Goal: Task Accomplishment & Management: Use online tool/utility

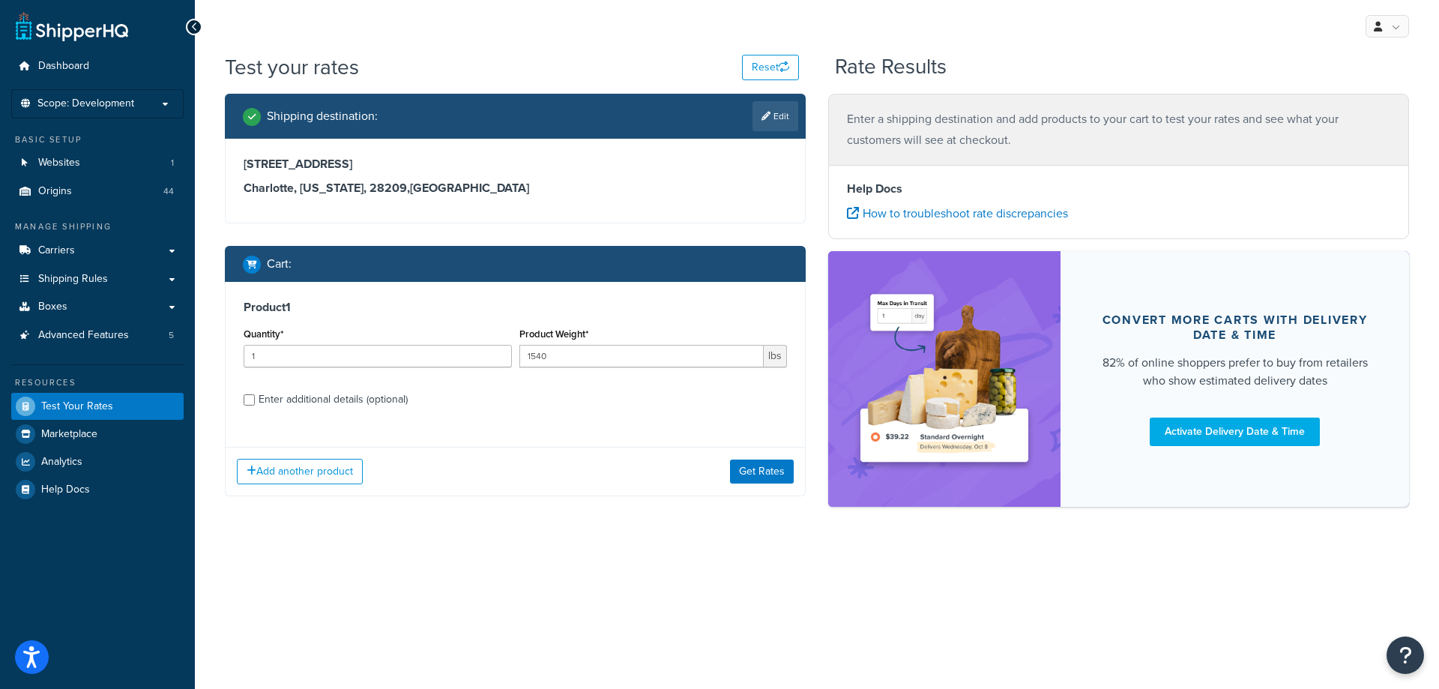
drag, startPoint x: 543, startPoint y: 61, endPoint x: 545, endPoint y: 49, distance: 12.2
click at [543, 60] on div "Test your rates Reset" at bounding box center [512, 66] width 574 height 29
drag, startPoint x: 464, startPoint y: 424, endPoint x: 473, endPoint y: 429, distance: 10.1
click at [472, 427] on div "Product 1 Quantity* 1 Product Weight* 1540 lbs Enter additional details (option…" at bounding box center [515, 359] width 579 height 154
click at [399, 403] on div "Enter additional details (optional)" at bounding box center [332, 399] width 149 height 21
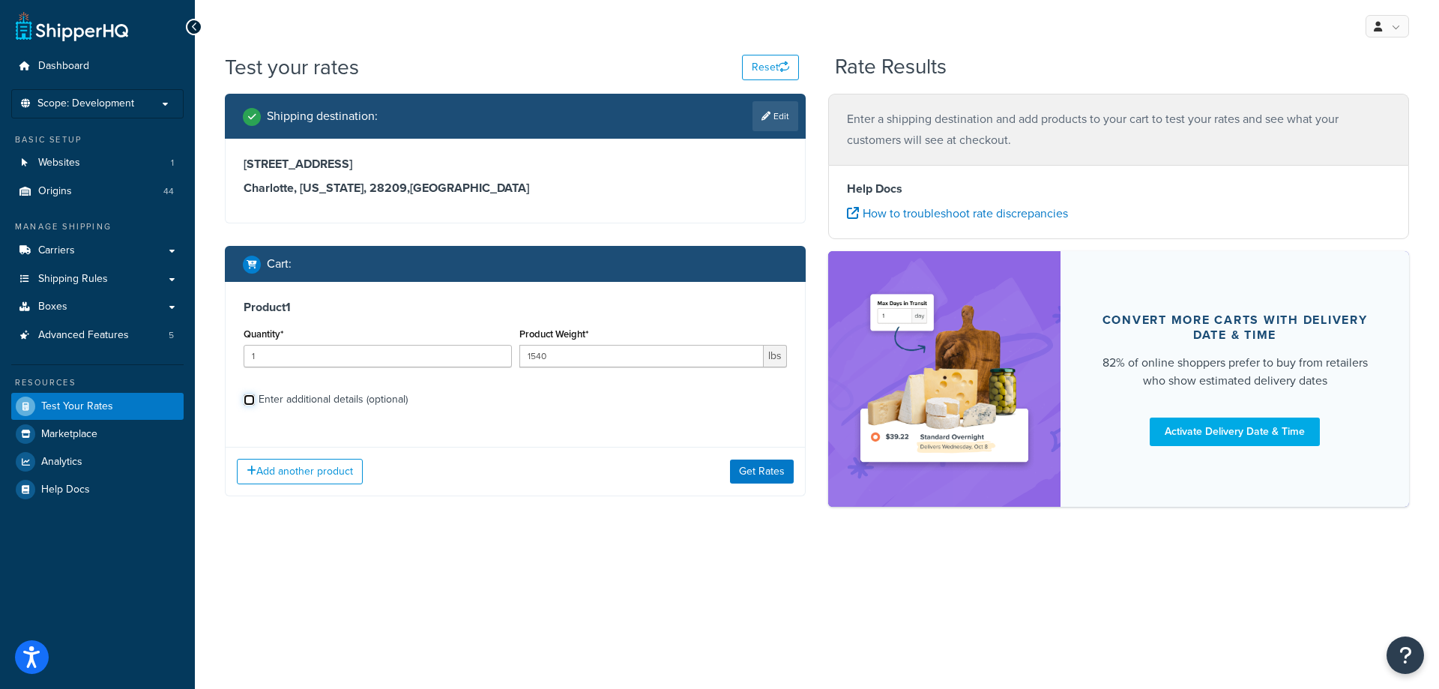
click at [255, 403] on input "Enter additional details (optional)" at bounding box center [249, 399] width 11 height 11
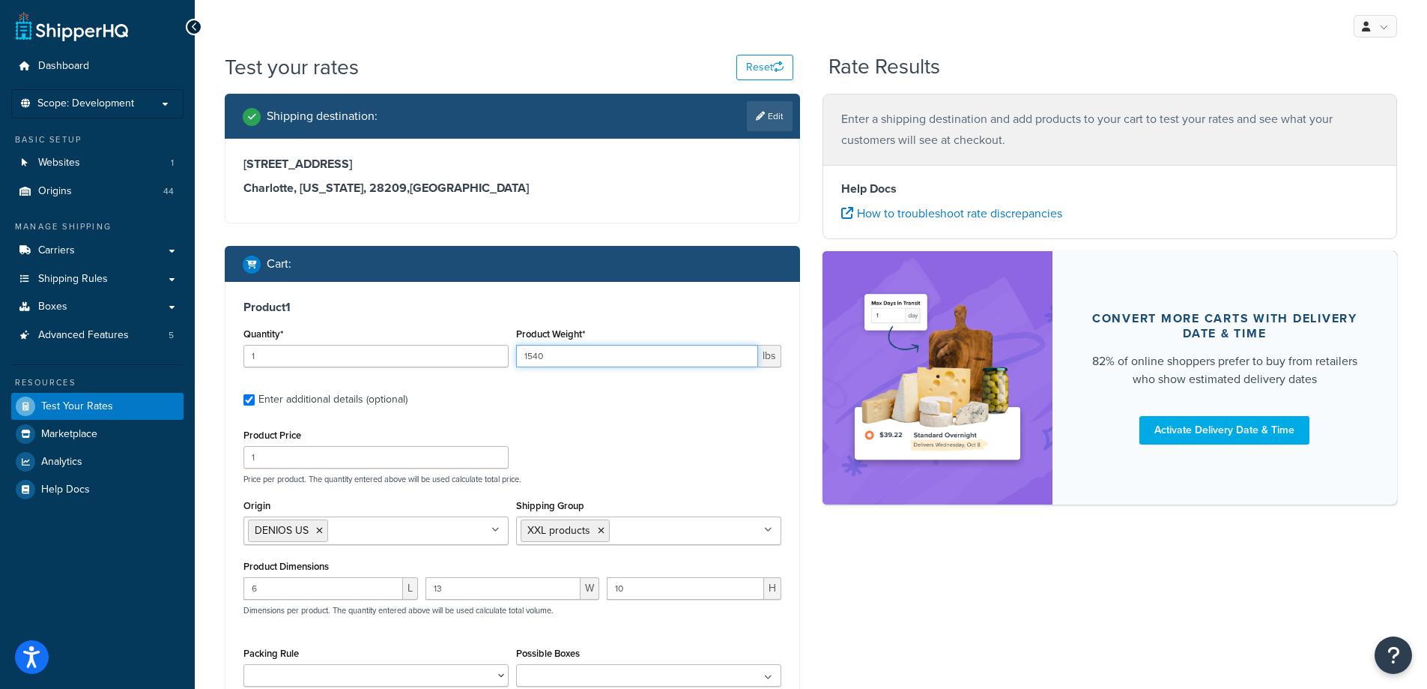
click at [623, 362] on input "1540" at bounding box center [637, 356] width 242 height 22
click at [625, 396] on label "Enter additional details (optional)" at bounding box center [519, 398] width 523 height 24
click at [255, 396] on input "Enter additional details (optional)" at bounding box center [249, 399] width 11 height 11
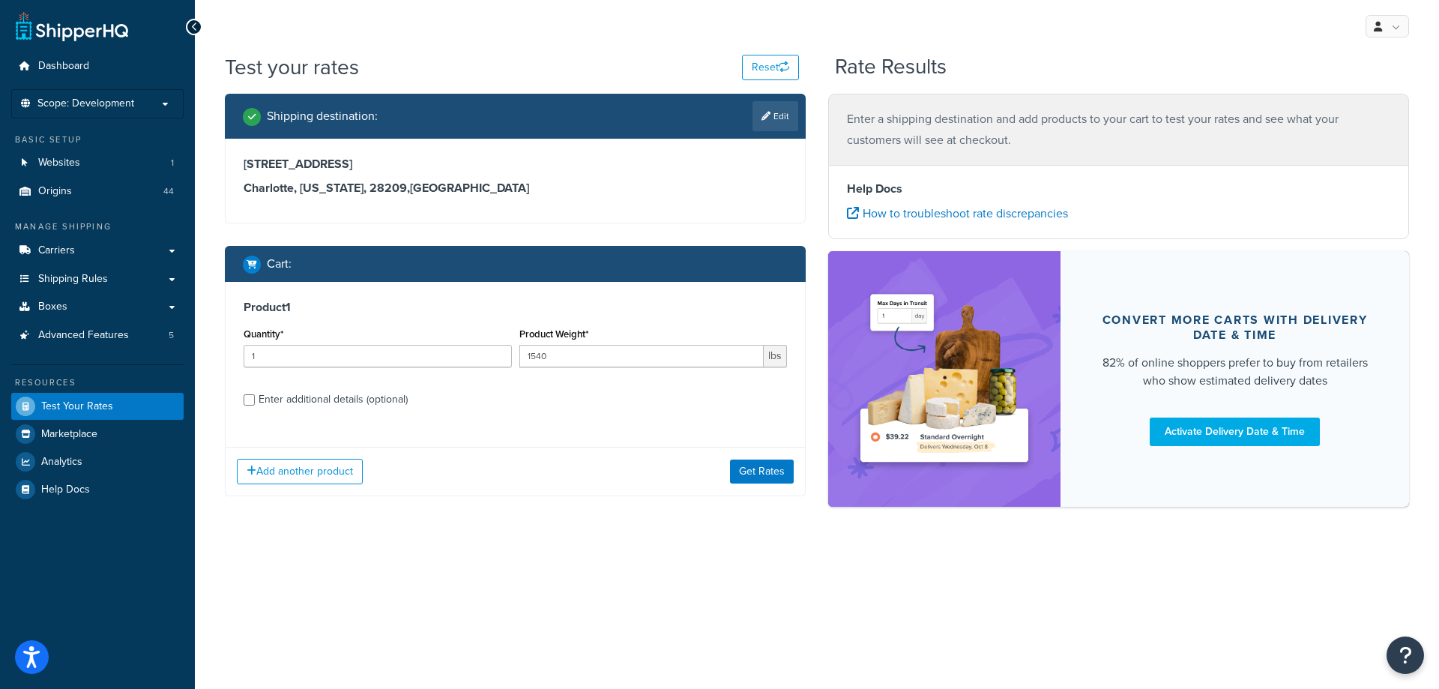
click at [383, 396] on div "Enter additional details (optional)" at bounding box center [332, 399] width 149 height 21
click at [255, 396] on input "Enter additional details (optional)" at bounding box center [249, 399] width 11 height 11
checkbox input "true"
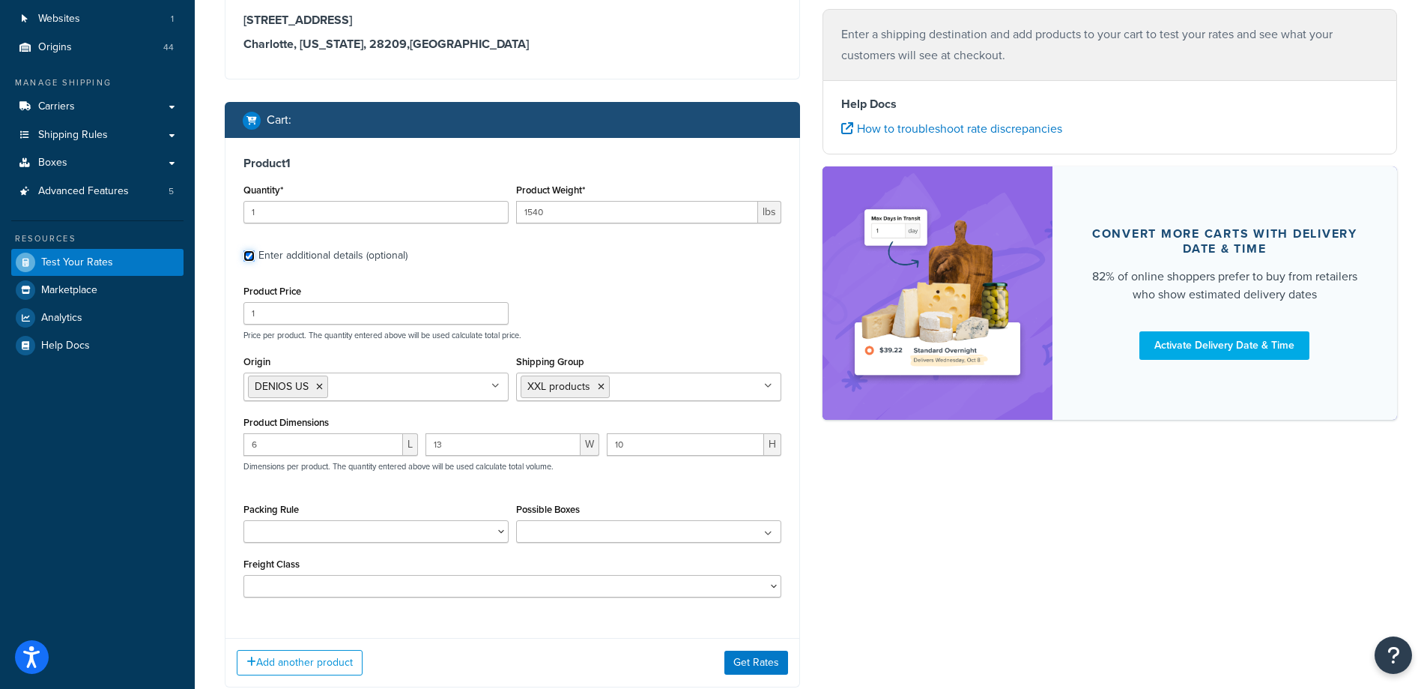
scroll to position [150, 0]
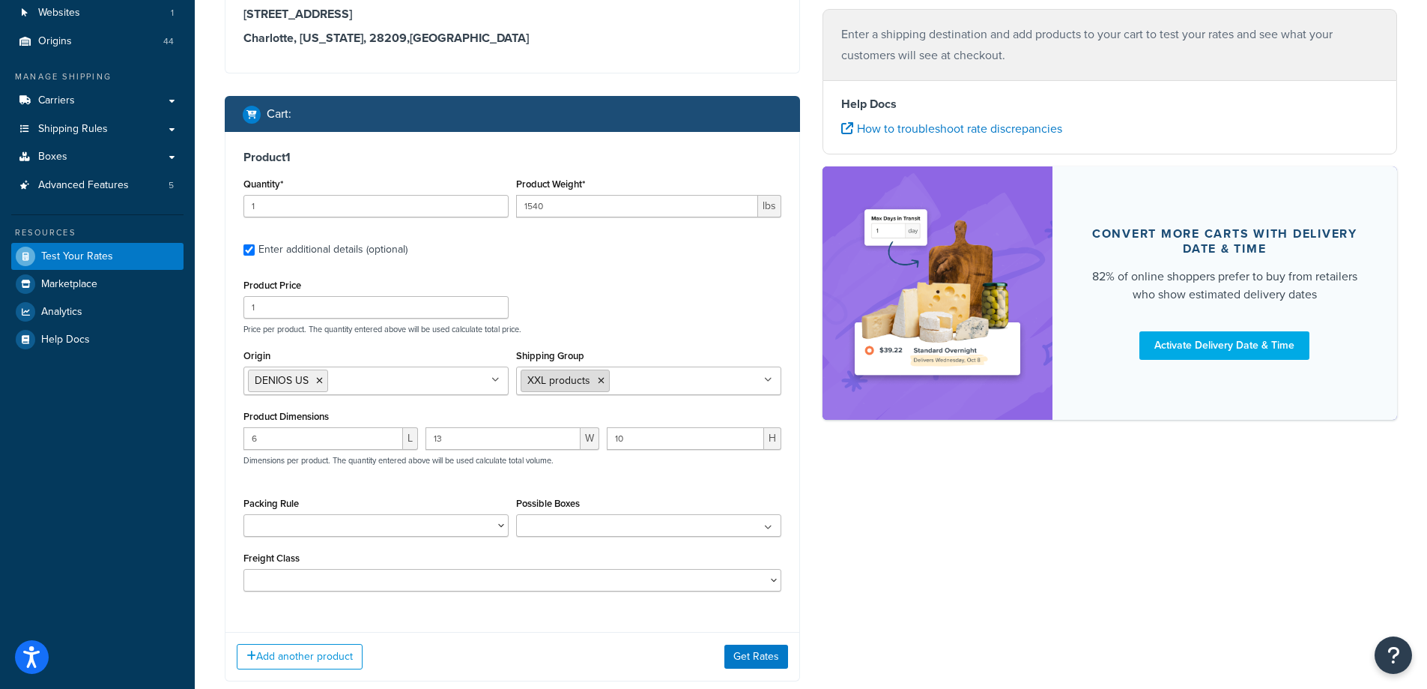
click at [602, 380] on icon at bounding box center [601, 380] width 7 height 9
click at [633, 300] on div "Product Price 1 Price per product. The quantity entered above will be used calc…" at bounding box center [512, 304] width 545 height 59
drag, startPoint x: 735, startPoint y: 659, endPoint x: 752, endPoint y: 645, distance: 21.8
click at [737, 659] on button "Get Rates" at bounding box center [757, 656] width 64 height 24
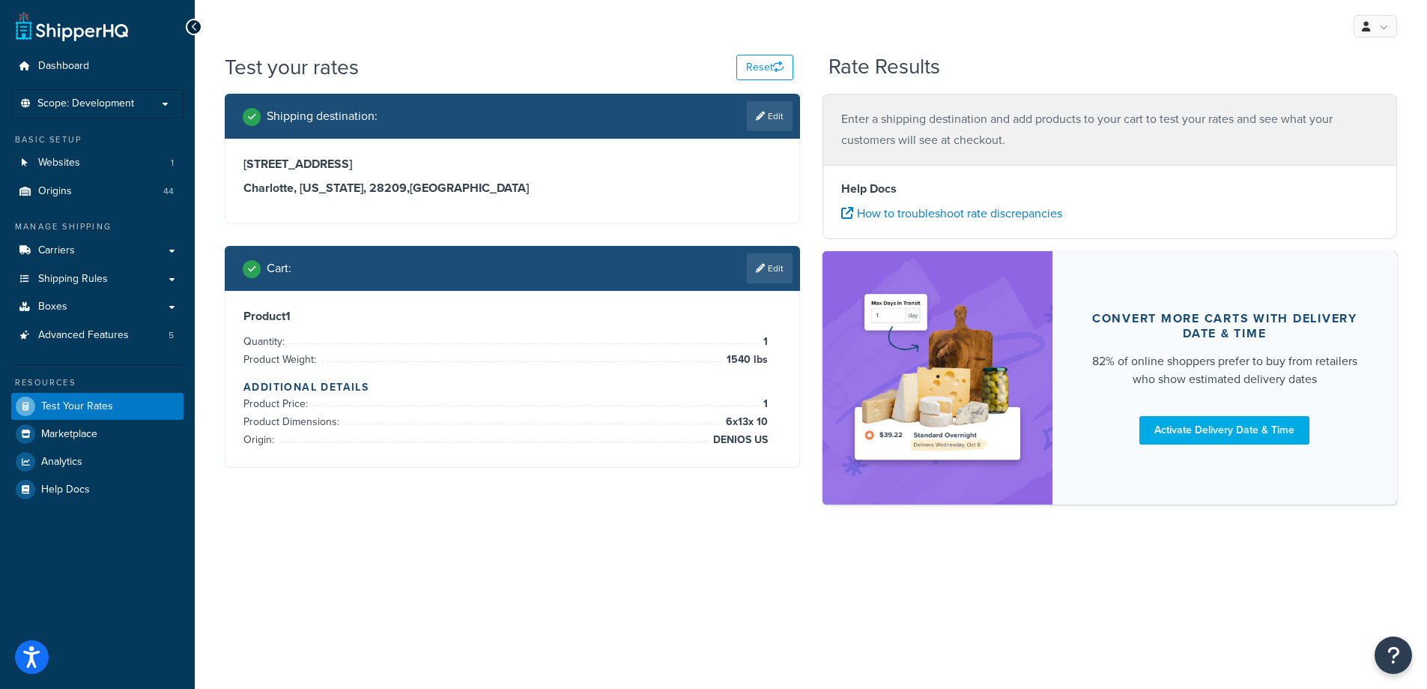
scroll to position [0, 0]
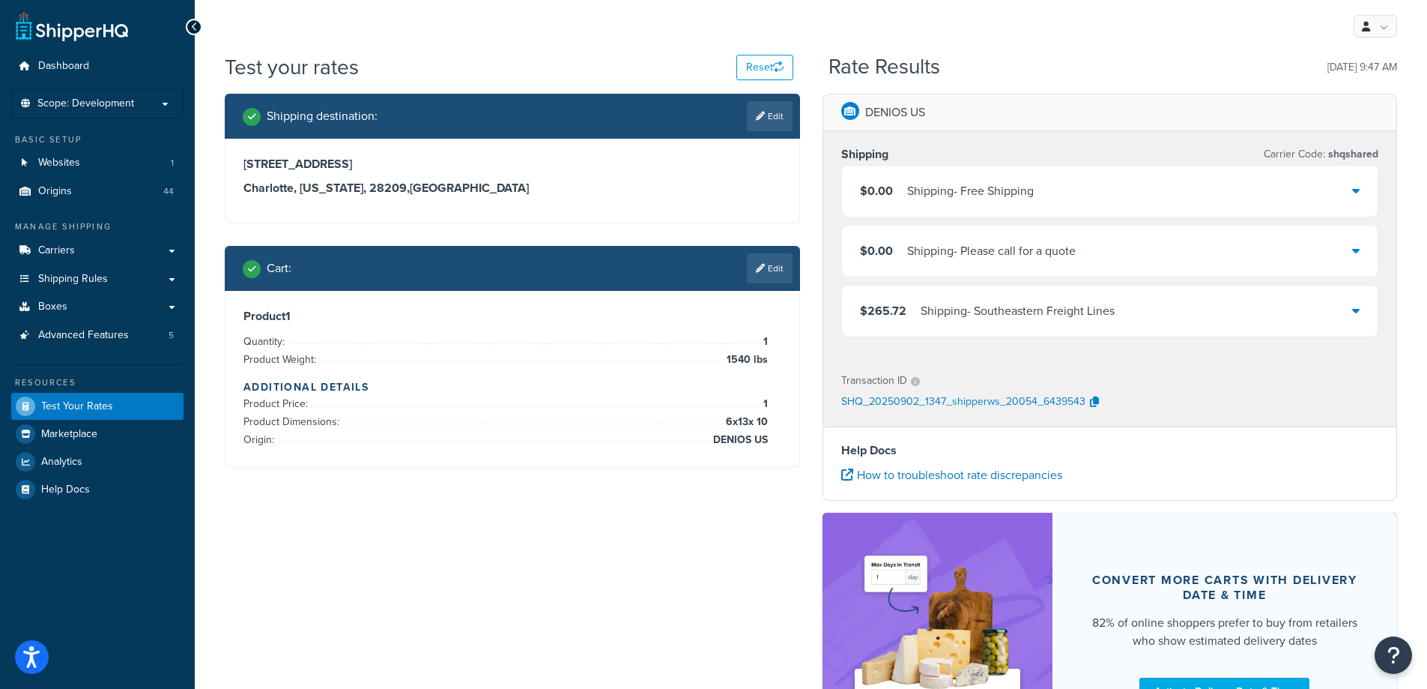
click at [1098, 258] on div "$0.00 Shipping - Please call for a quote" at bounding box center [1110, 251] width 536 height 51
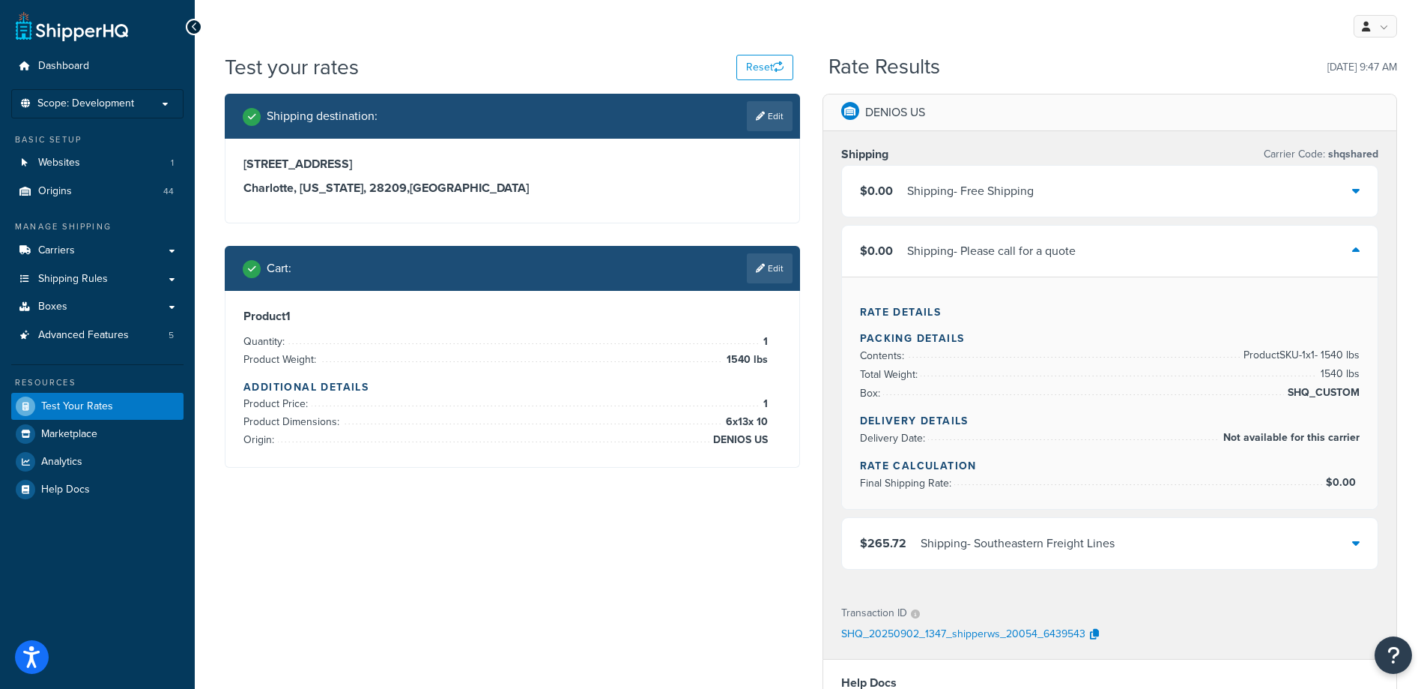
click at [1099, 258] on div "$0.00 Shipping - Please call for a quote" at bounding box center [1110, 251] width 536 height 51
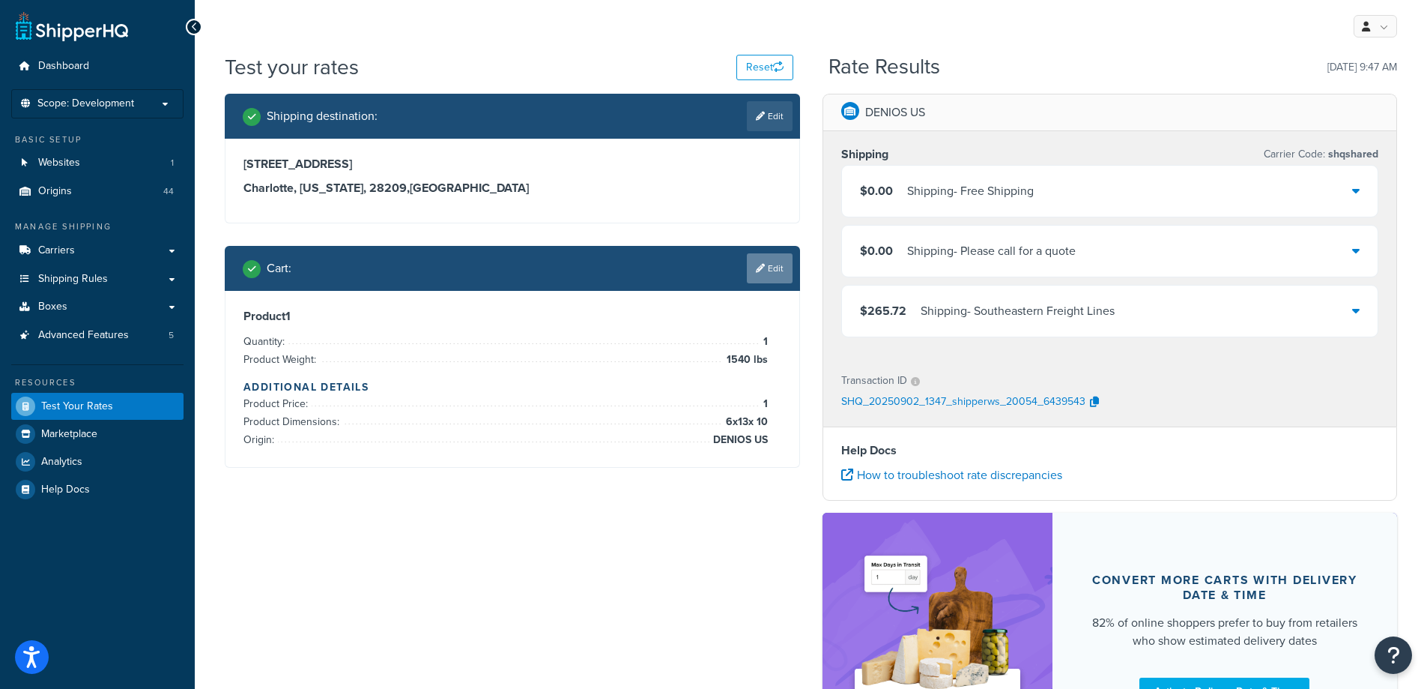
click at [759, 265] on icon at bounding box center [760, 268] width 9 height 9
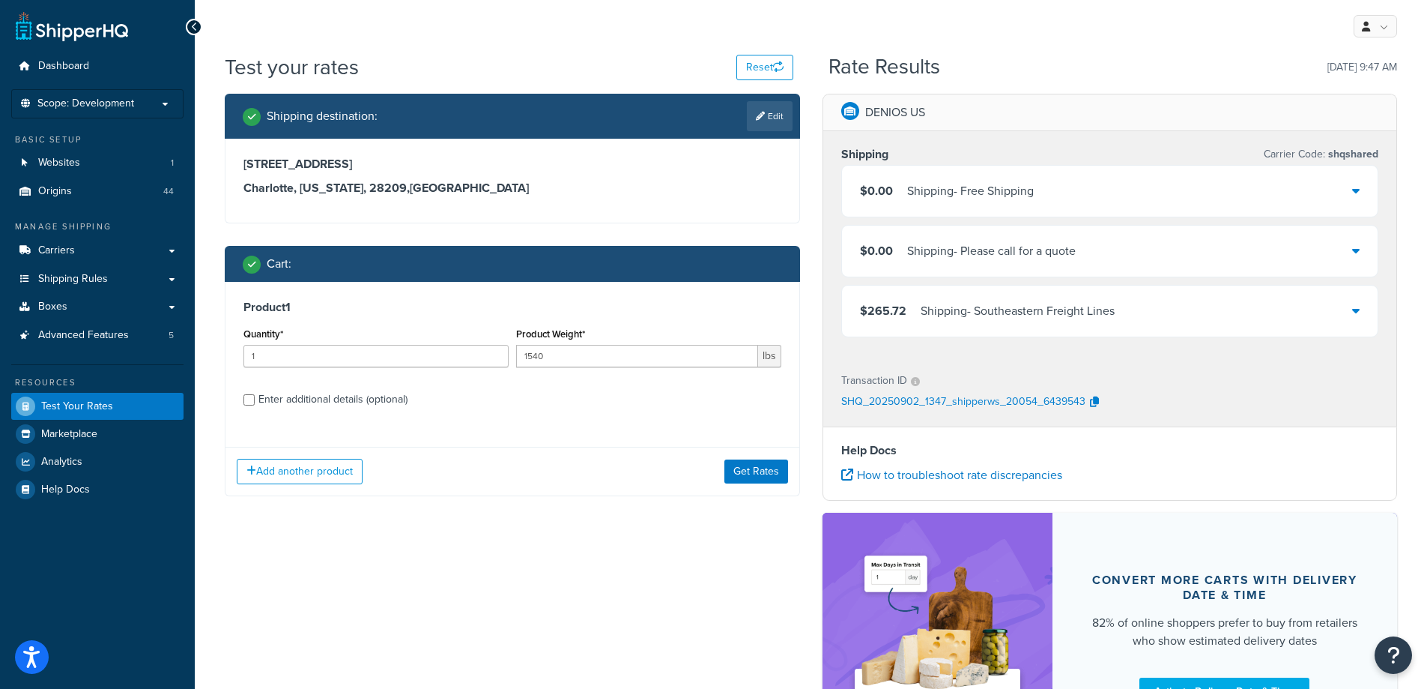
click at [1075, 406] on p "SHQ_20250902_1347_shipperws_20054_6439543" at bounding box center [963, 402] width 244 height 22
click at [1090, 402] on icon "button" at bounding box center [1094, 401] width 9 height 10
click at [393, 396] on div "Enter additional details (optional)" at bounding box center [332, 399] width 149 height 21
click at [255, 396] on input "Enter additional details (optional)" at bounding box center [249, 399] width 11 height 11
checkbox input "true"
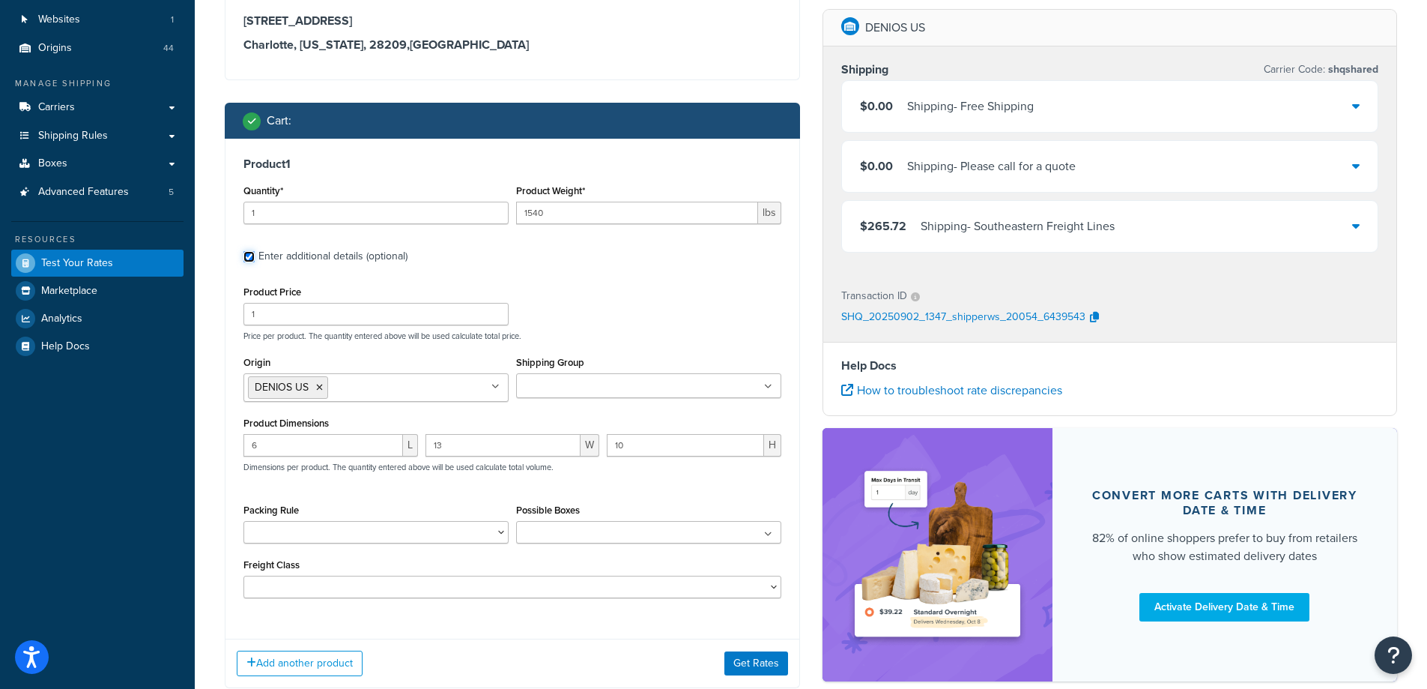
scroll to position [150, 0]
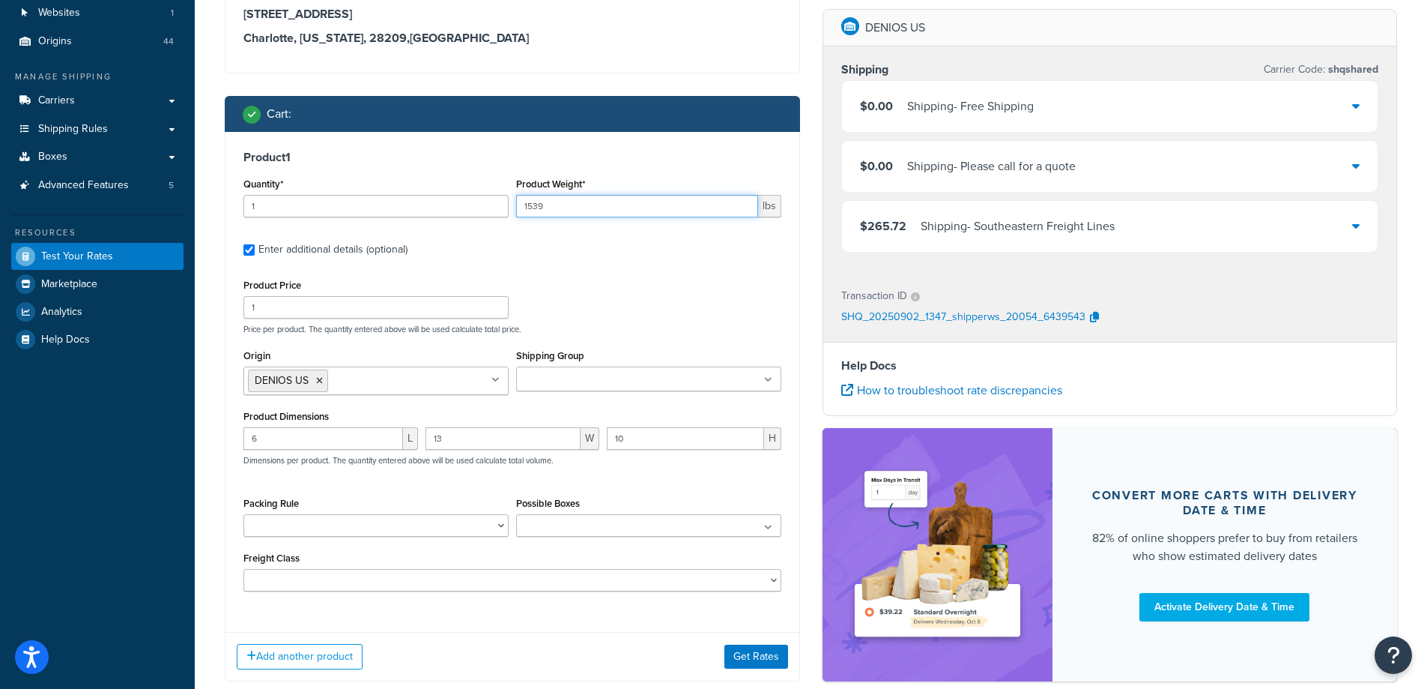
click at [739, 211] on input "1539" at bounding box center [637, 206] width 242 height 22
click at [749, 202] on input "1540" at bounding box center [637, 206] width 242 height 22
click at [742, 198] on input "1540" at bounding box center [637, 206] width 242 height 22
type input "1541"
click at [743, 204] on input "1541" at bounding box center [637, 206] width 242 height 22
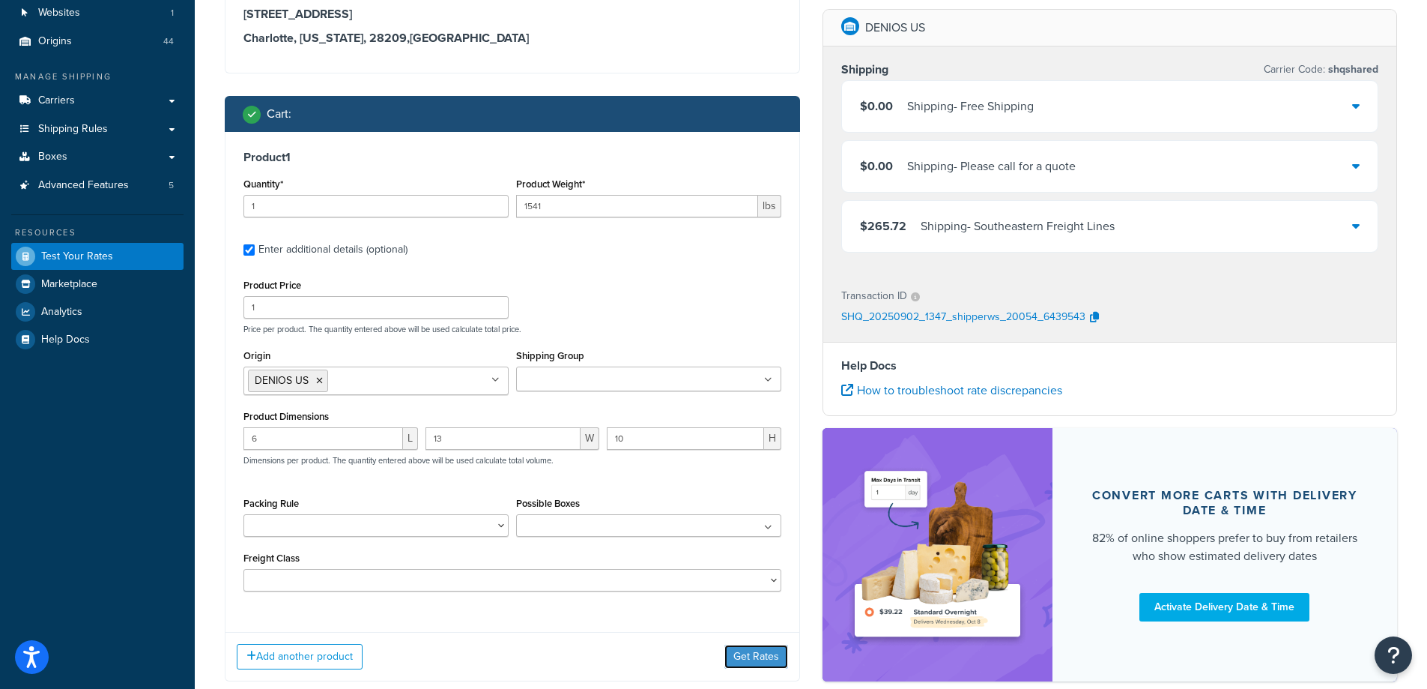
click at [742, 660] on button "Get Rates" at bounding box center [757, 656] width 64 height 24
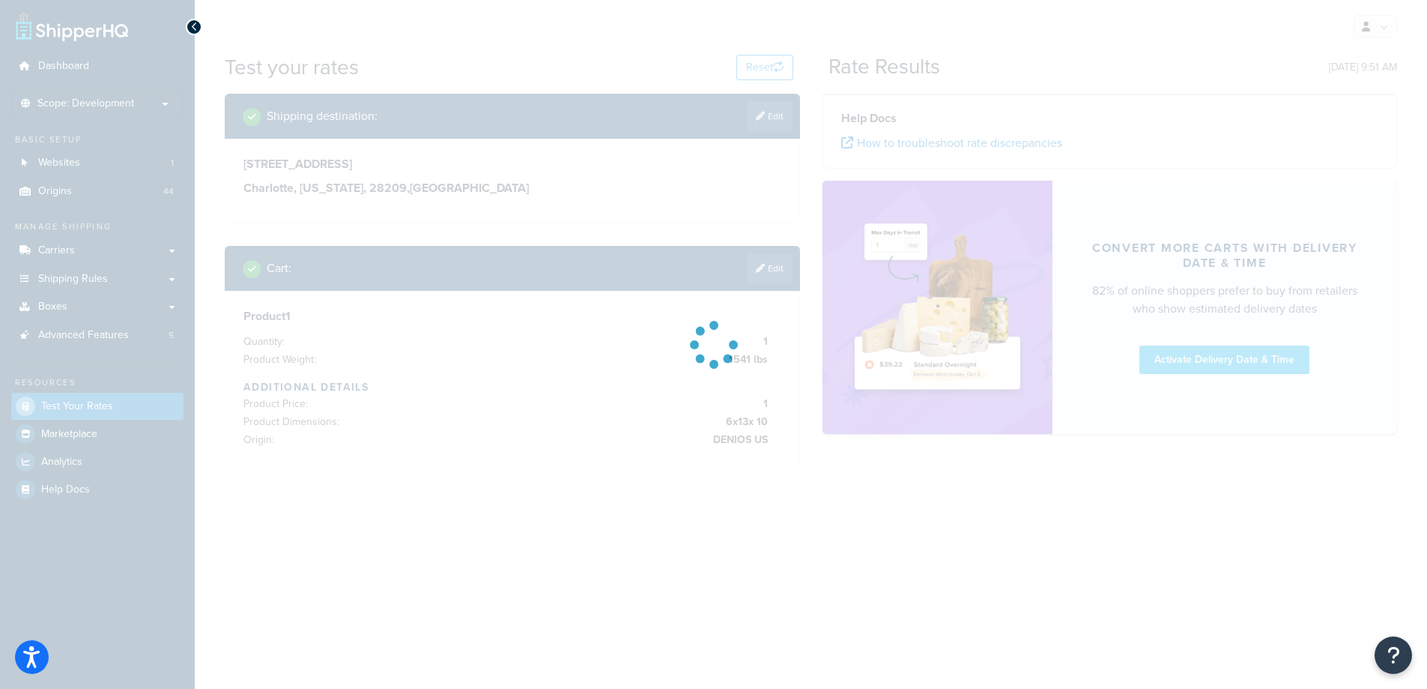
scroll to position [0, 0]
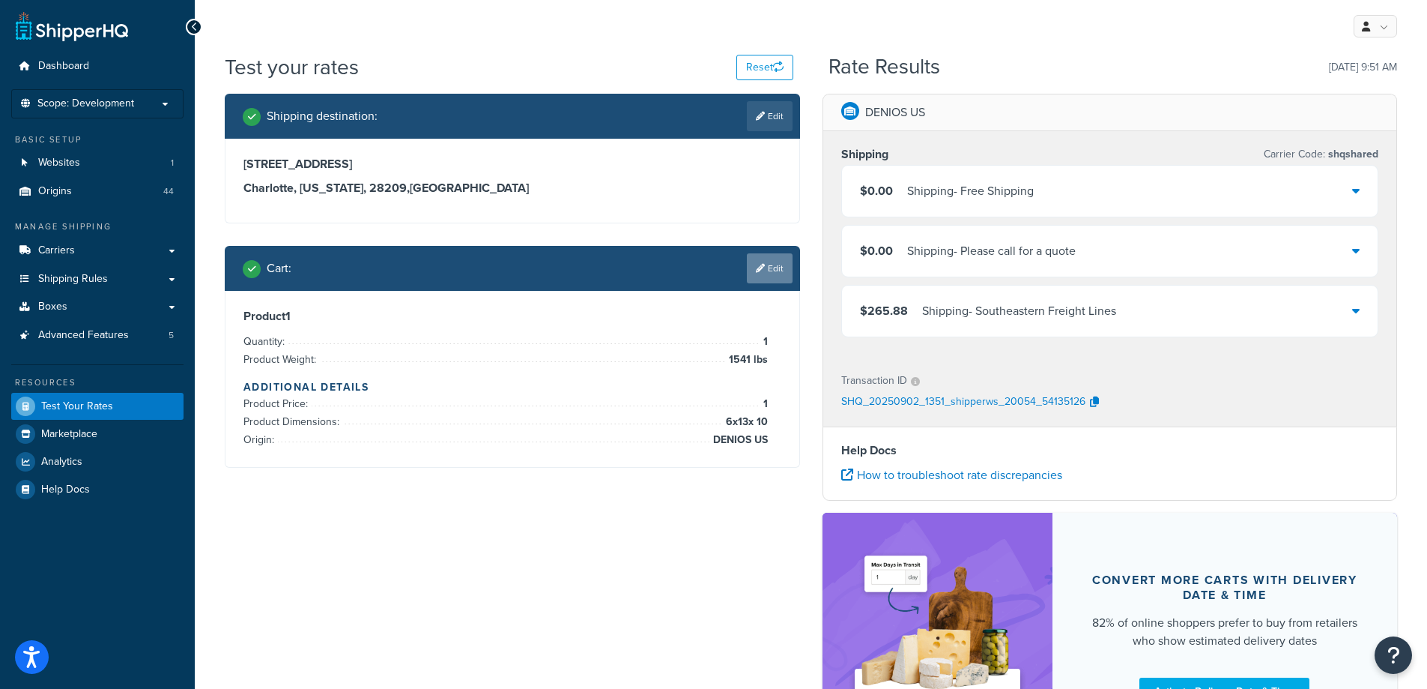
click at [752, 258] on link "Edit" at bounding box center [770, 268] width 46 height 30
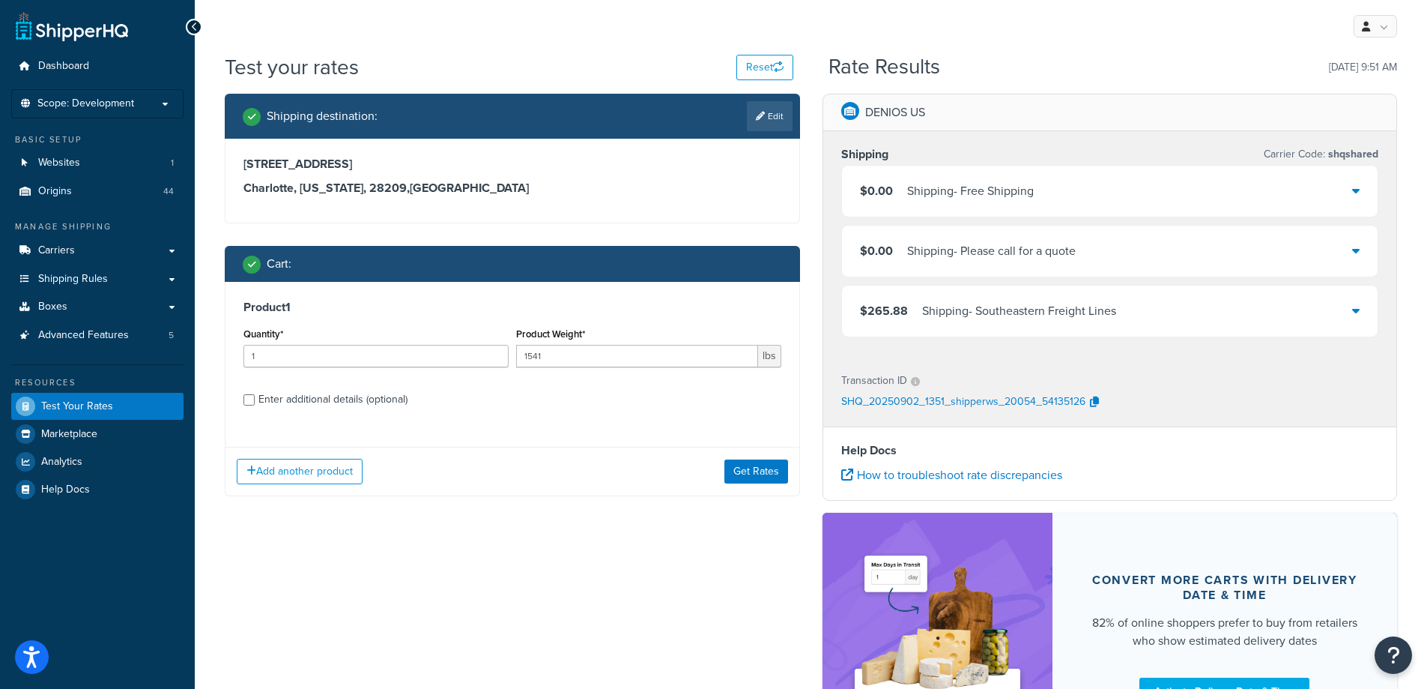
click at [388, 405] on div "Enter additional details (optional)" at bounding box center [332, 399] width 149 height 21
click at [255, 405] on input "Enter additional details (optional)" at bounding box center [249, 399] width 11 height 11
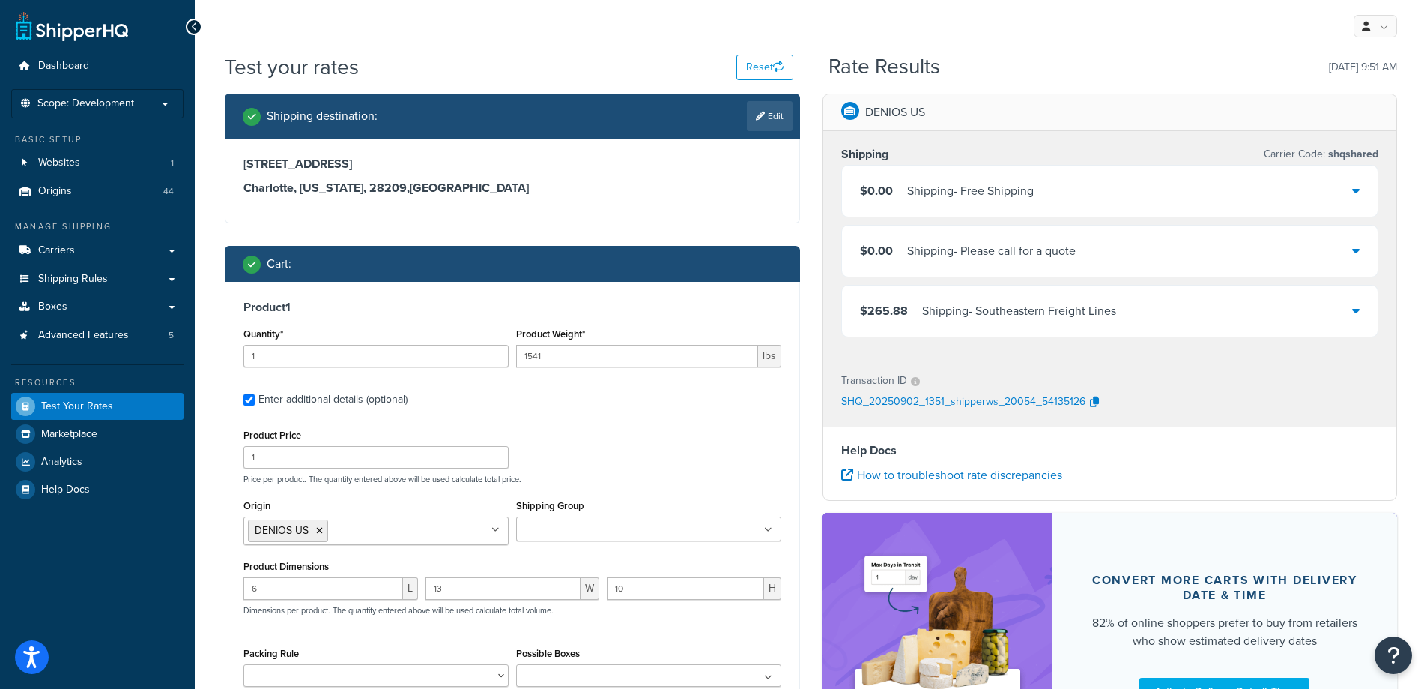
click at [635, 516] on div "Shipping Group Flat_100 FREE Large XXL products" at bounding box center [648, 518] width 265 height 46
click at [629, 527] on input "Shipping Group" at bounding box center [587, 529] width 133 height 16
click at [677, 397] on label "Enter additional details (optional)" at bounding box center [519, 398] width 523 height 24
click at [255, 397] on input "Enter additional details (optional)" at bounding box center [249, 399] width 11 height 11
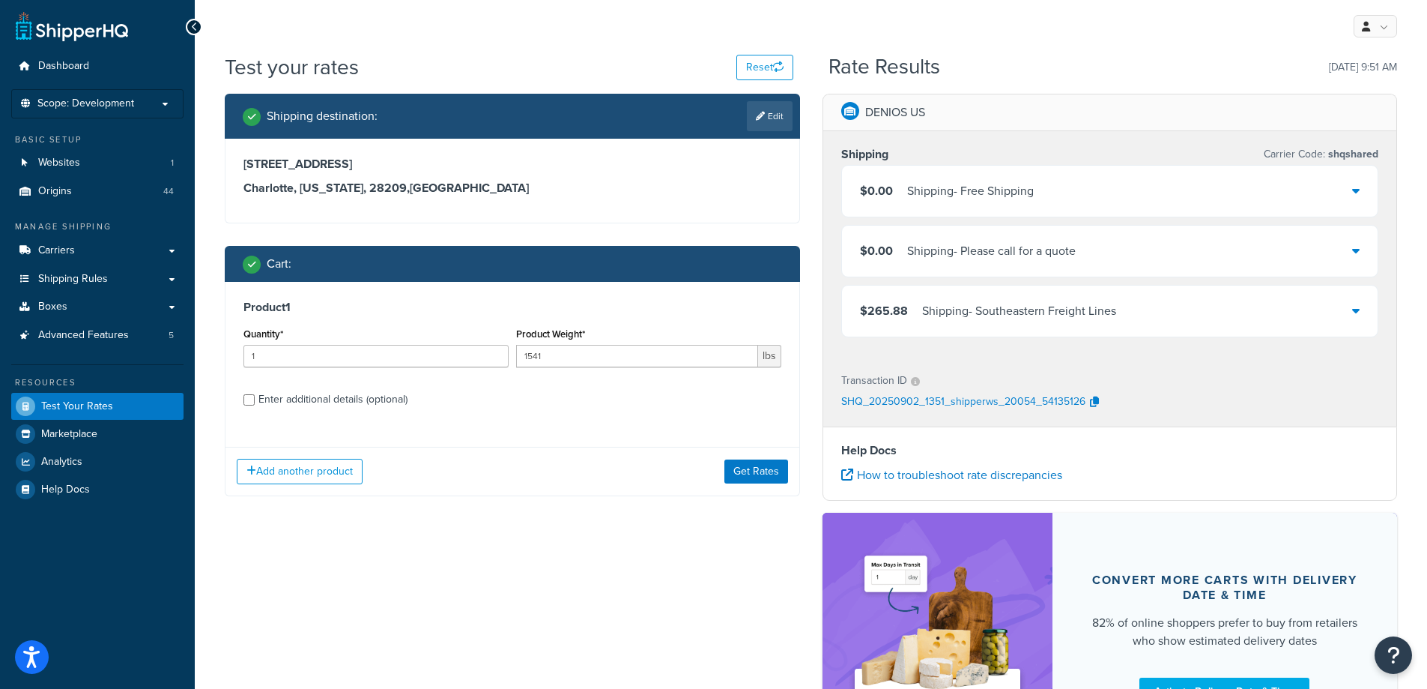
click at [329, 404] on div "Enter additional details (optional)" at bounding box center [332, 399] width 149 height 21
click at [255, 404] on input "Enter additional details (optional)" at bounding box center [249, 399] width 11 height 11
checkbox input "true"
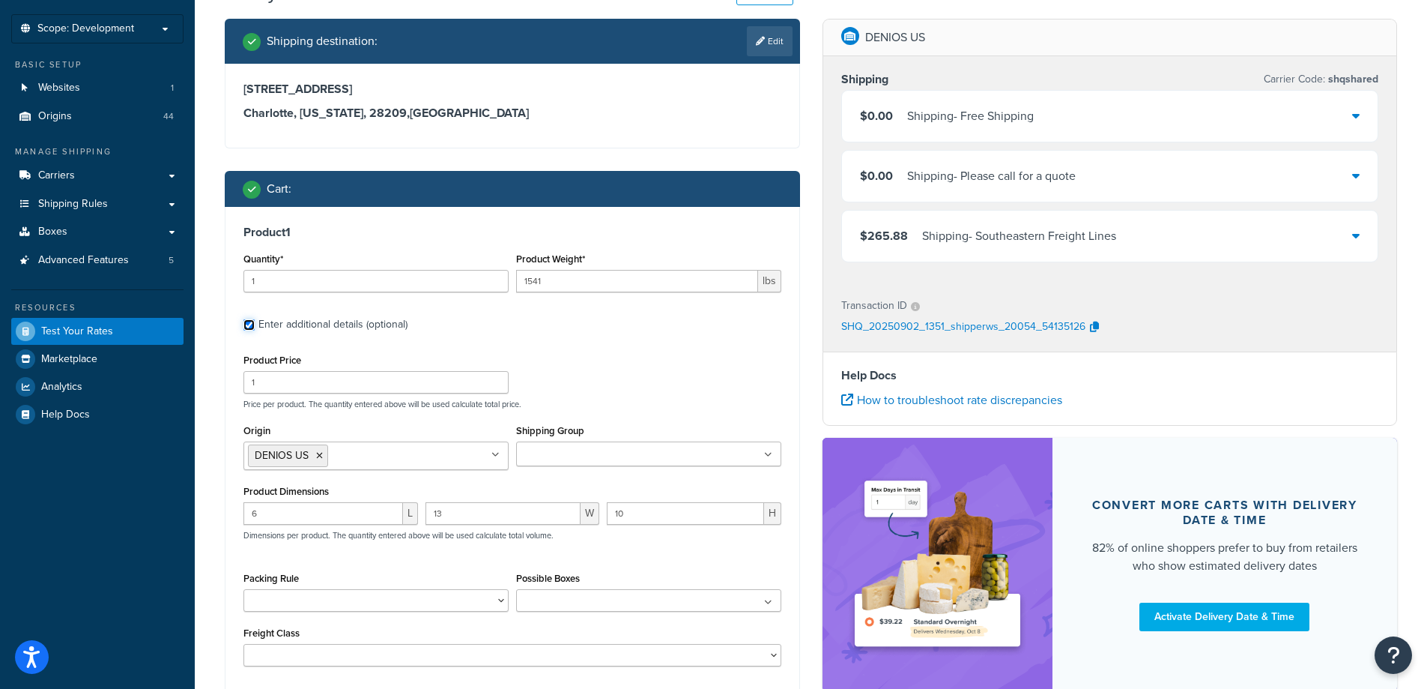
scroll to position [167, 0]
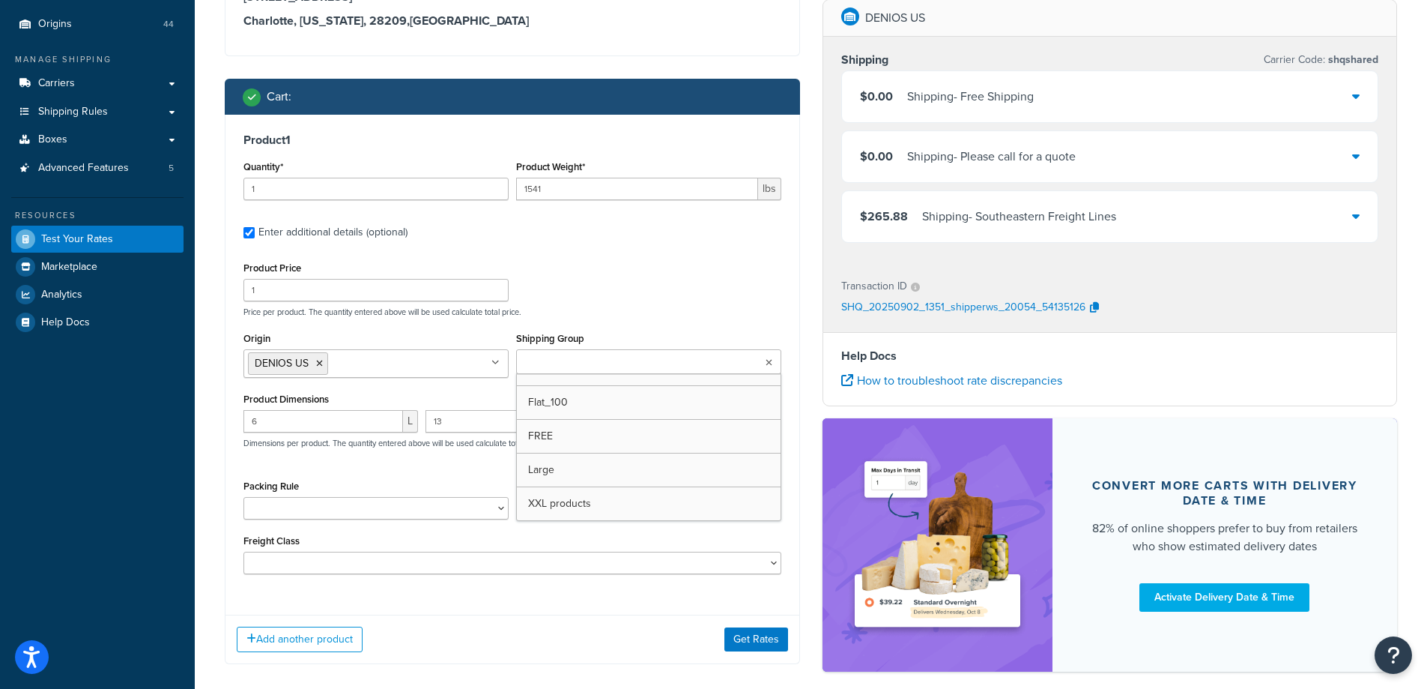
click at [527, 366] on input "Shipping Group" at bounding box center [587, 362] width 133 height 16
drag, startPoint x: 546, startPoint y: 502, endPoint x: 552, endPoint y: 454, distance: 48.3
click at [612, 251] on div "Product 1 Quantity* 1 Product Weight* 1541 lbs Enter additional details (option…" at bounding box center [513, 359] width 574 height 489
click at [751, 635] on button "Get Rates" at bounding box center [757, 639] width 64 height 24
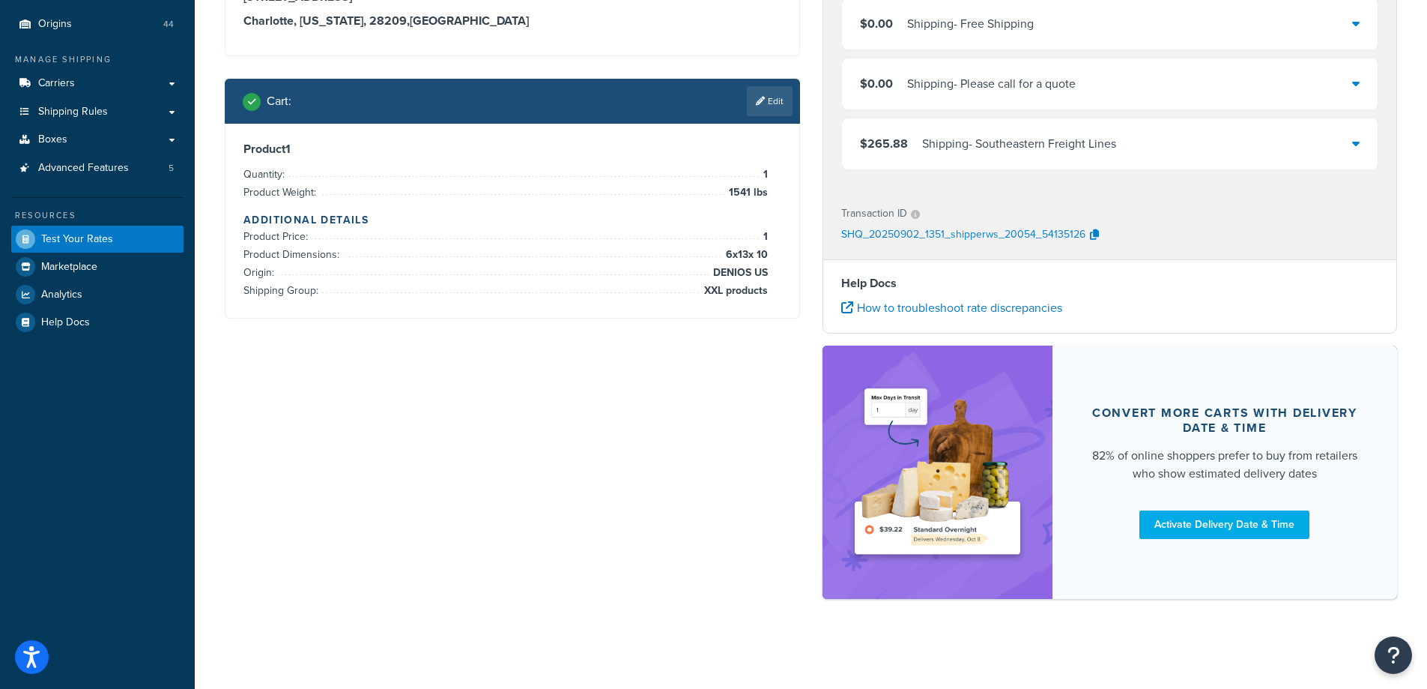
scroll to position [0, 0]
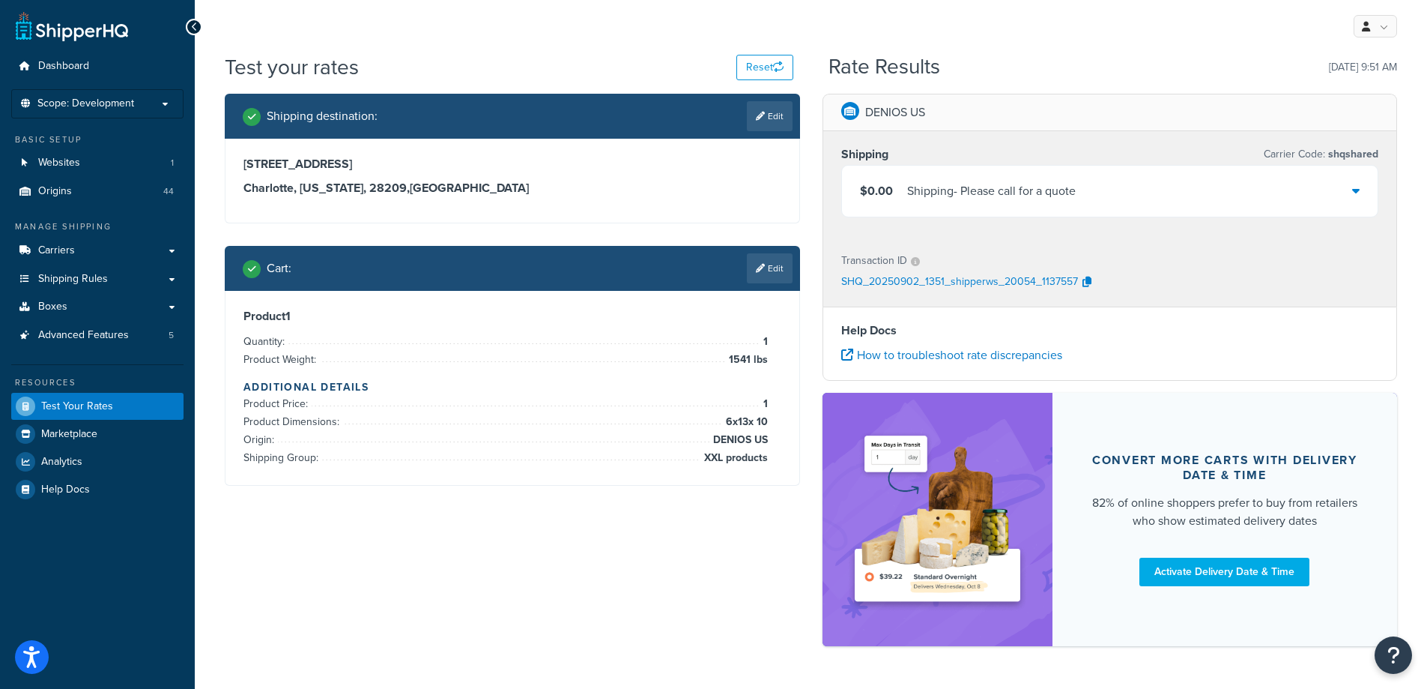
click at [779, 270] on link "Edit" at bounding box center [770, 268] width 46 height 30
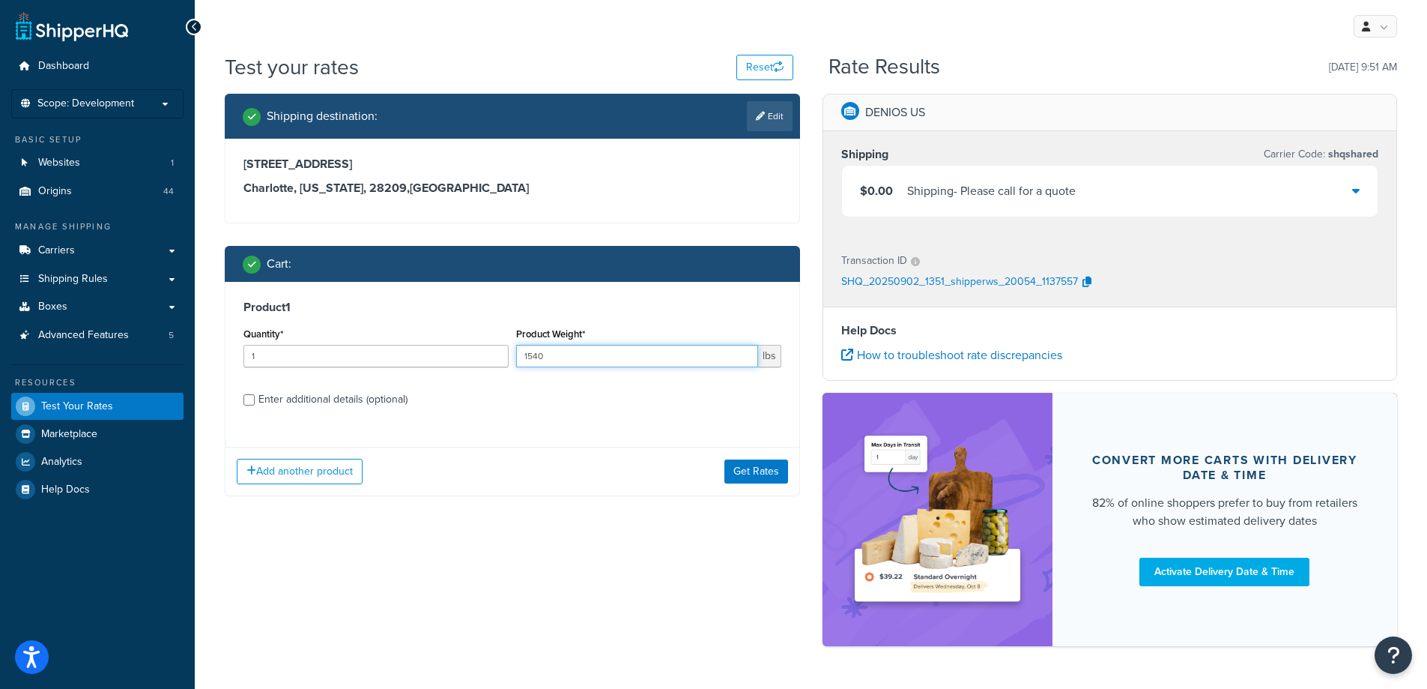
type input "1540"
click at [743, 358] on input "1540" at bounding box center [637, 356] width 242 height 22
click at [748, 468] on button "Get Rates" at bounding box center [757, 471] width 64 height 24
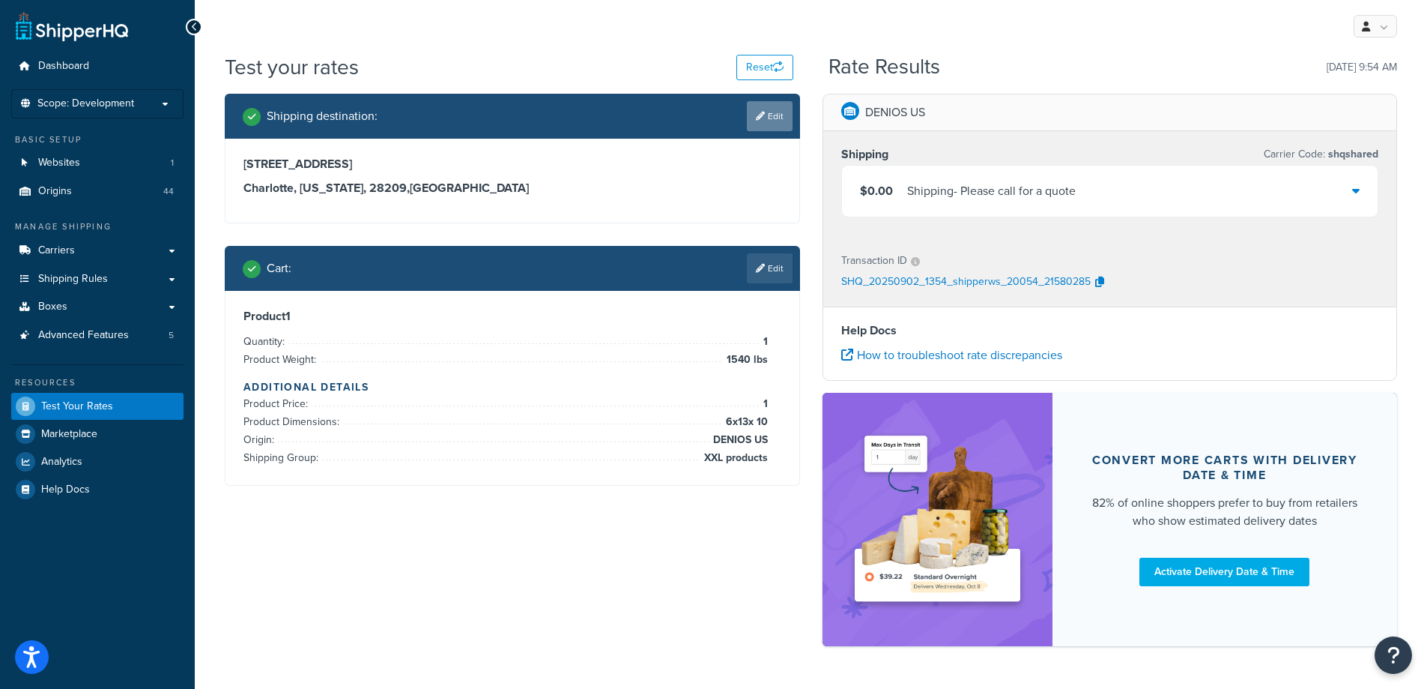
click at [771, 116] on link "Edit" at bounding box center [770, 116] width 46 height 30
select select "NC"
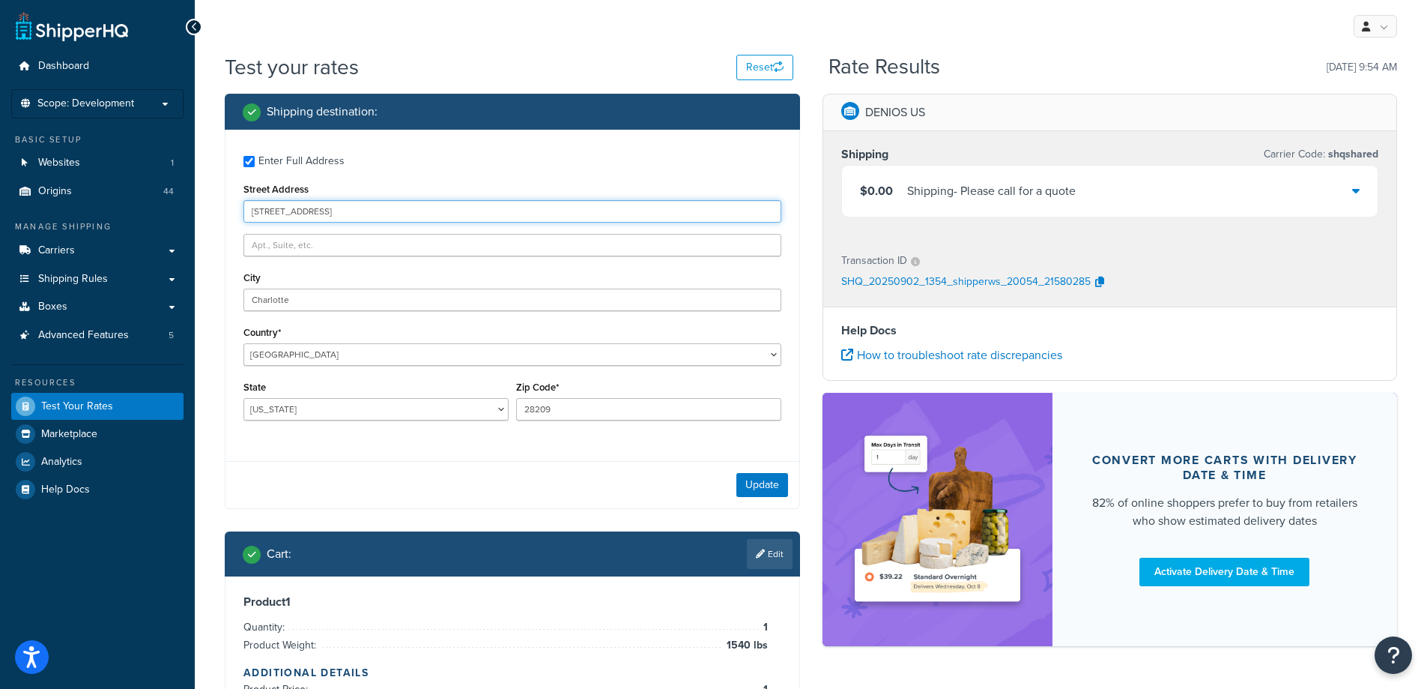
click at [440, 218] on input "5610 Carnegie Blvd" at bounding box center [513, 211] width 538 height 22
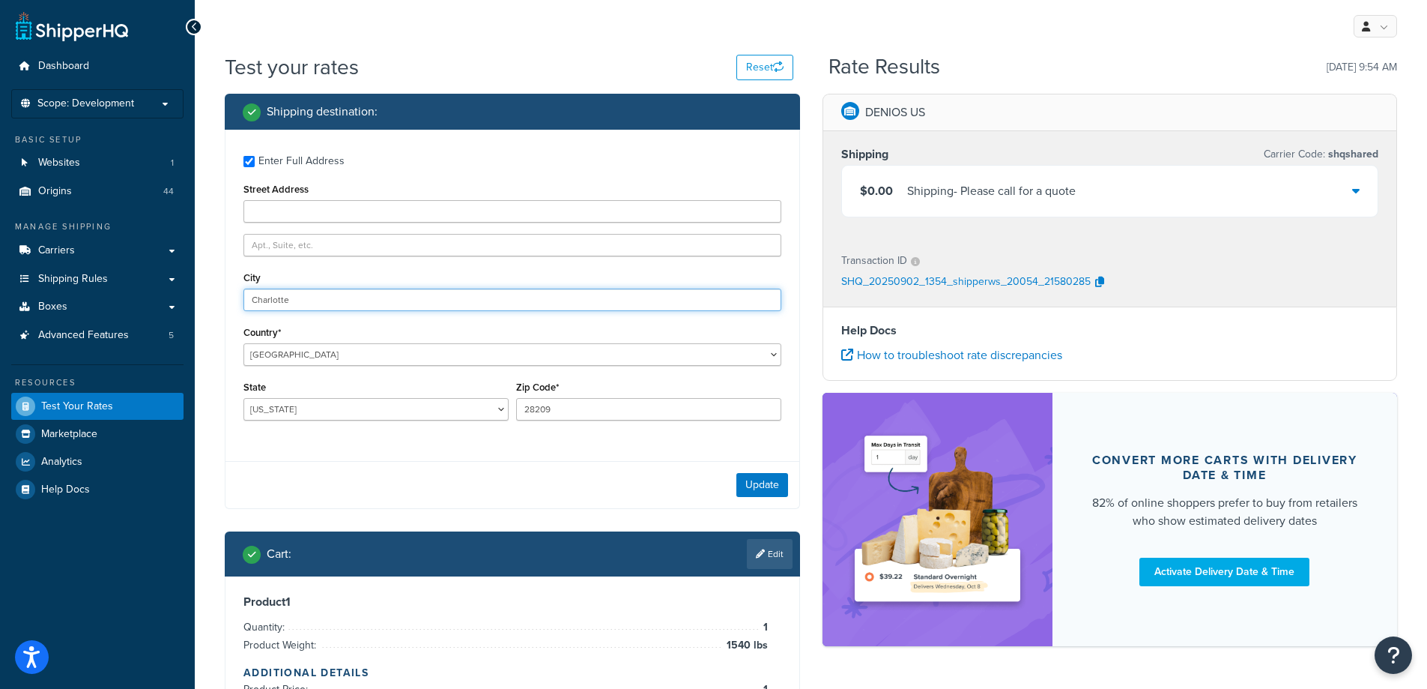
click at [393, 303] on input "Charlotte" at bounding box center [513, 299] width 538 height 22
click at [599, 417] on input "28209" at bounding box center [648, 409] width 265 height 22
click at [599, 416] on input "28209" at bounding box center [648, 409] width 265 height 22
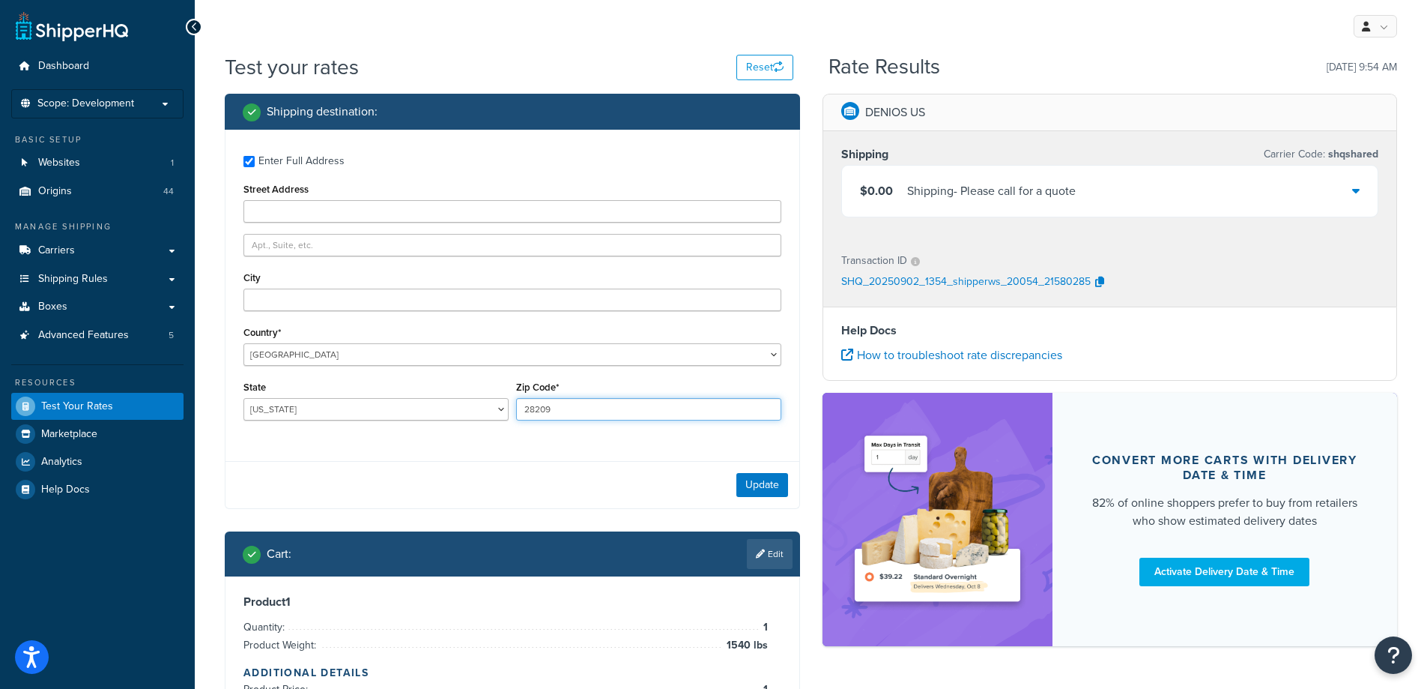
click at [599, 414] on input "28209" at bounding box center [648, 409] width 265 height 22
click at [476, 211] on input "Street Address" at bounding box center [513, 211] width 538 height 22
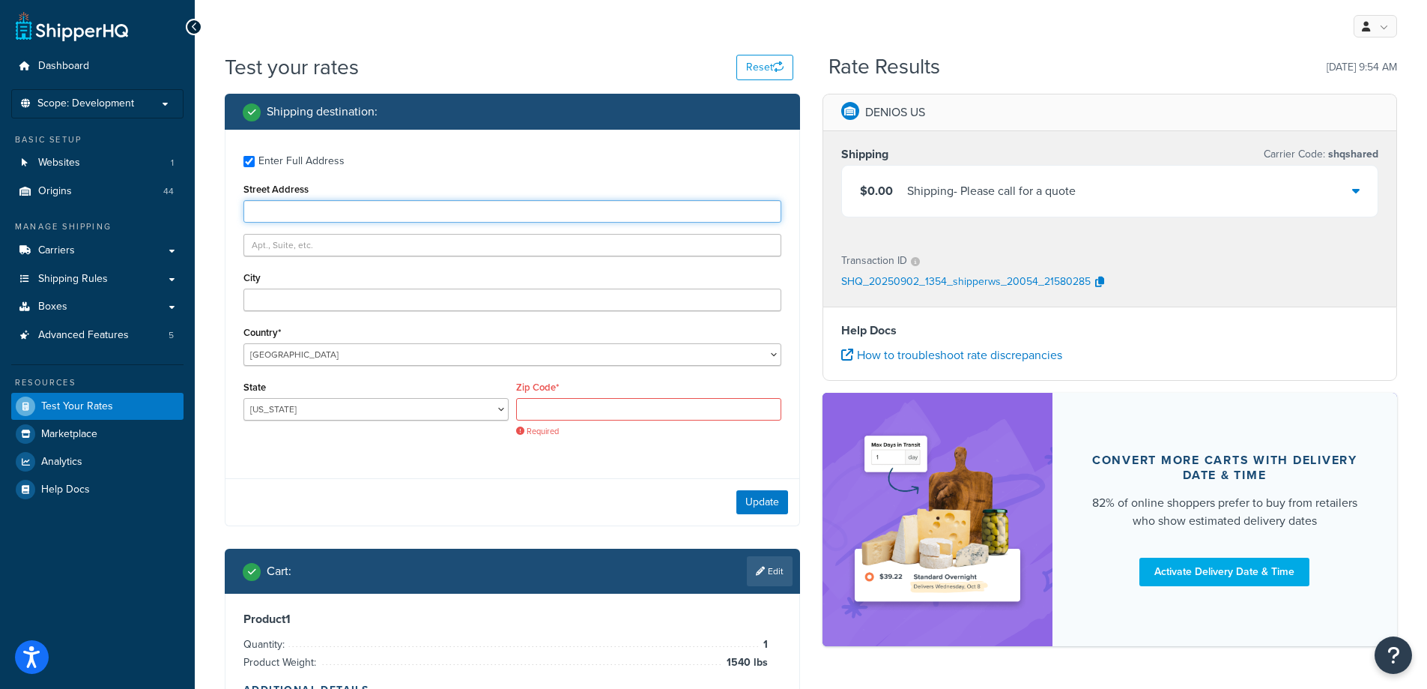
type input "3124 RICHMOND AVE"
select select "AK"
click at [552, 426] on span "Required" at bounding box center [648, 431] width 265 height 11
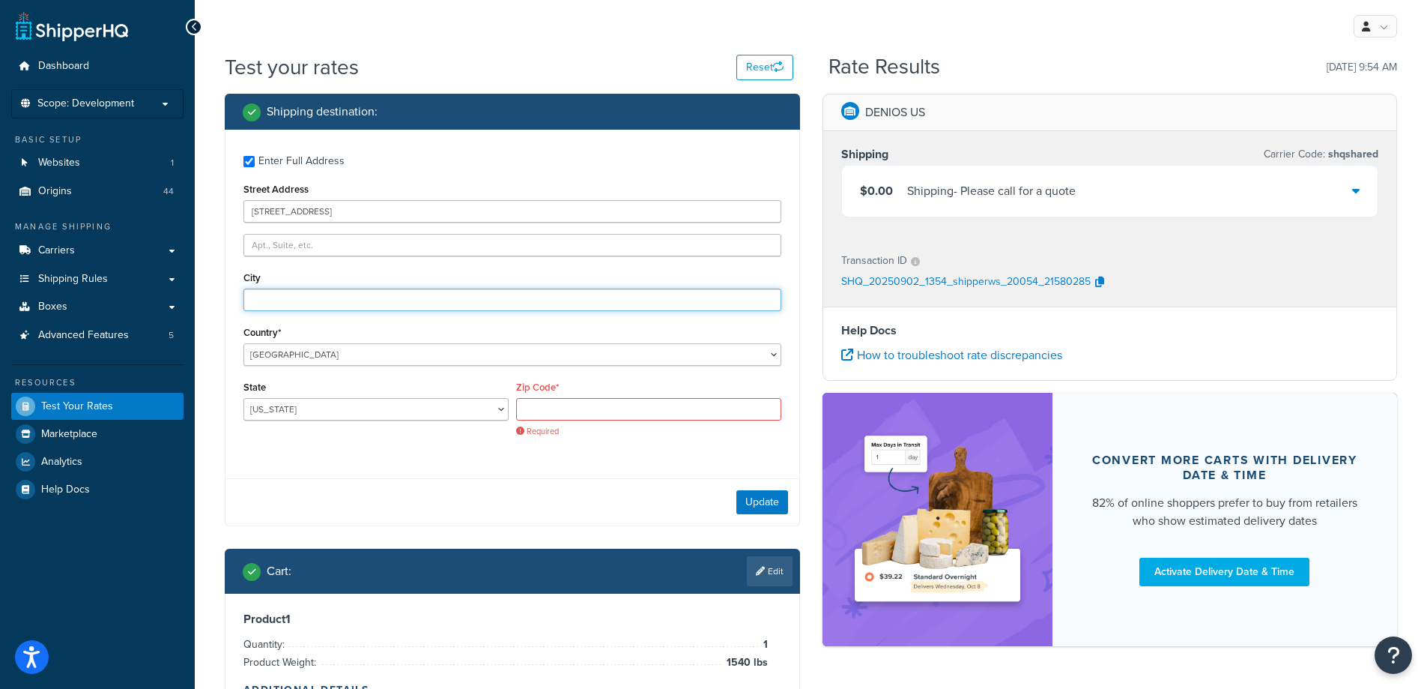
click at [414, 297] on input "City" at bounding box center [513, 299] width 538 height 22
type input "Anchorage"
click at [557, 411] on input "Zip Code*" at bounding box center [648, 409] width 265 height 22
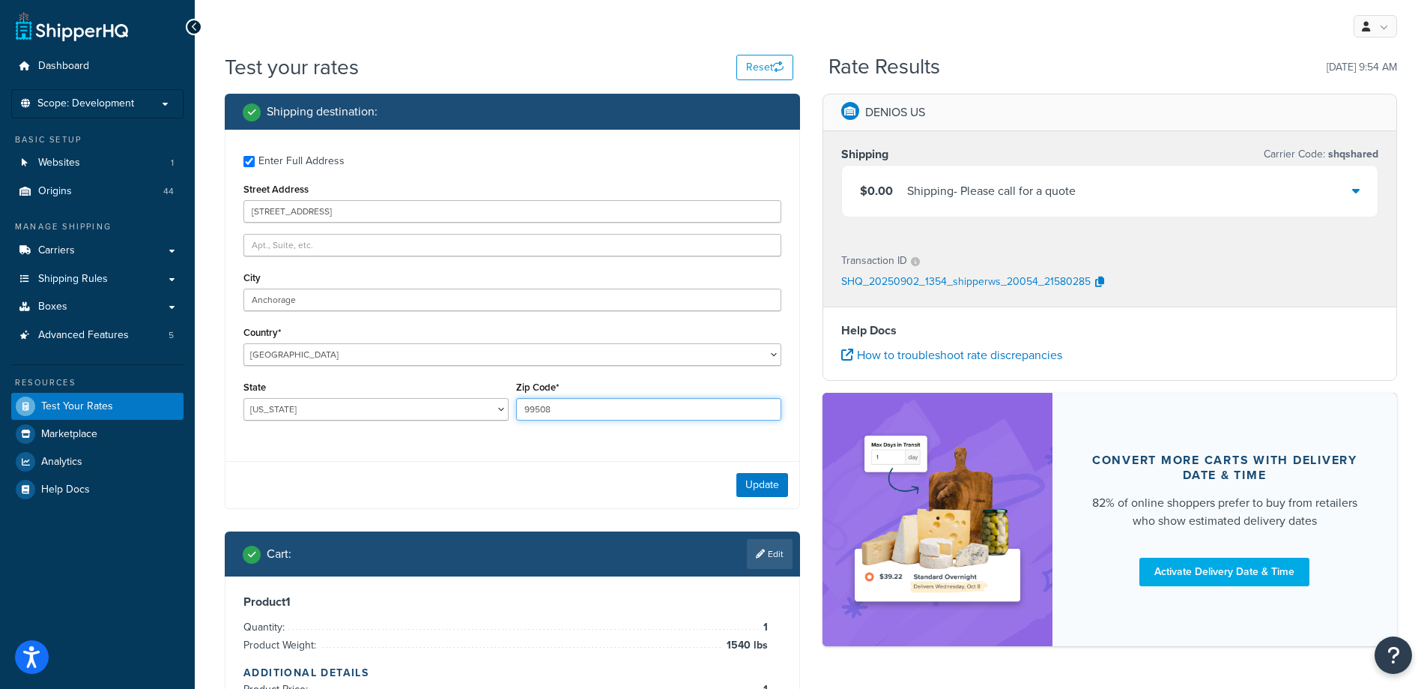
type input "99508"
click at [484, 467] on div "Update" at bounding box center [513, 484] width 574 height 47
click at [737, 489] on button "Update" at bounding box center [763, 485] width 52 height 24
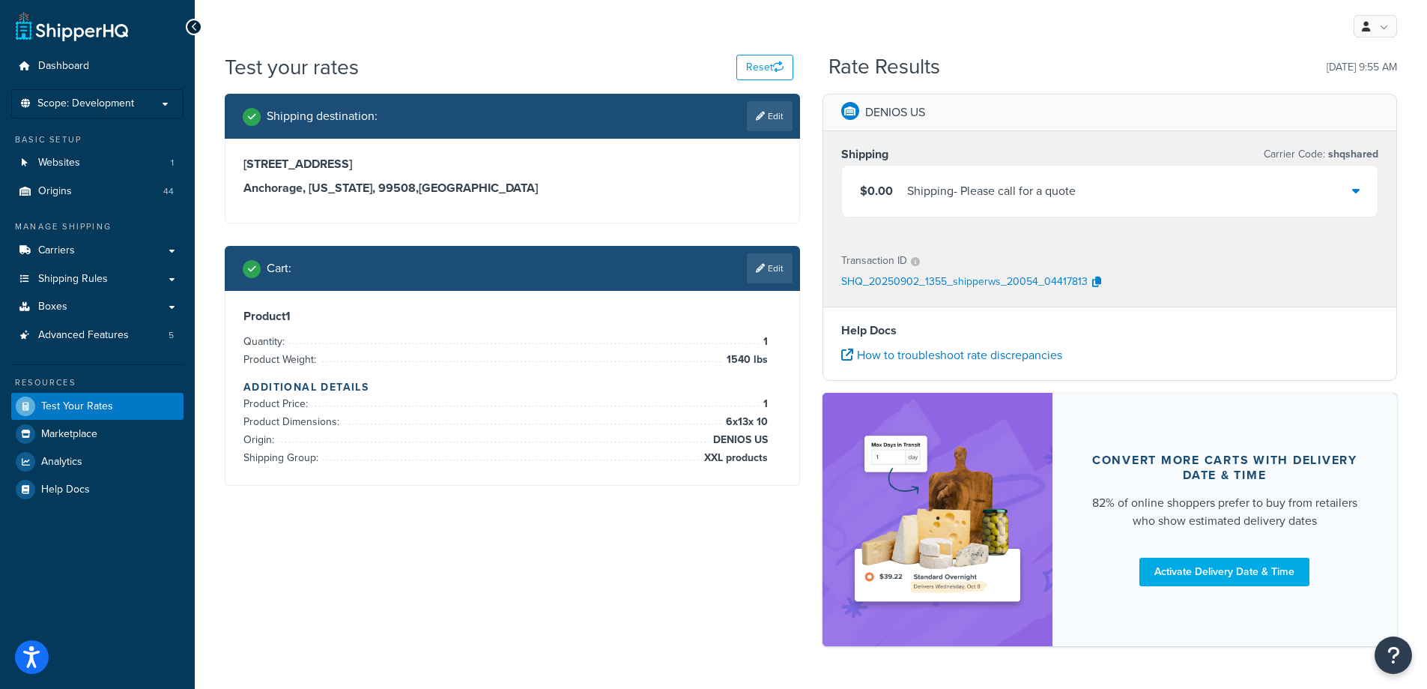
click at [769, 264] on link "Edit" at bounding box center [770, 268] width 46 height 30
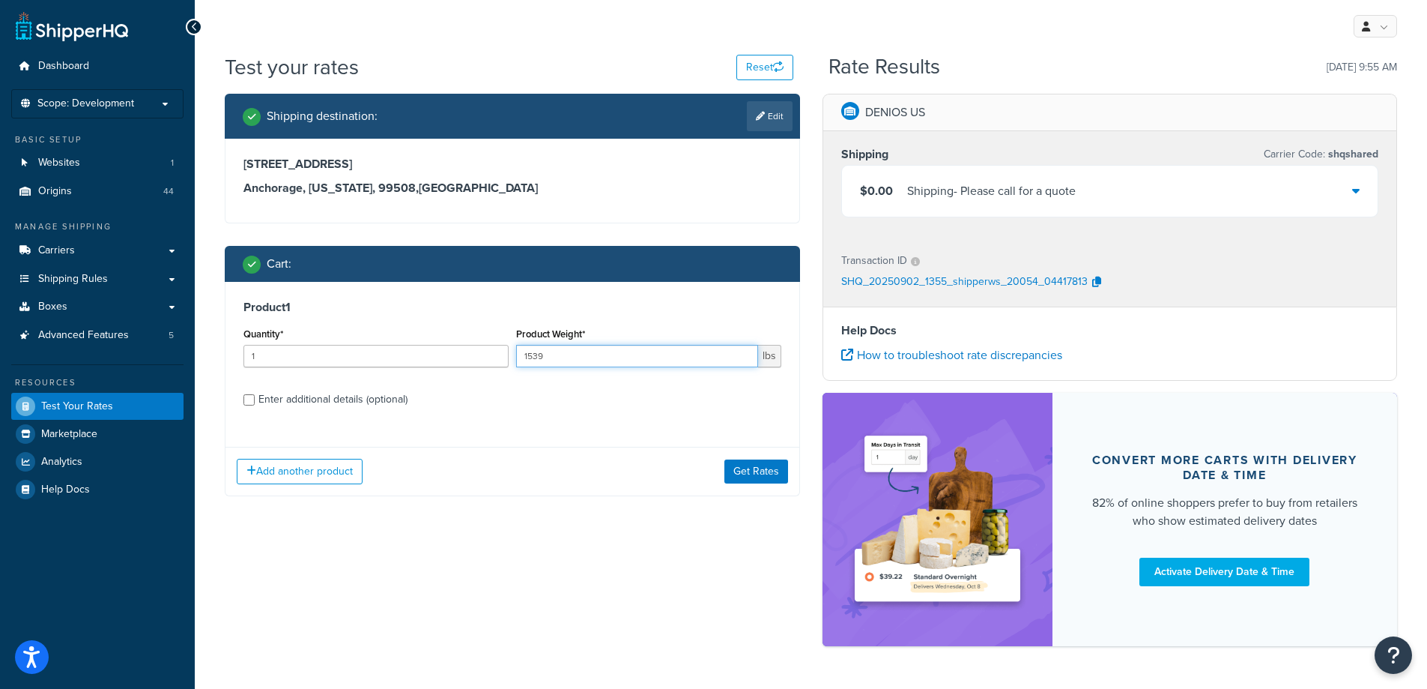
type input "1539"
click at [743, 358] on input "1539" at bounding box center [637, 356] width 242 height 22
click at [750, 470] on button "Get Rates" at bounding box center [757, 471] width 64 height 24
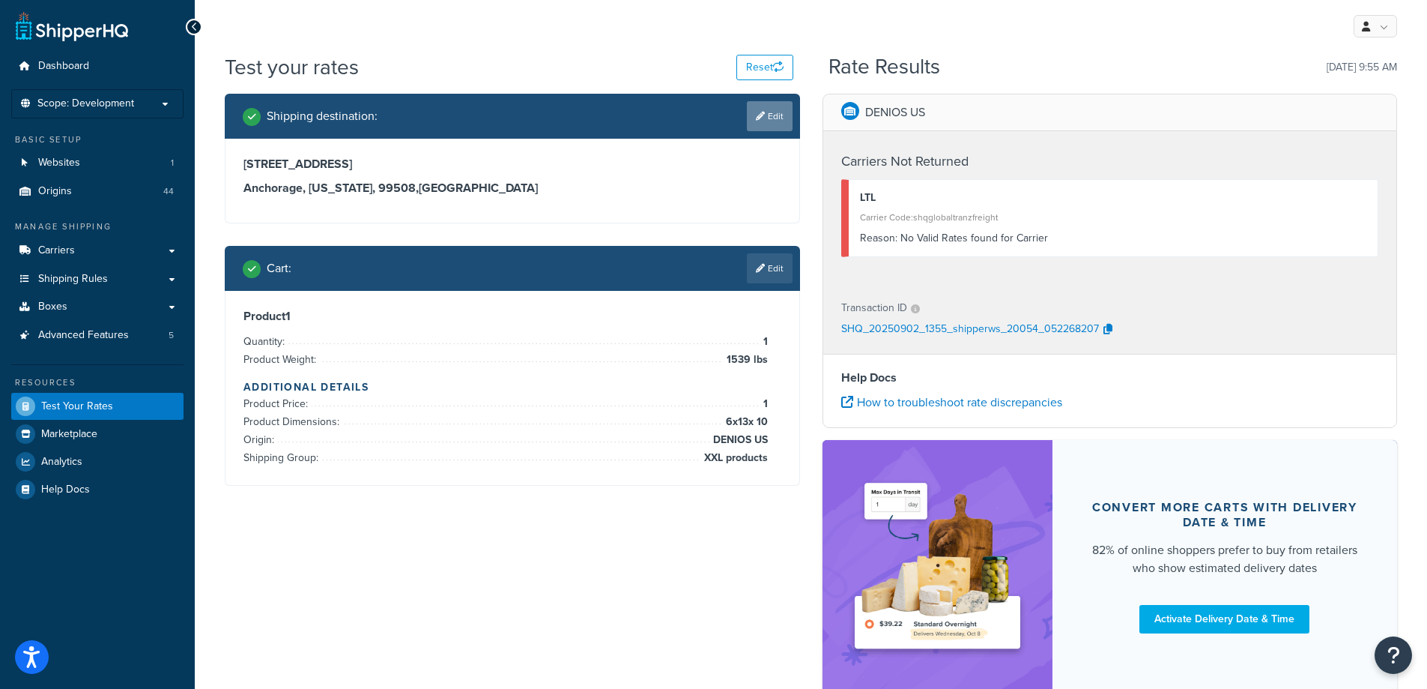
click at [778, 120] on link "Edit" at bounding box center [770, 116] width 46 height 30
select select "AK"
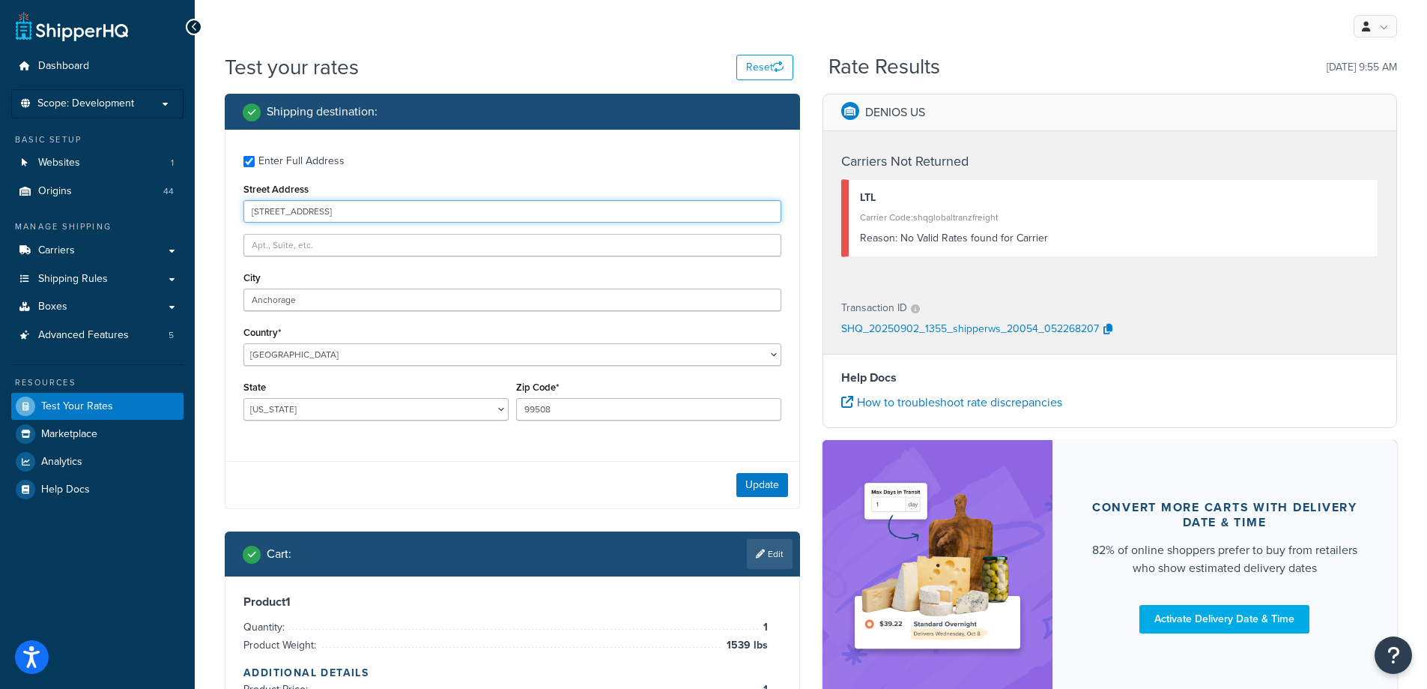
click at [562, 213] on input "3124 RICHMOND AVE" at bounding box center [513, 211] width 538 height 22
click at [569, 175] on div "Enter Full Address Street Address 3124 RICHMOND AVE City Anchorage Country* Uni…" at bounding box center [513, 290] width 574 height 320
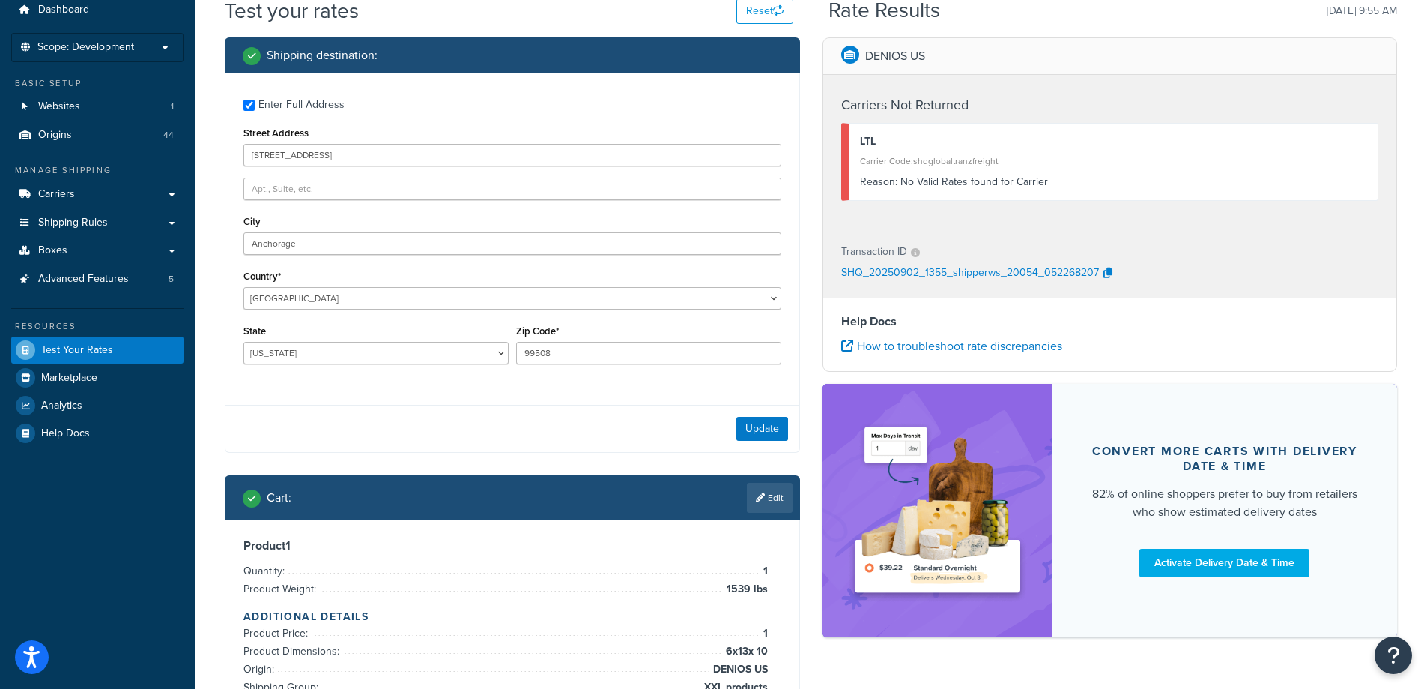
scroll to position [150, 0]
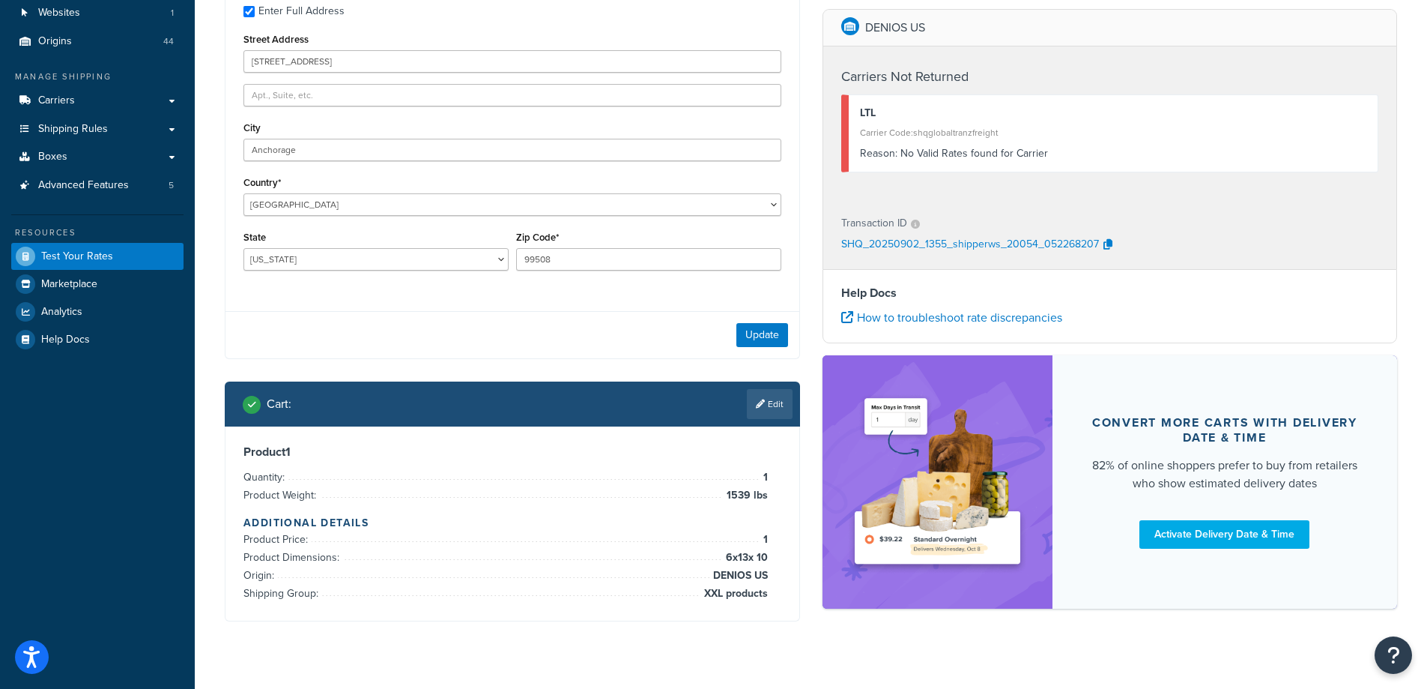
click at [749, 406] on link "Edit" at bounding box center [770, 404] width 46 height 30
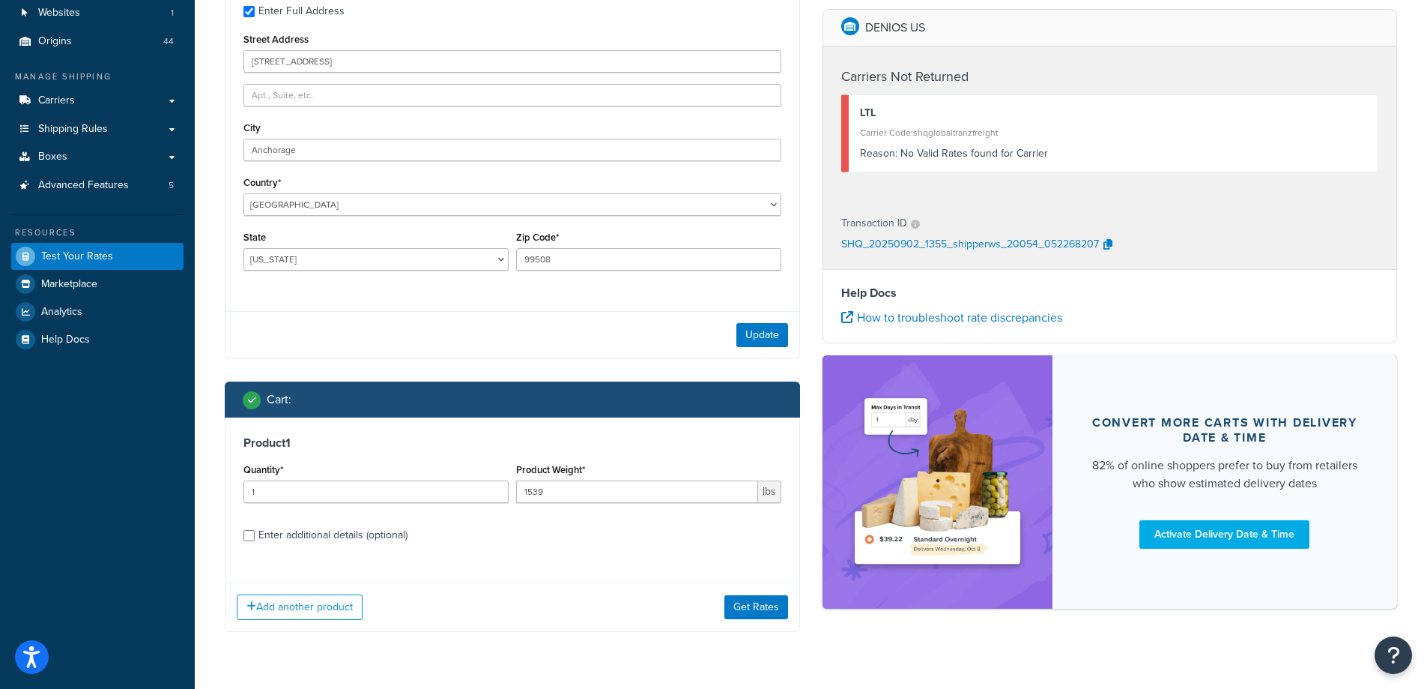
click at [408, 530] on label "Enter additional details (optional)" at bounding box center [519, 533] width 523 height 24
click at [255, 530] on input "Enter additional details (optional)" at bounding box center [249, 535] width 11 height 11
checkbox input "true"
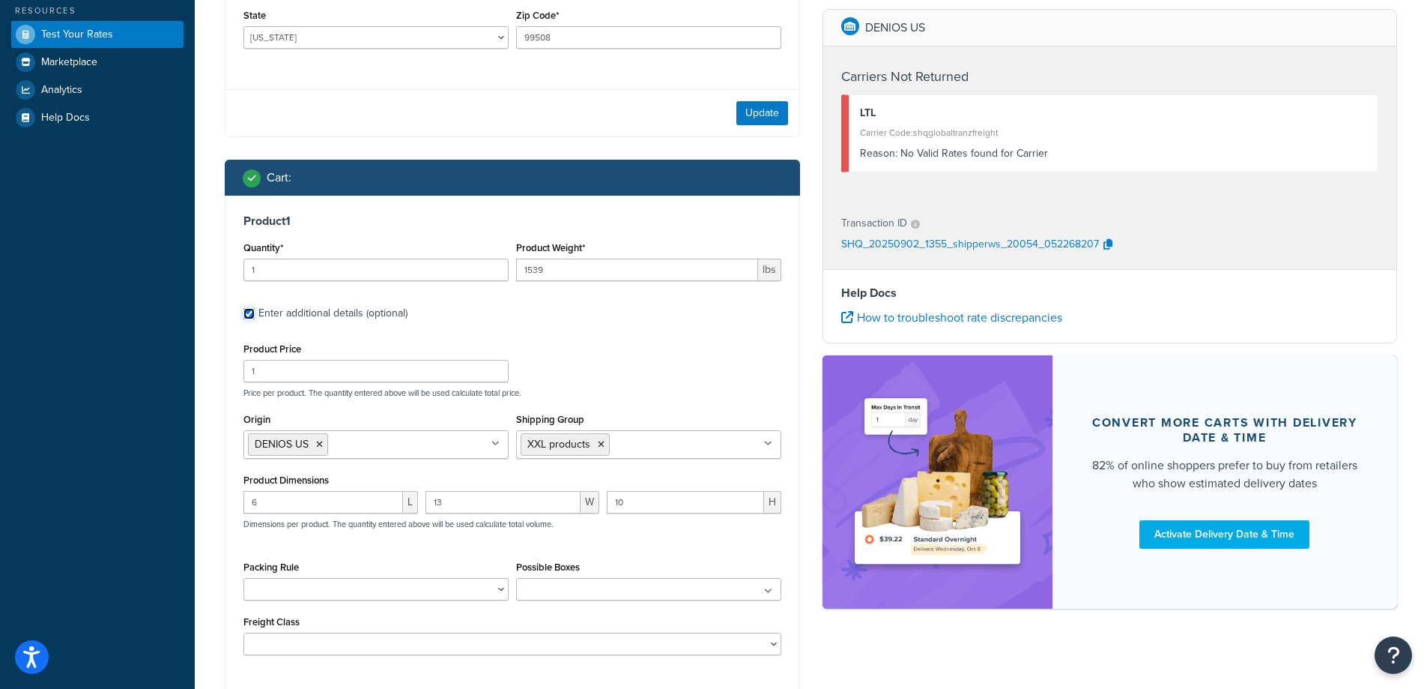
scroll to position [373, 0]
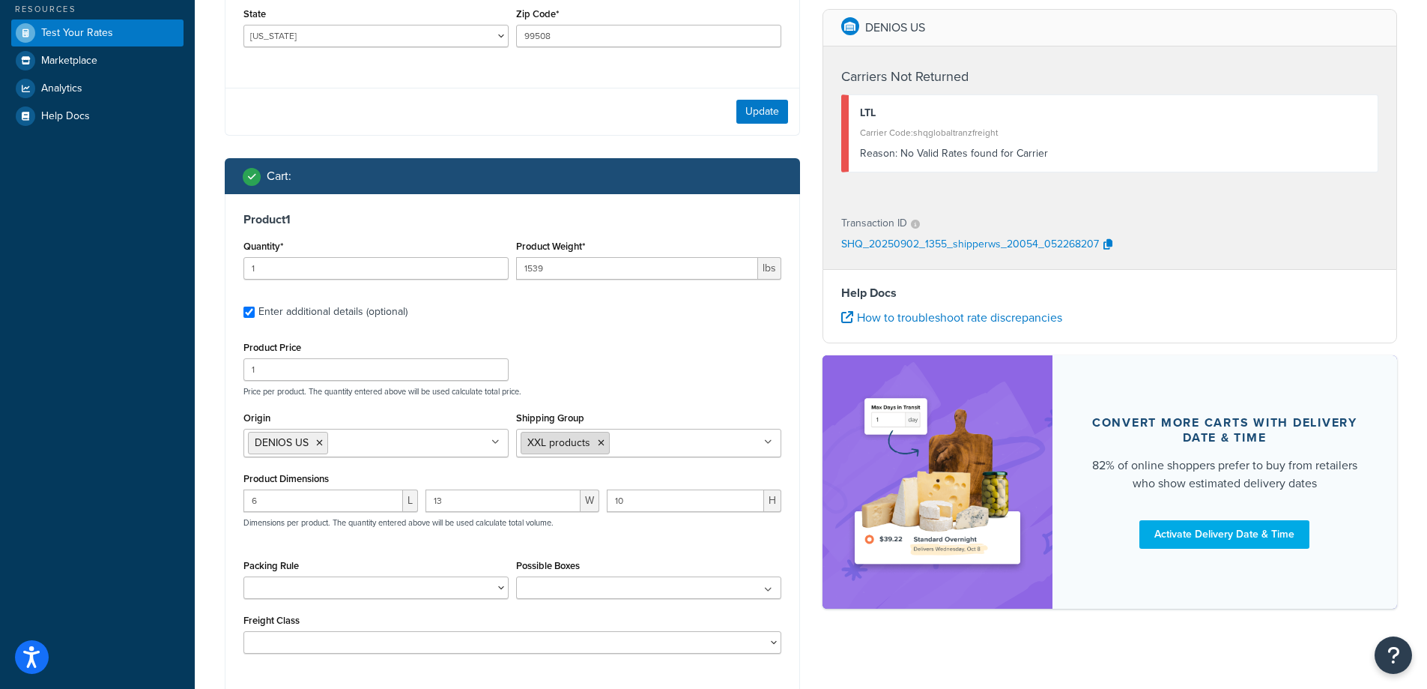
click at [600, 445] on icon at bounding box center [601, 442] width 7 height 9
click at [628, 375] on div "Product Price 1 Price per product. The quantity entered above will be used calc…" at bounding box center [512, 366] width 545 height 59
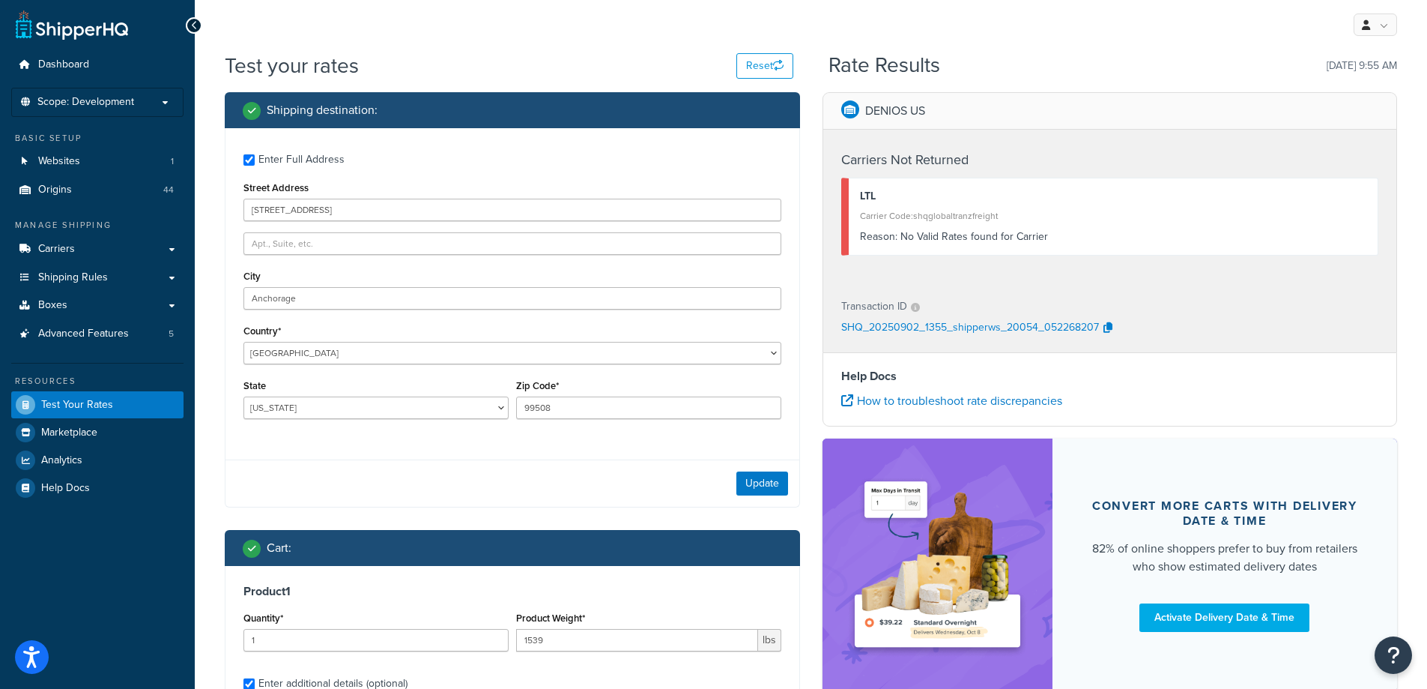
scroll to position [0, 0]
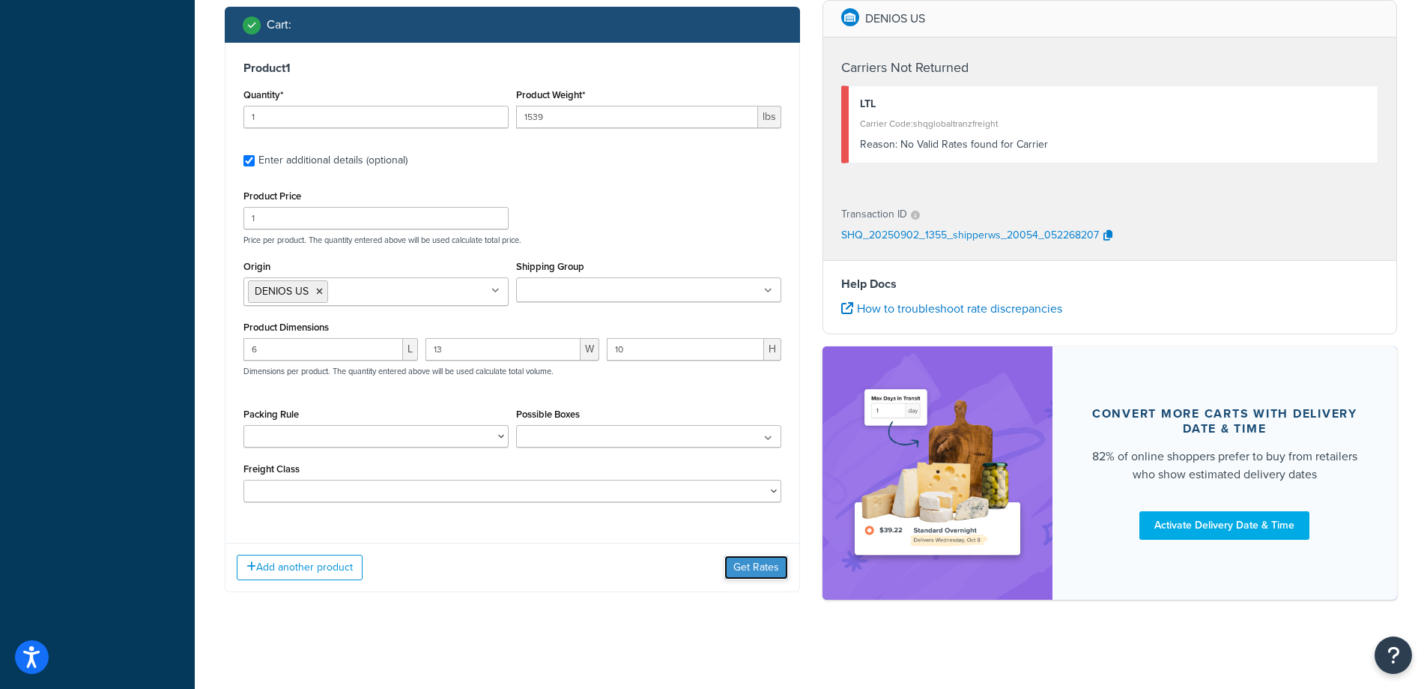
click at [736, 565] on button "Get Rates" at bounding box center [757, 567] width 64 height 24
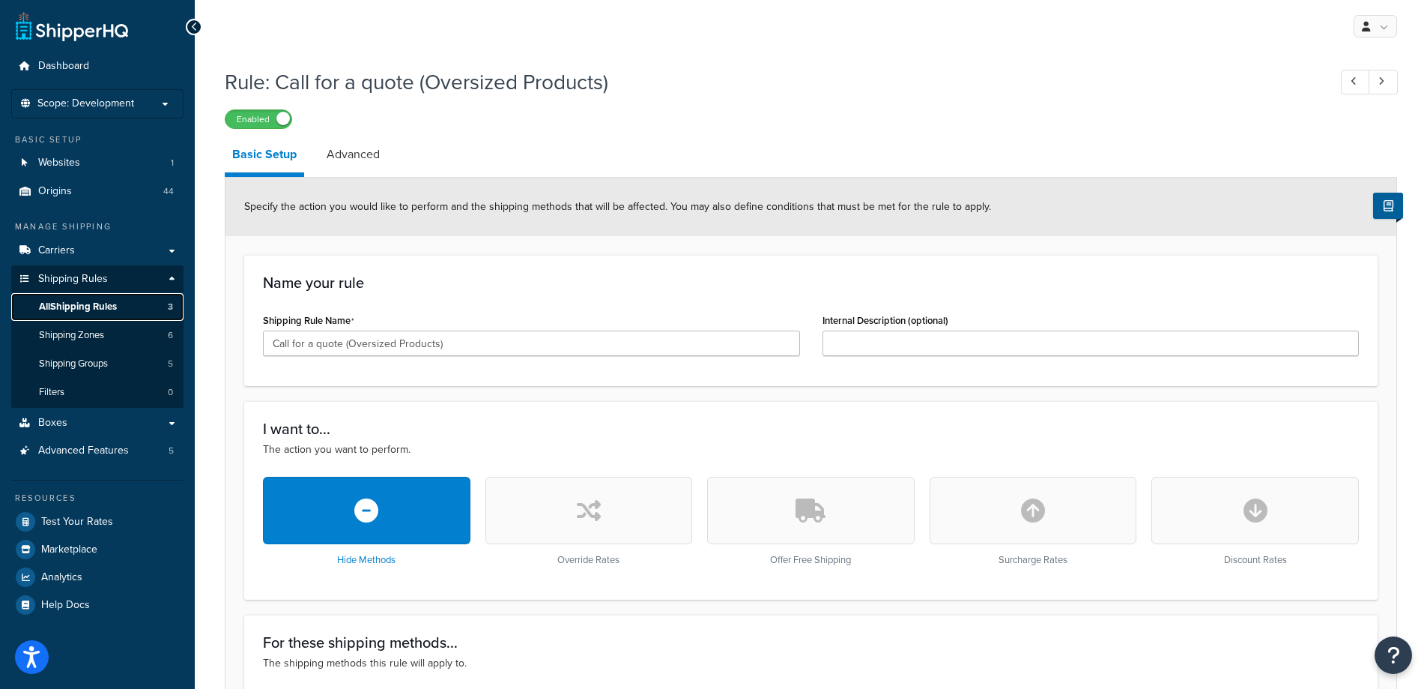
click at [81, 301] on span "All Shipping Rules" at bounding box center [78, 306] width 78 height 13
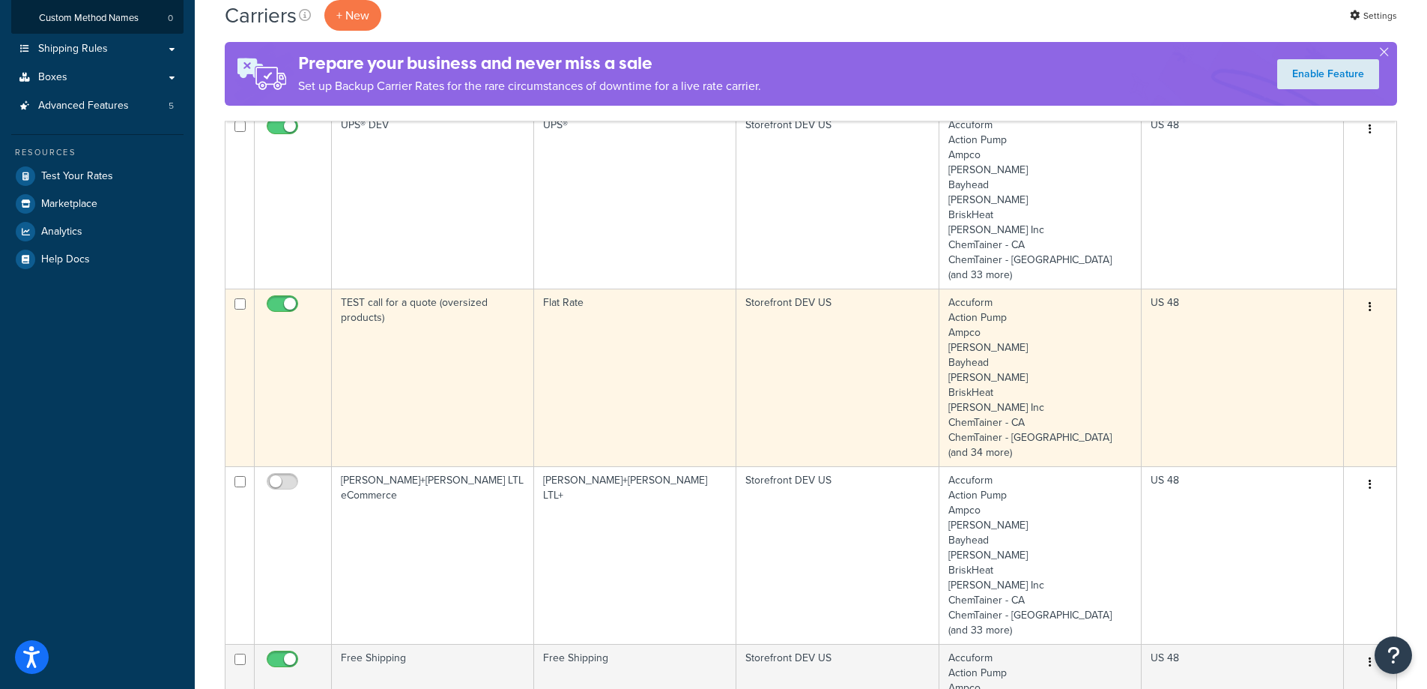
scroll to position [225, 0]
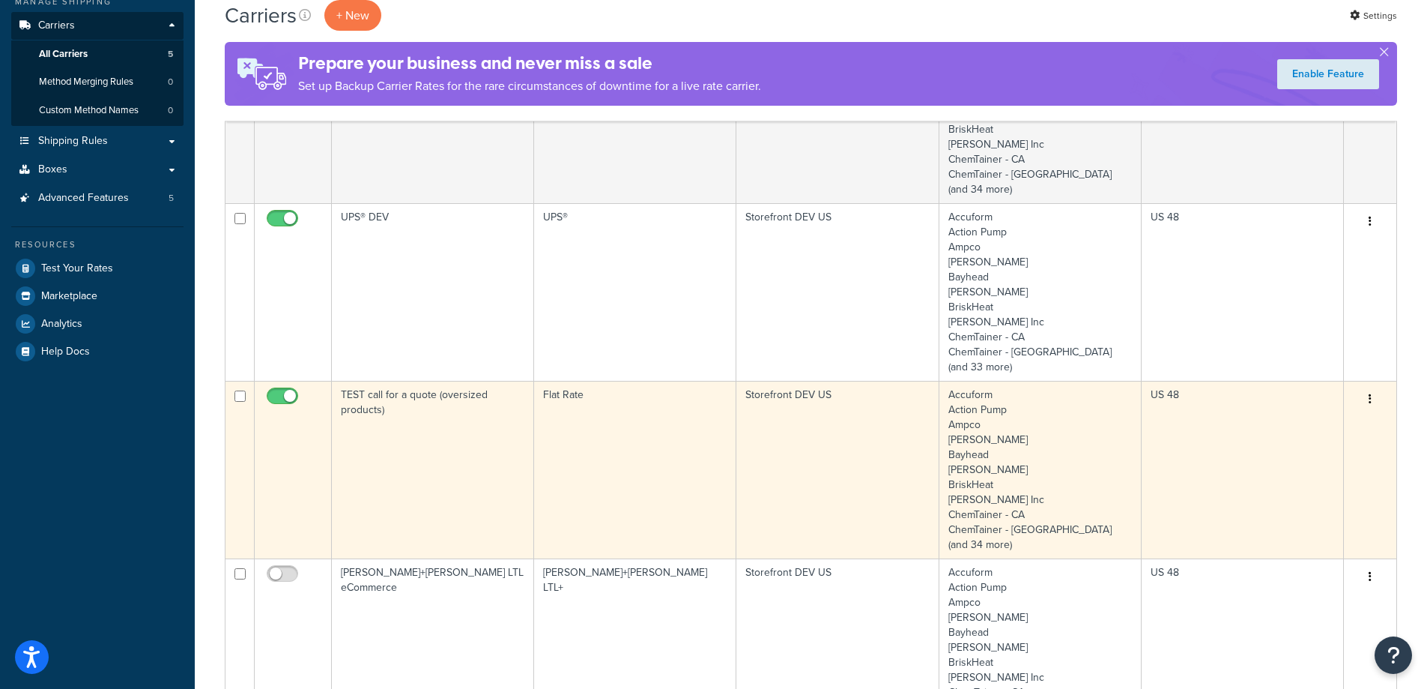
click at [471, 457] on td "TEST call for a quote (oversized products)" at bounding box center [433, 470] width 202 height 178
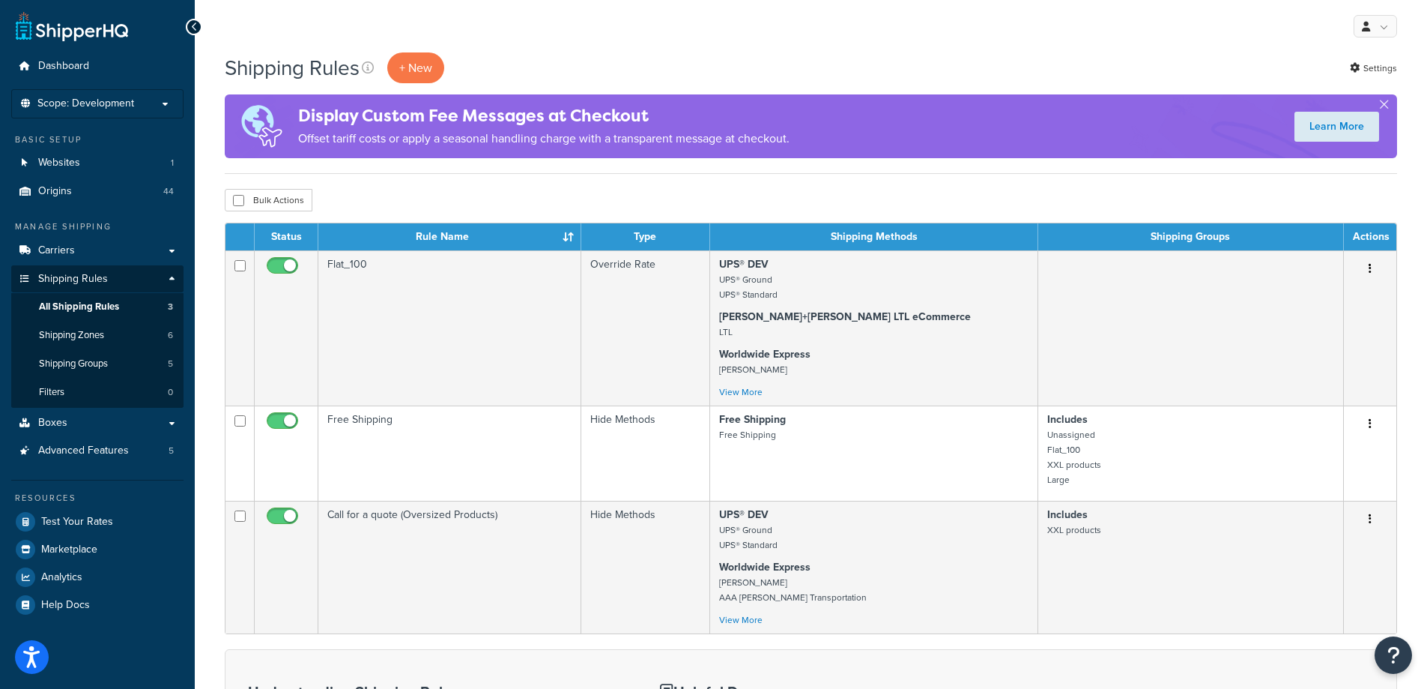
click at [831, 45] on div "My Profile Billing Global Settings Contact Us Logout" at bounding box center [811, 26] width 1233 height 52
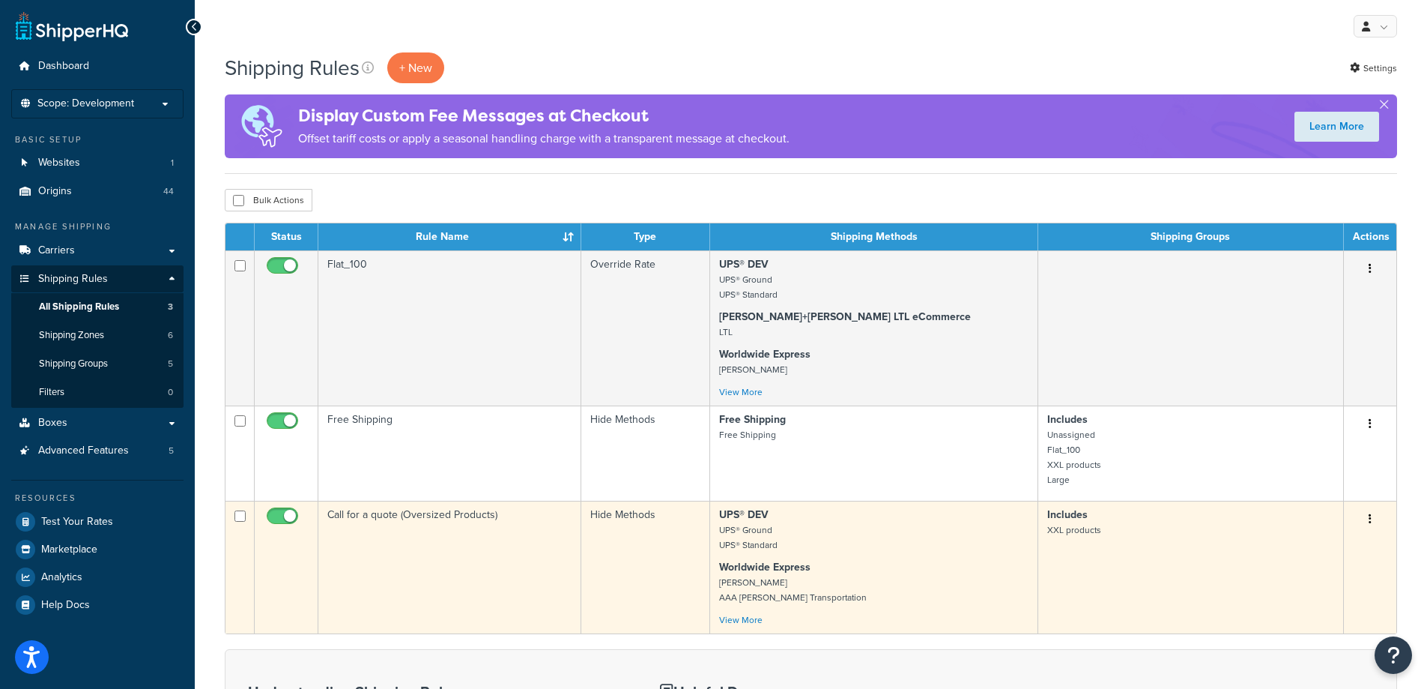
click at [1133, 586] on td "Includes XXL products" at bounding box center [1191, 567] width 306 height 133
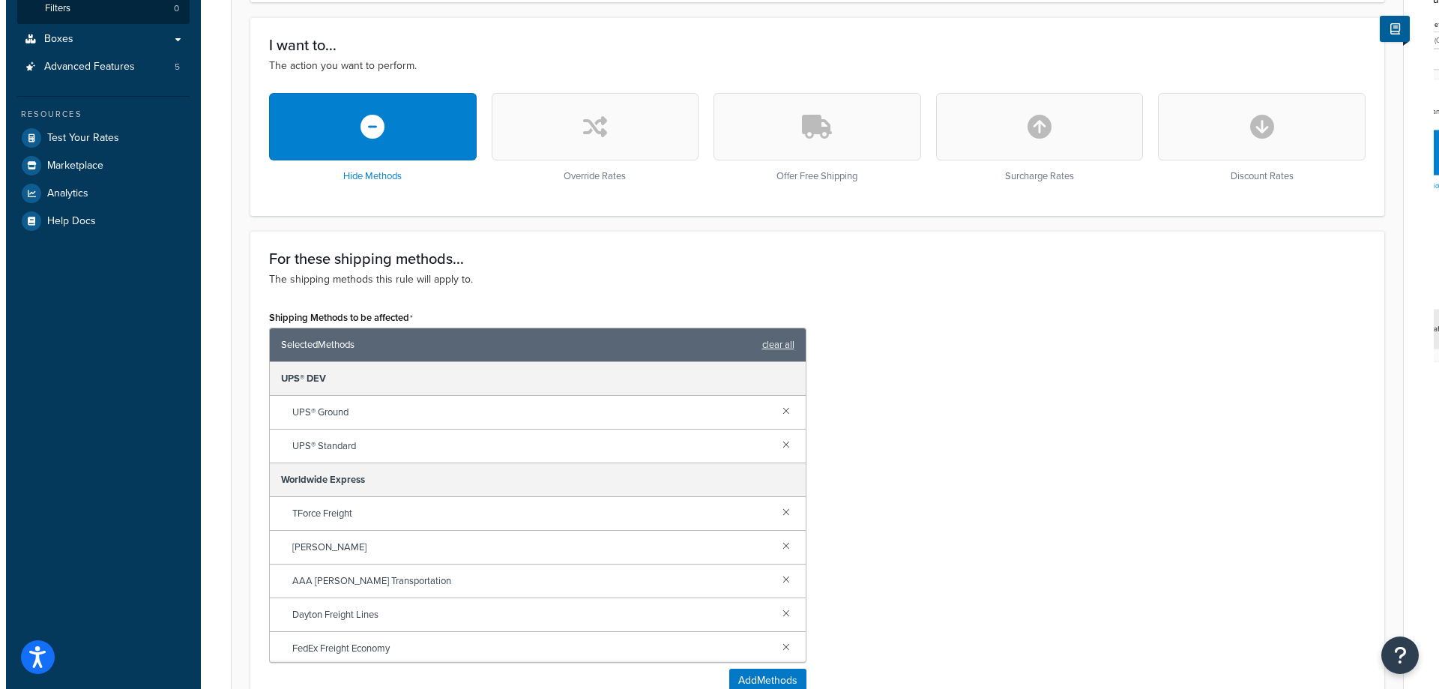
scroll to position [375, 0]
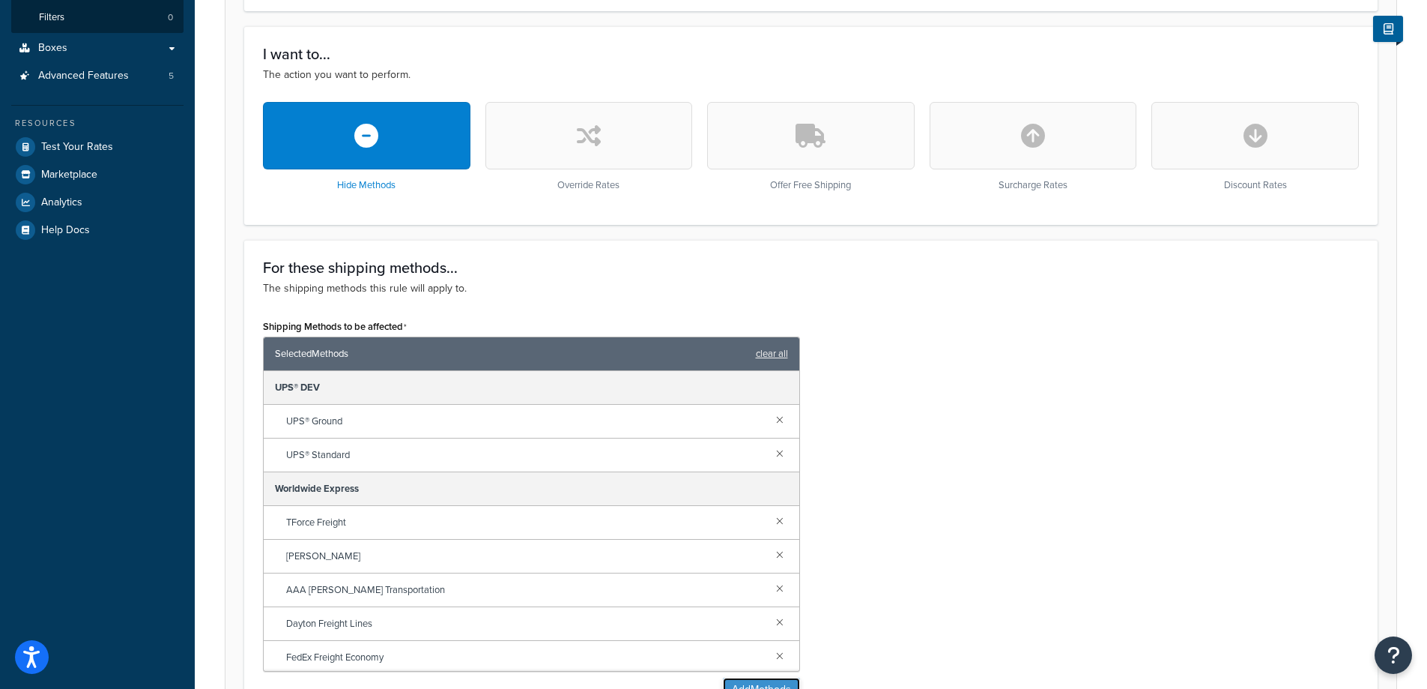
click at [746, 680] on button "Add Methods" at bounding box center [761, 689] width 77 height 24
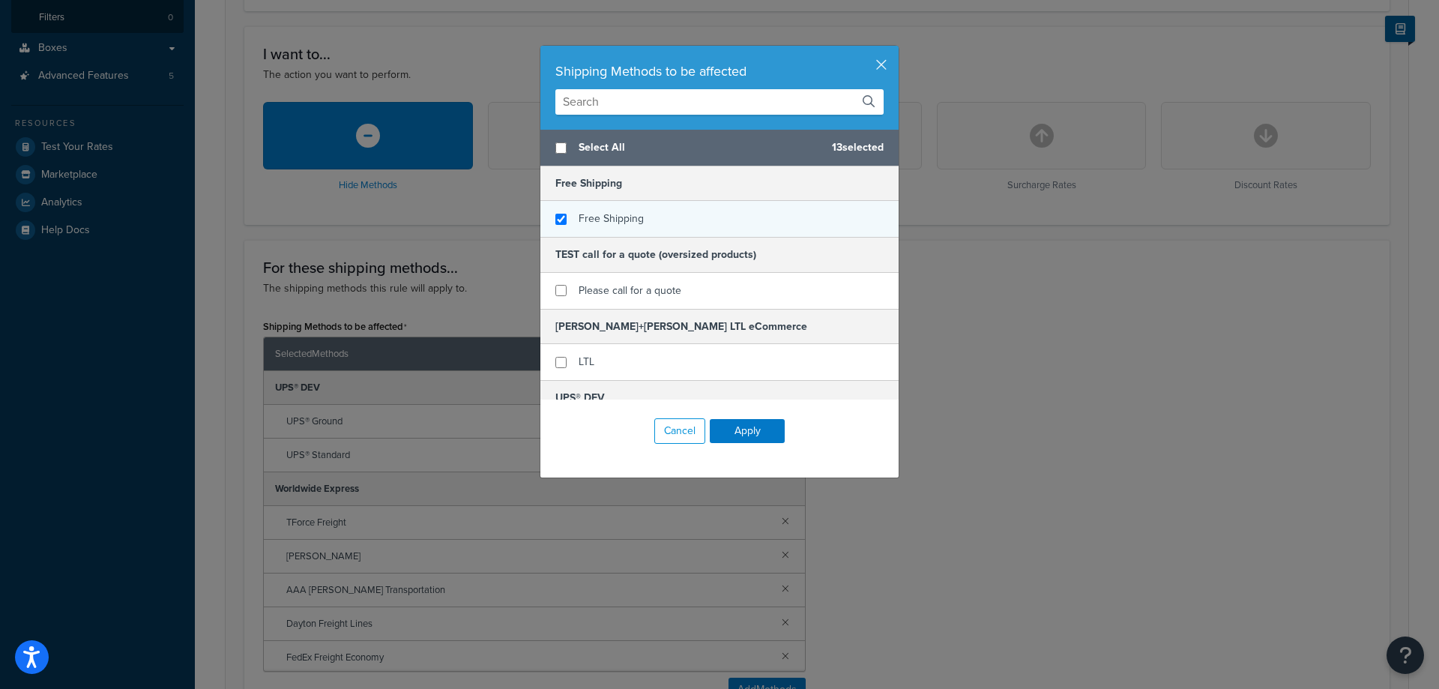
checkbox input "true"
drag, startPoint x: 753, startPoint y: 224, endPoint x: 762, endPoint y: 225, distance: 9.0
click at [753, 223] on div "Free Shipping" at bounding box center [719, 219] width 358 height 36
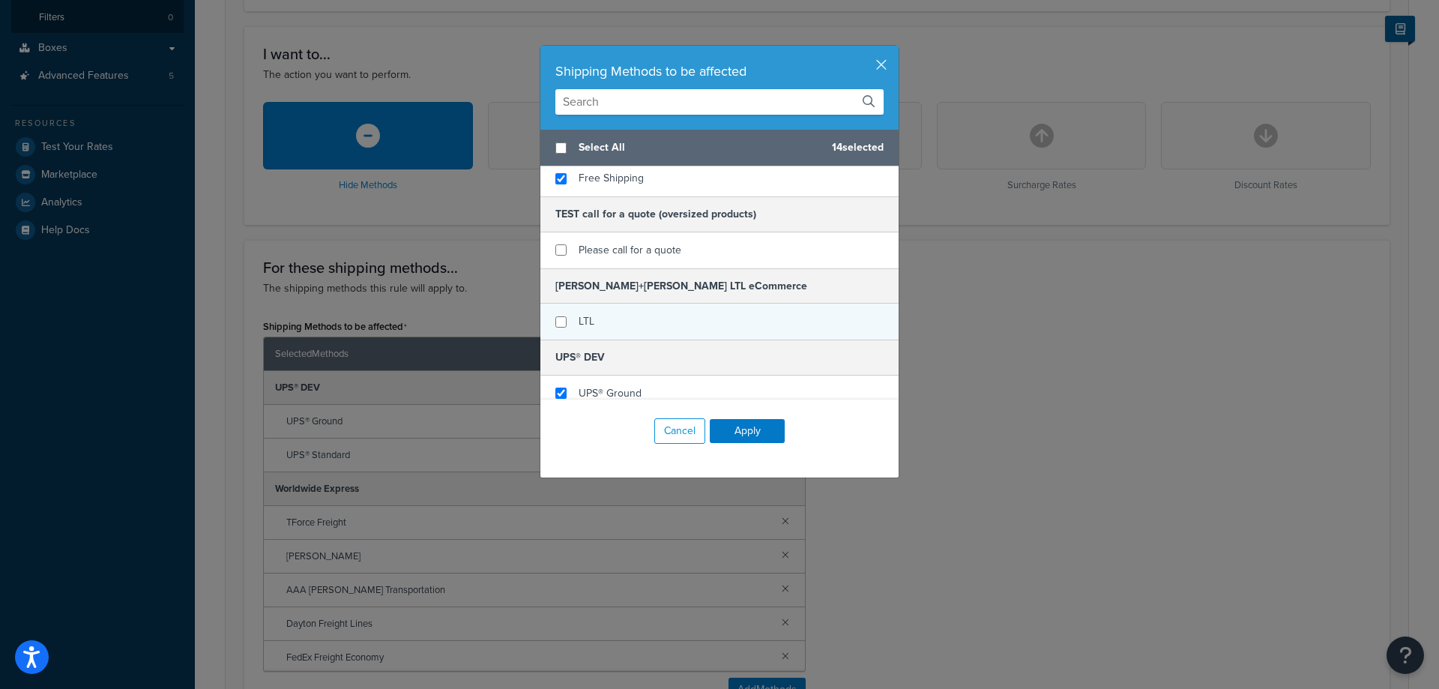
scroll to position [75, 0]
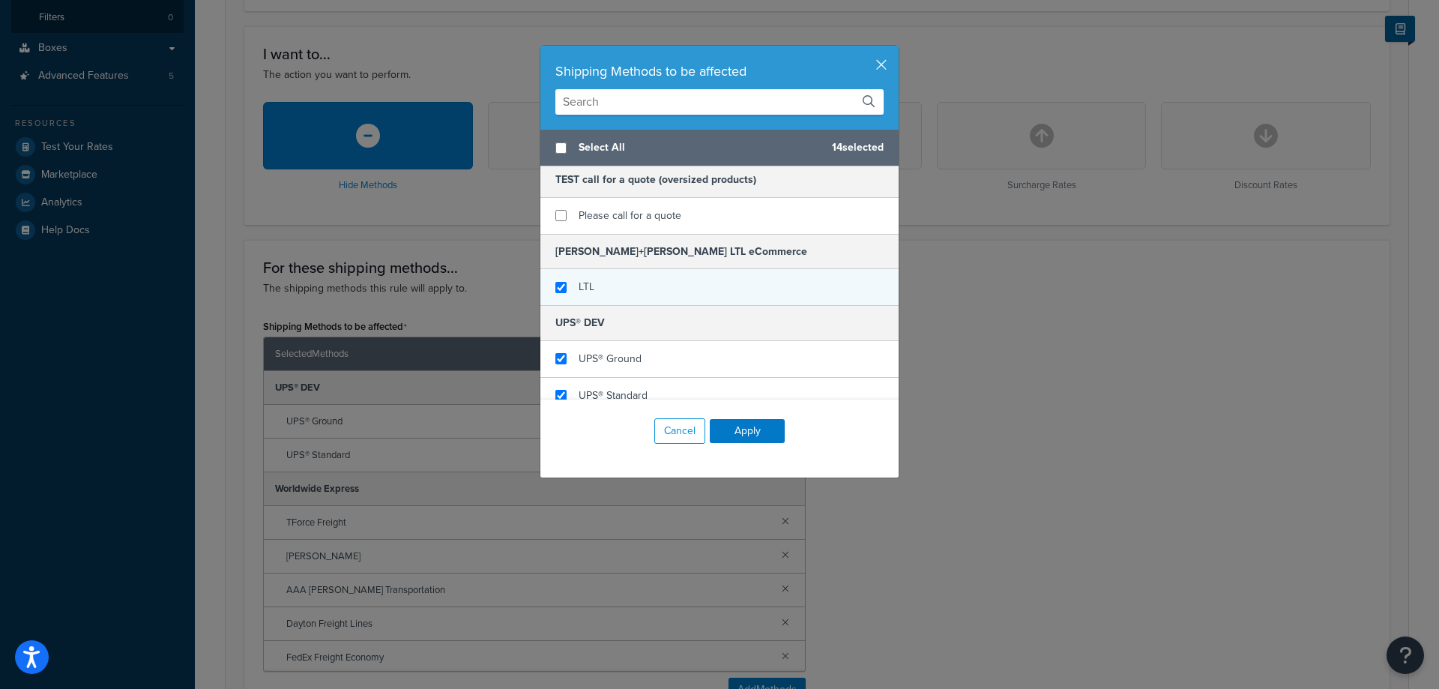
checkbox input "true"
click at [766, 296] on div "LTL" at bounding box center [719, 287] width 358 height 36
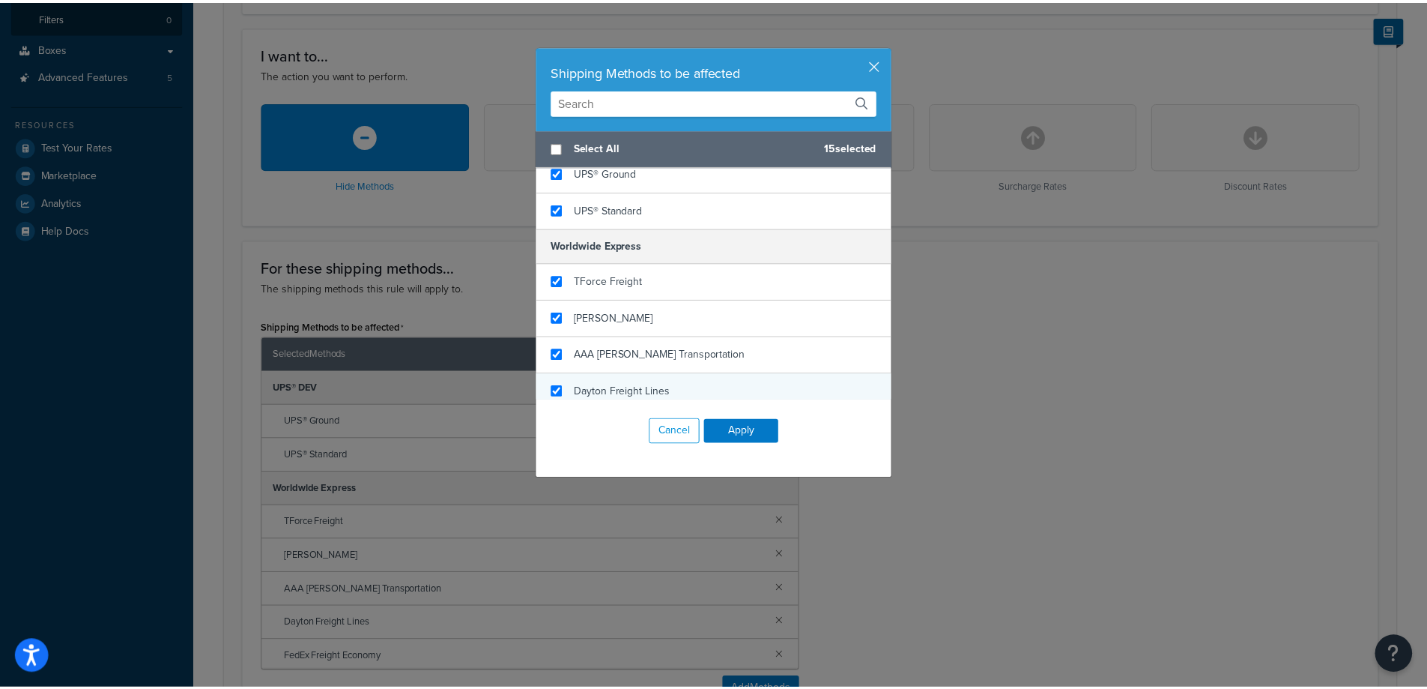
scroll to position [527, 0]
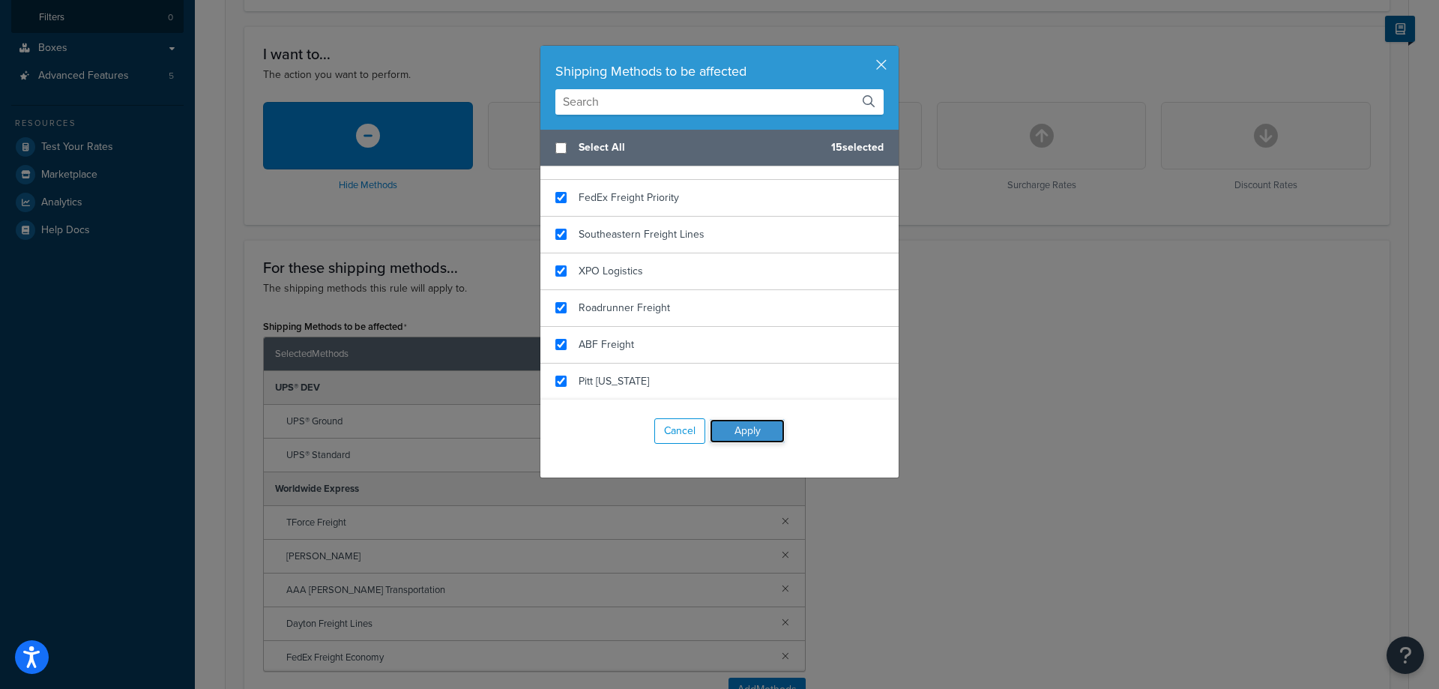
click at [743, 420] on button "Apply" at bounding box center [747, 431] width 75 height 24
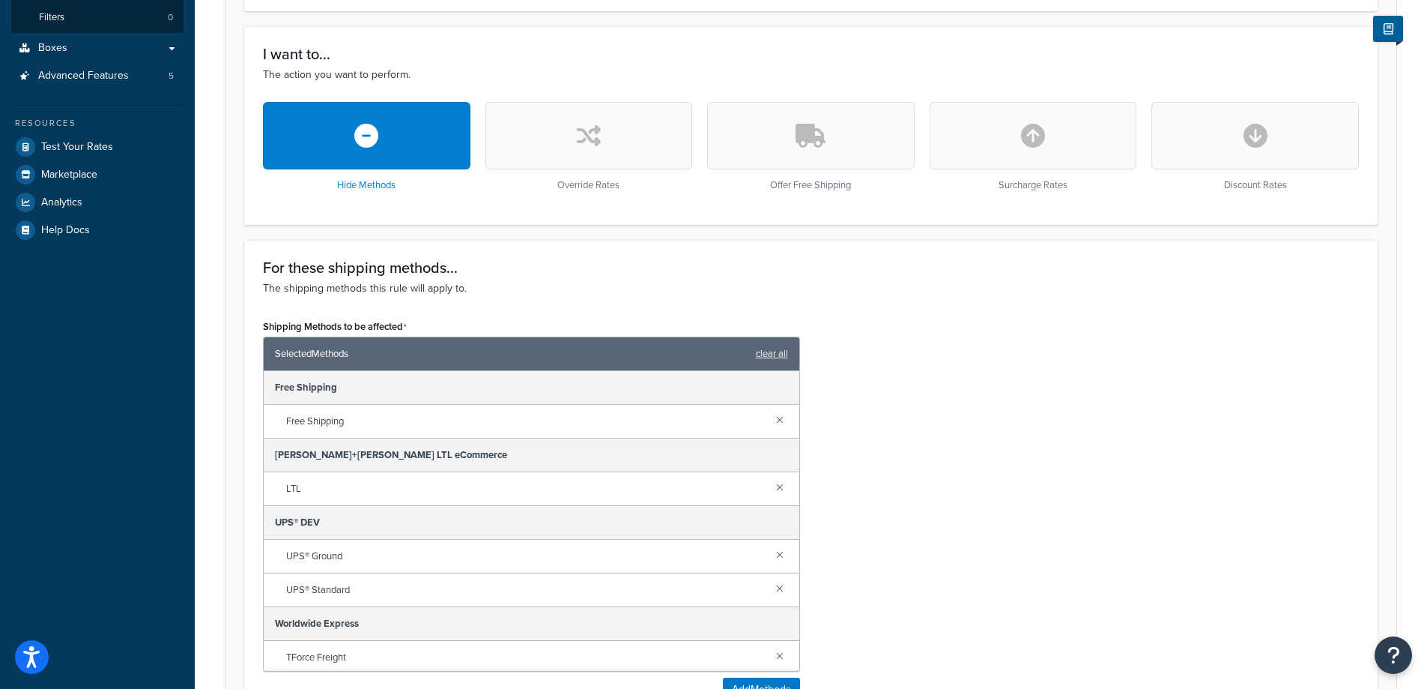
scroll to position [824, 0]
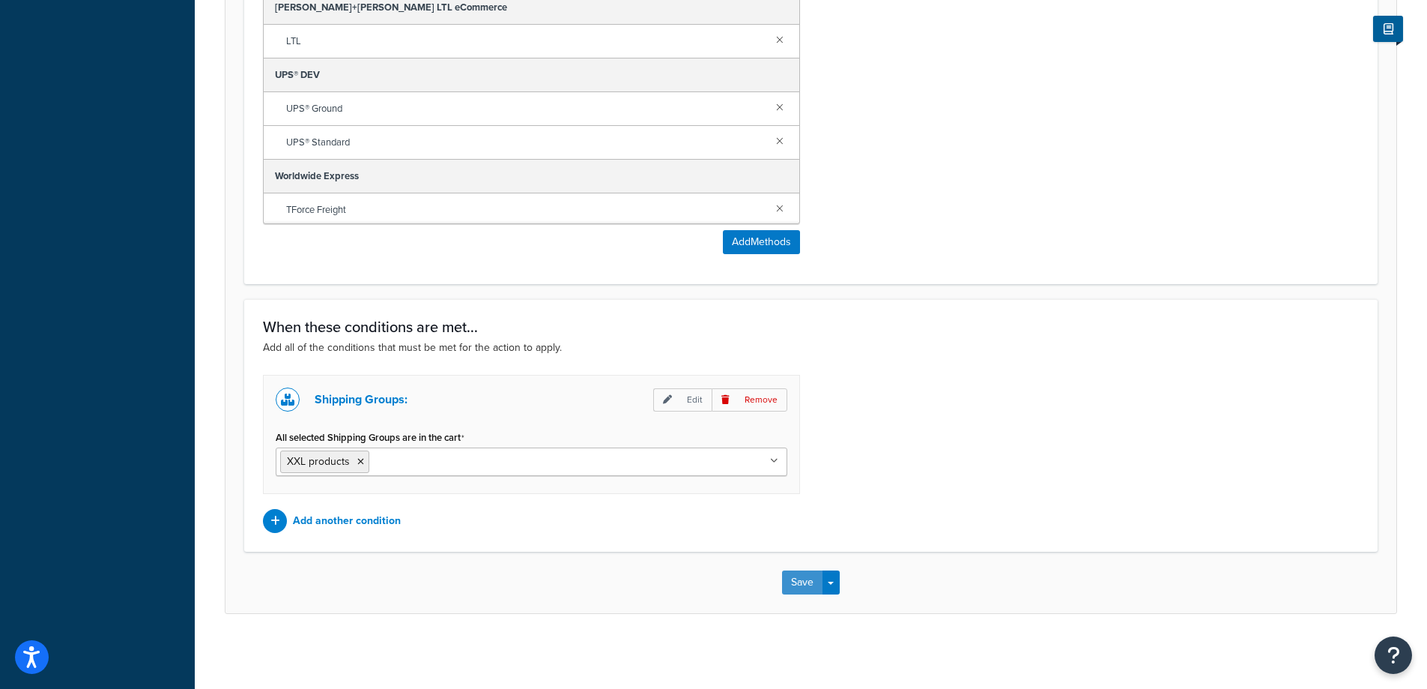
drag, startPoint x: 798, startPoint y: 585, endPoint x: 812, endPoint y: 570, distance: 20.7
click at [799, 584] on button "Save" at bounding box center [802, 582] width 40 height 24
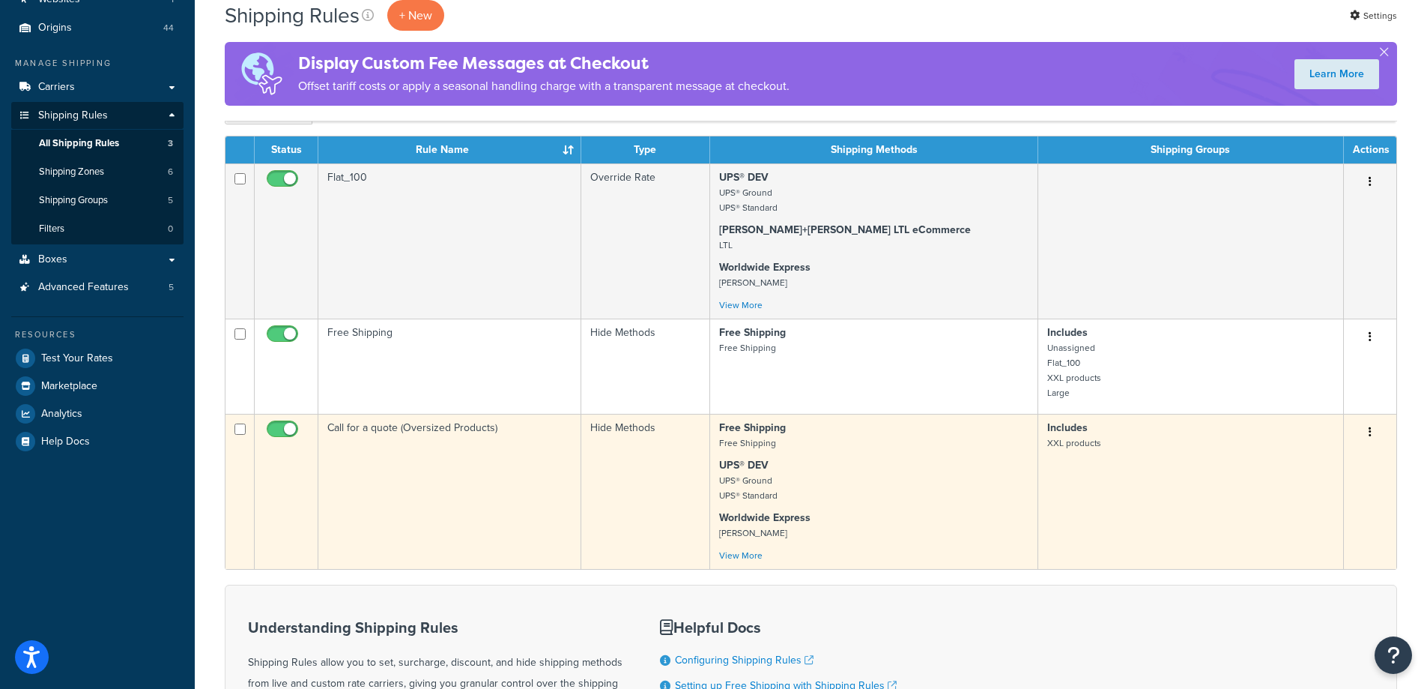
scroll to position [150, 0]
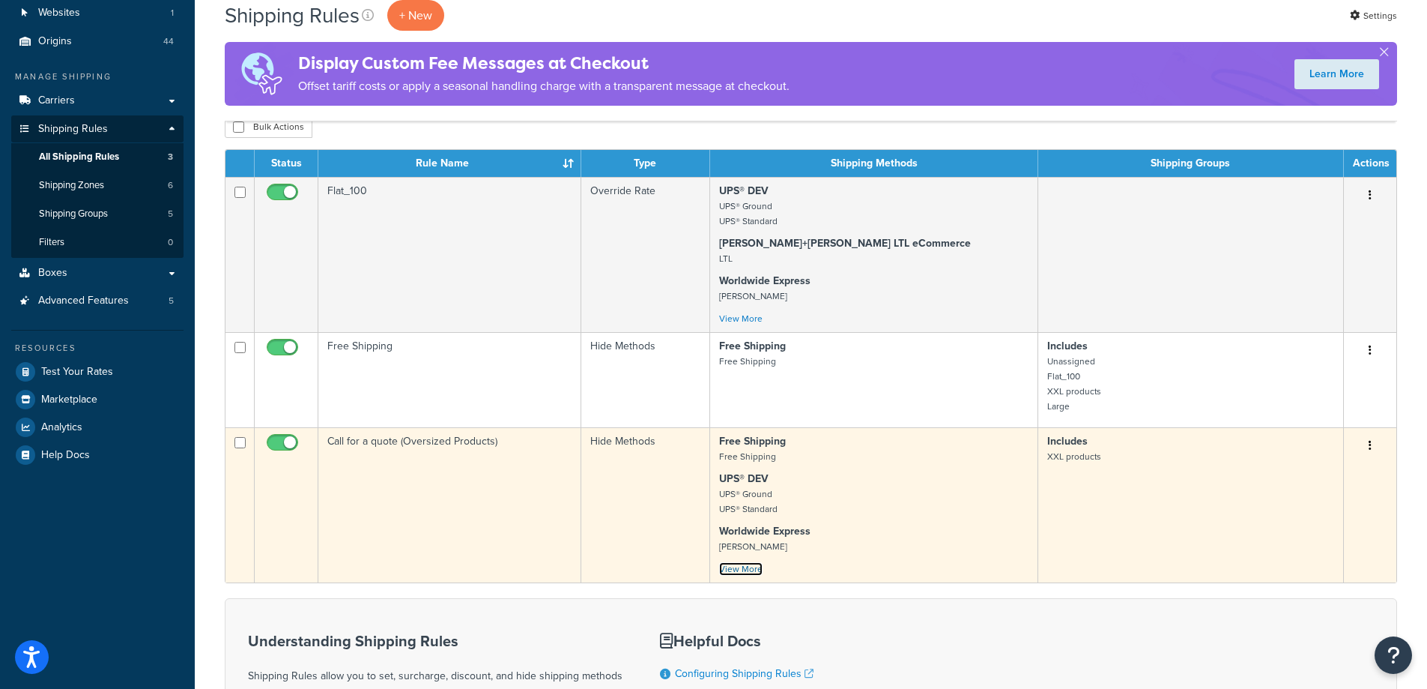
click at [758, 566] on link "View More" at bounding box center [740, 568] width 43 height 13
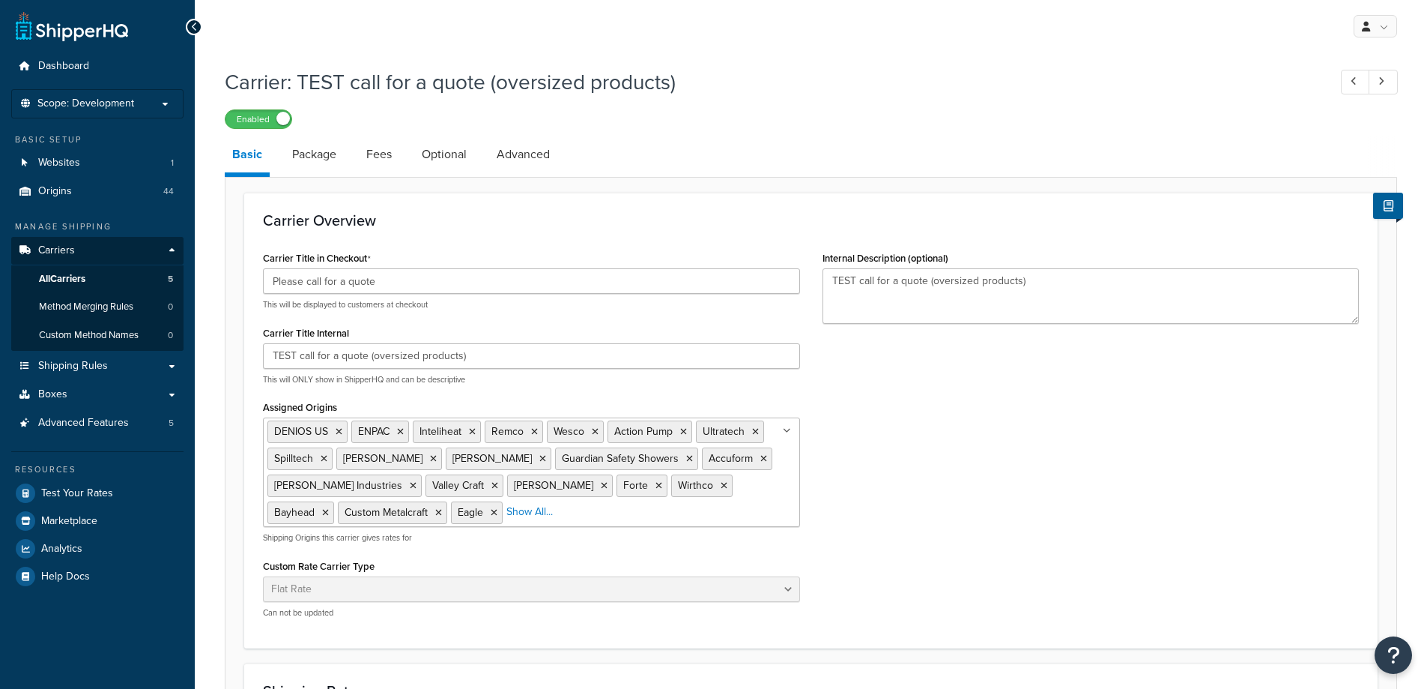
select select "flat"
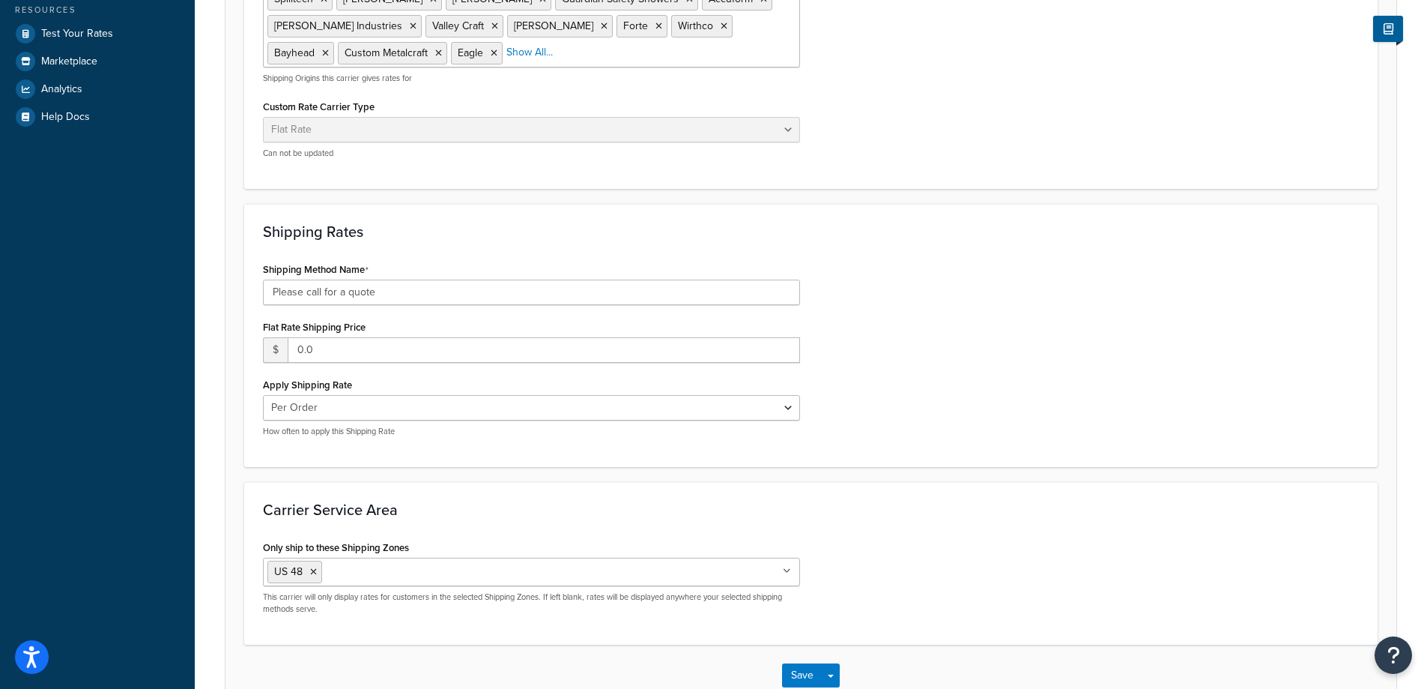
scroll to position [554, 0]
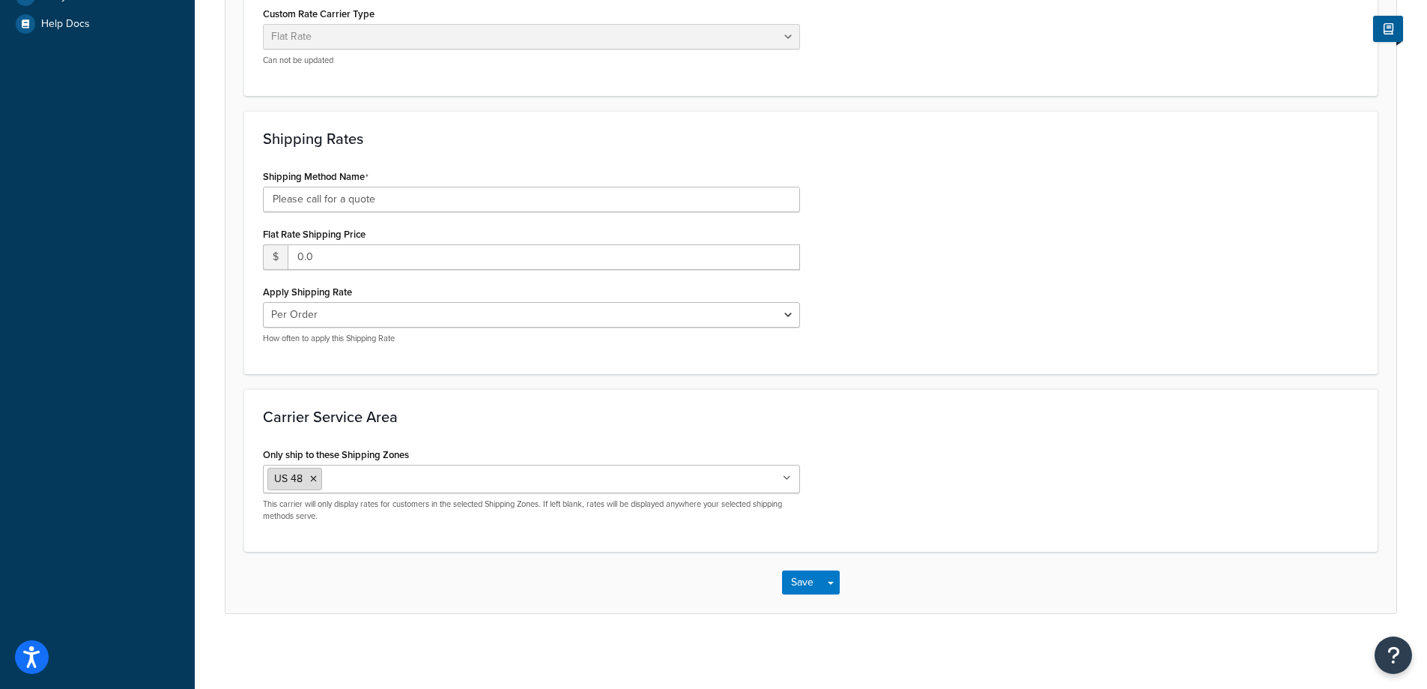
click at [310, 482] on icon at bounding box center [313, 478] width 7 height 9
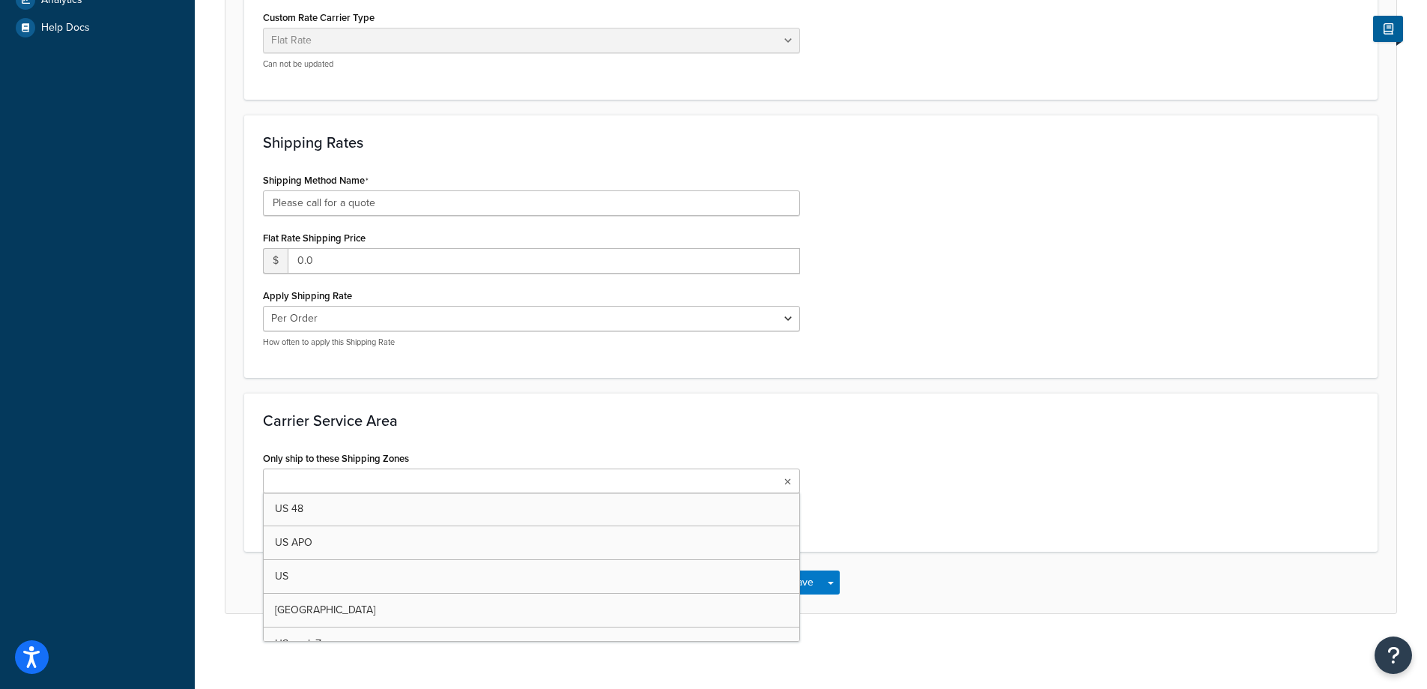
scroll to position [550, 0]
click at [1083, 465] on div "Only ship to these Shipping Zones US 48 US APO US Canada US excl. Zone US POBox…" at bounding box center [811, 489] width 1119 height 85
click at [797, 581] on button "Save" at bounding box center [802, 582] width 40 height 24
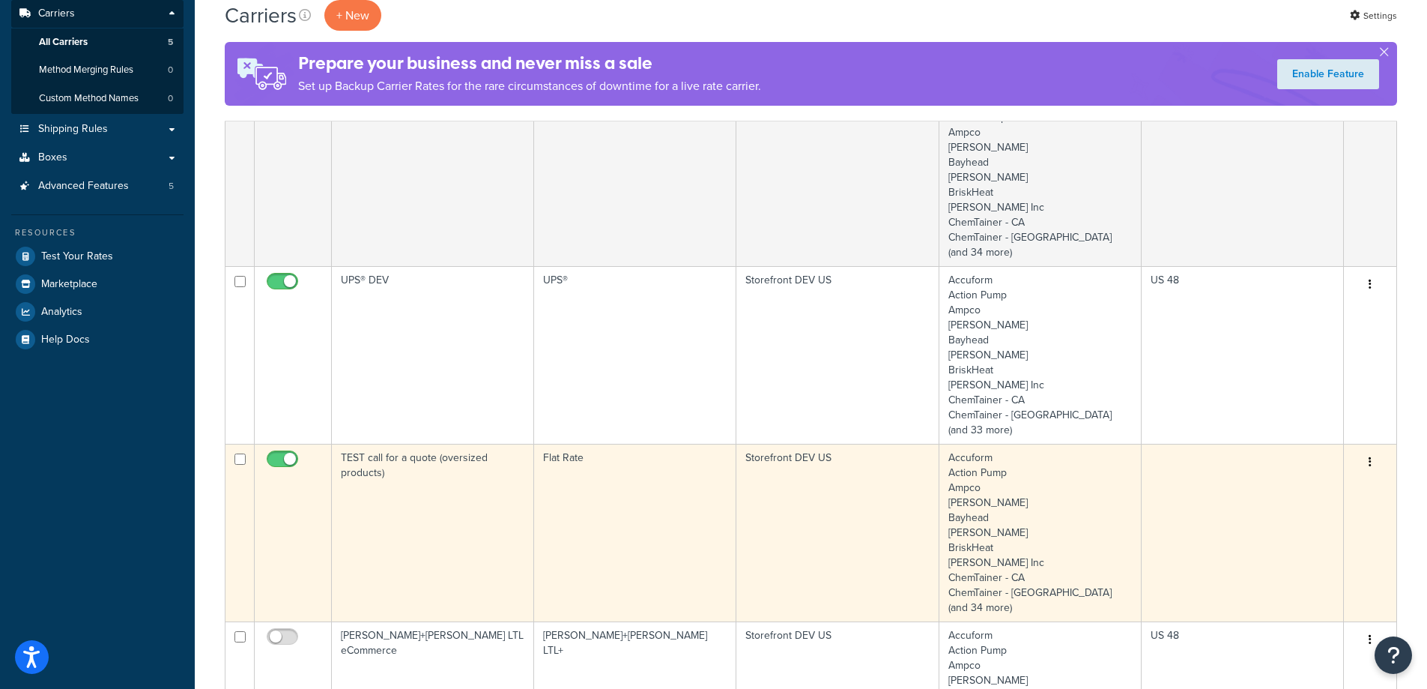
scroll to position [450, 0]
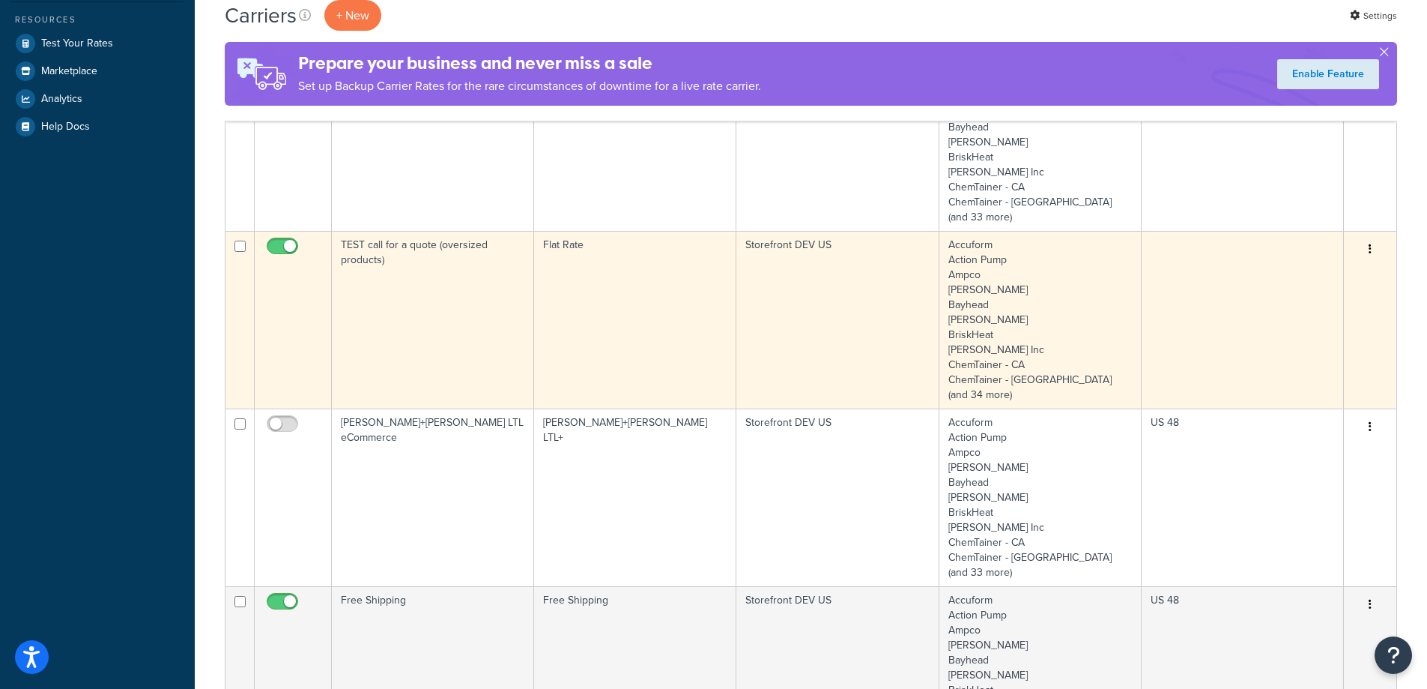
click at [444, 348] on td "TEST call for a quote (oversized products)" at bounding box center [433, 320] width 202 height 178
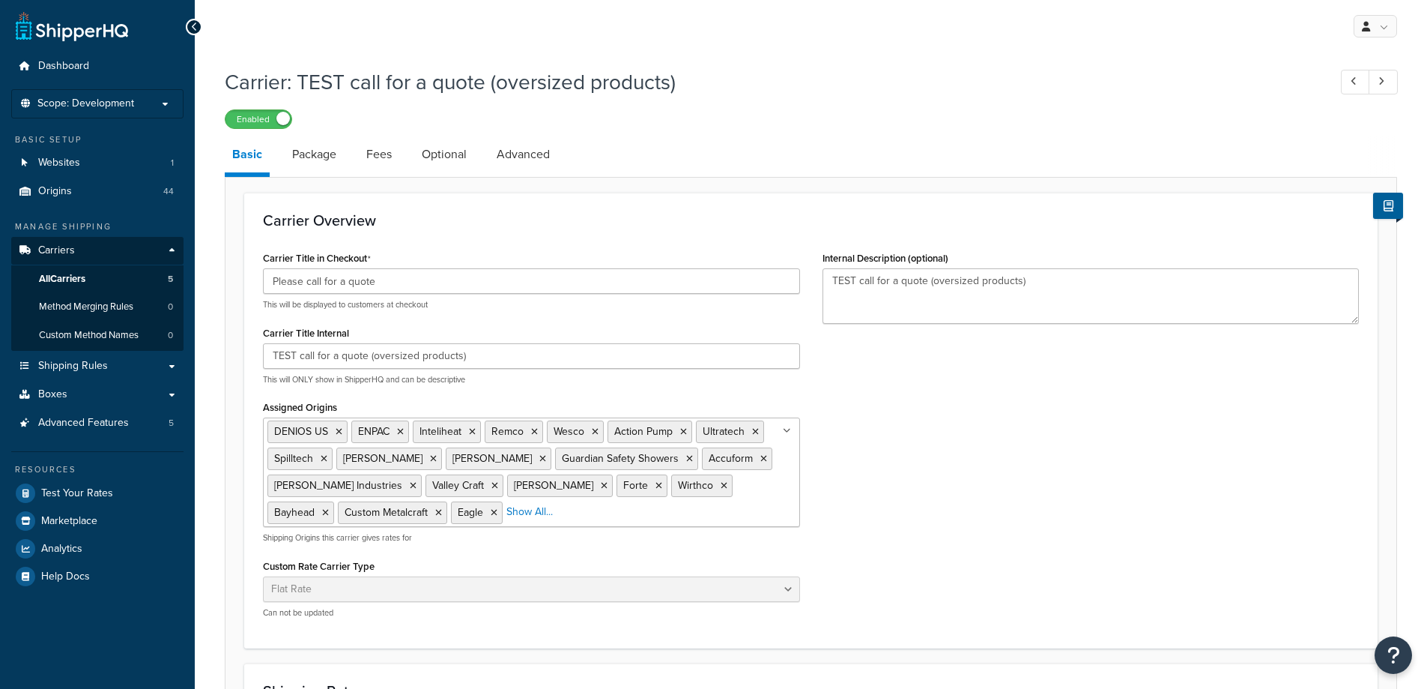
select select "flat"
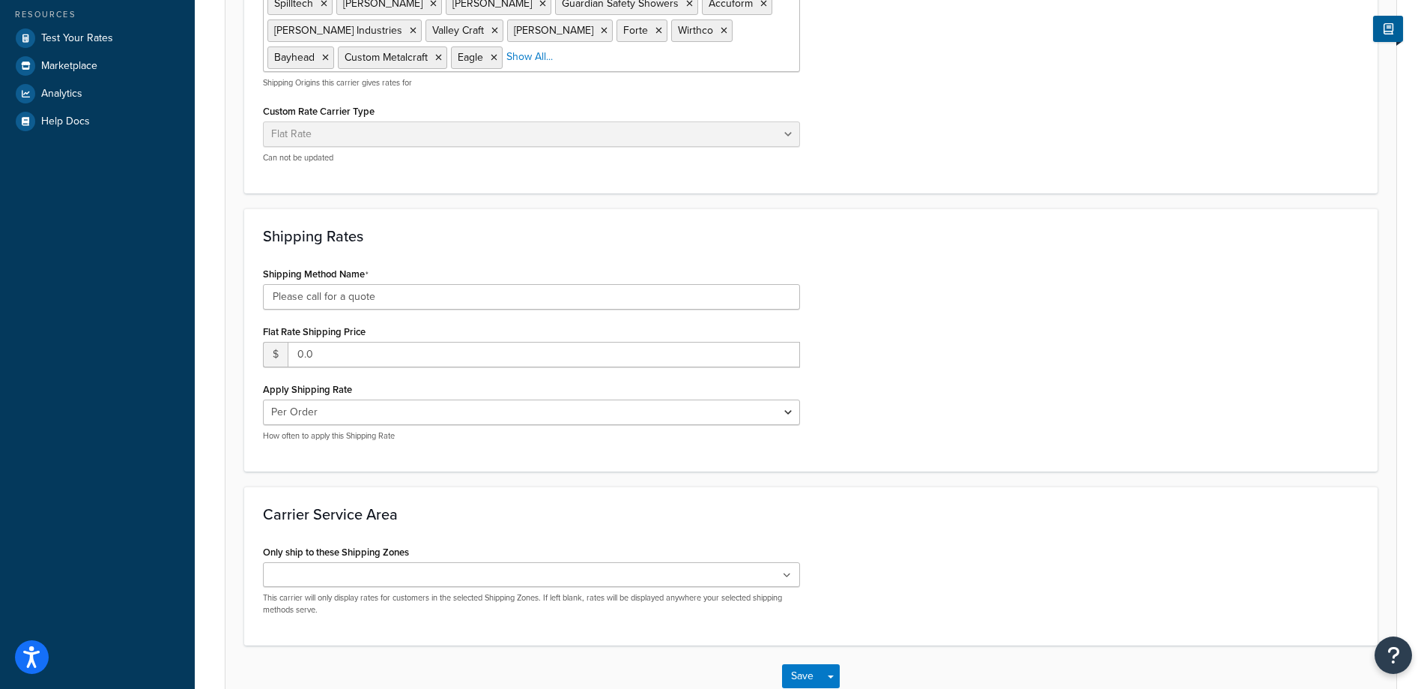
scroll to position [550, 0]
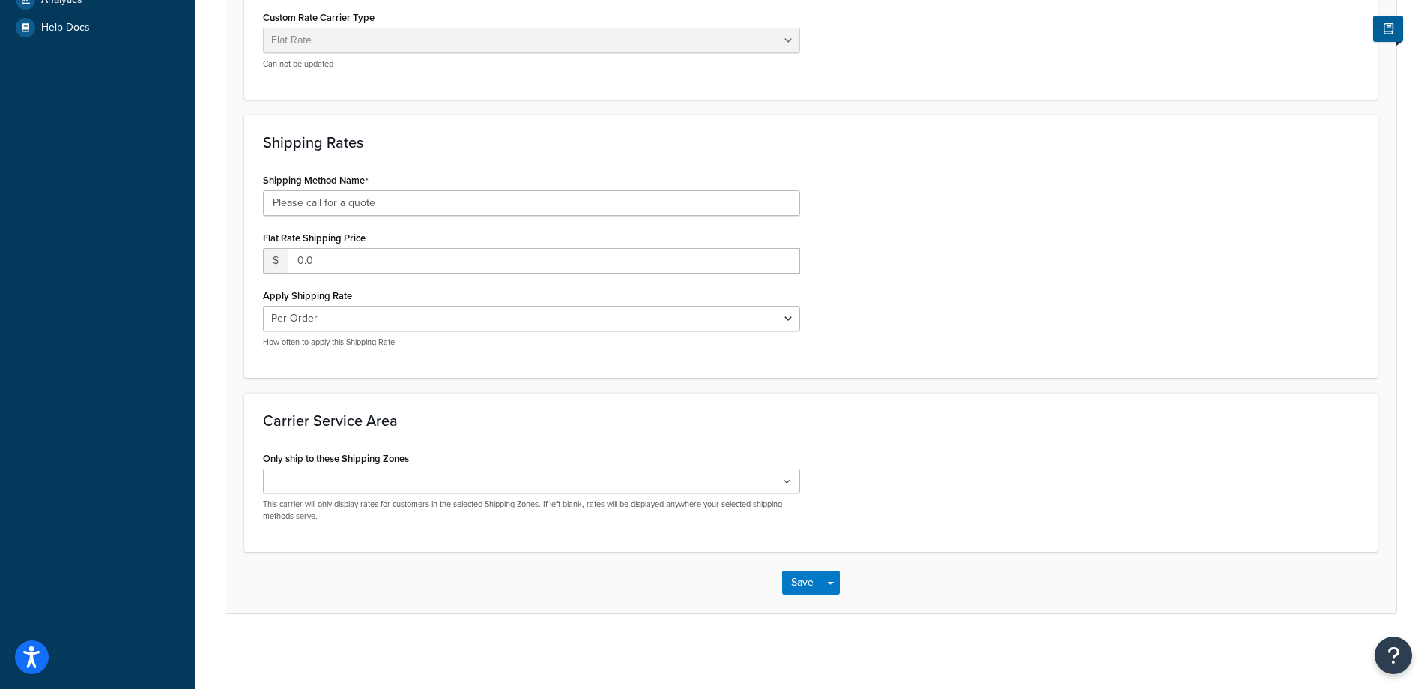
click at [446, 469] on div "Only ship to these Shipping Zones US 48 US APO US Canada US excl. Zone US POBox…" at bounding box center [531, 484] width 537 height 74
click at [441, 483] on ul at bounding box center [531, 480] width 537 height 25
click at [751, 408] on div "Carrier Service Area Only ship to these Shipping Zones US 48 US APO US Canada U…" at bounding box center [811, 472] width 1134 height 163
click at [800, 587] on button "Save" at bounding box center [802, 584] width 40 height 24
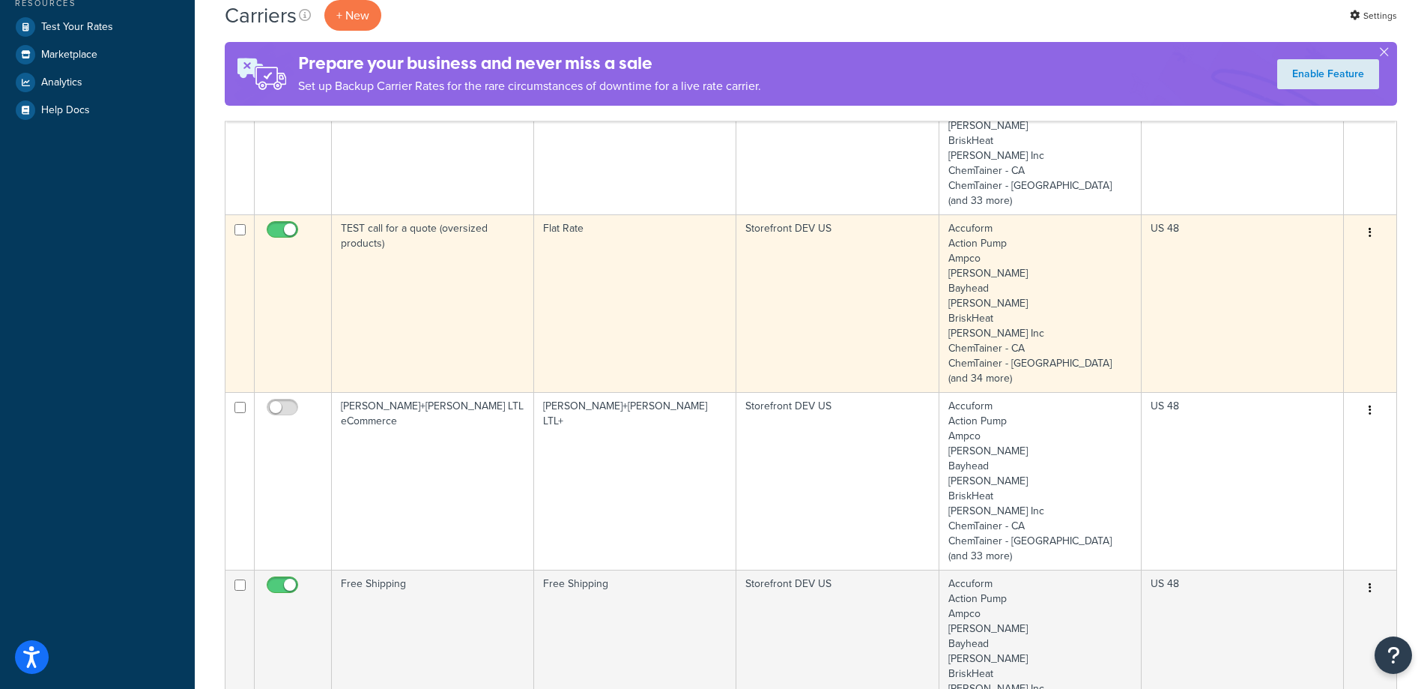
scroll to position [450, 0]
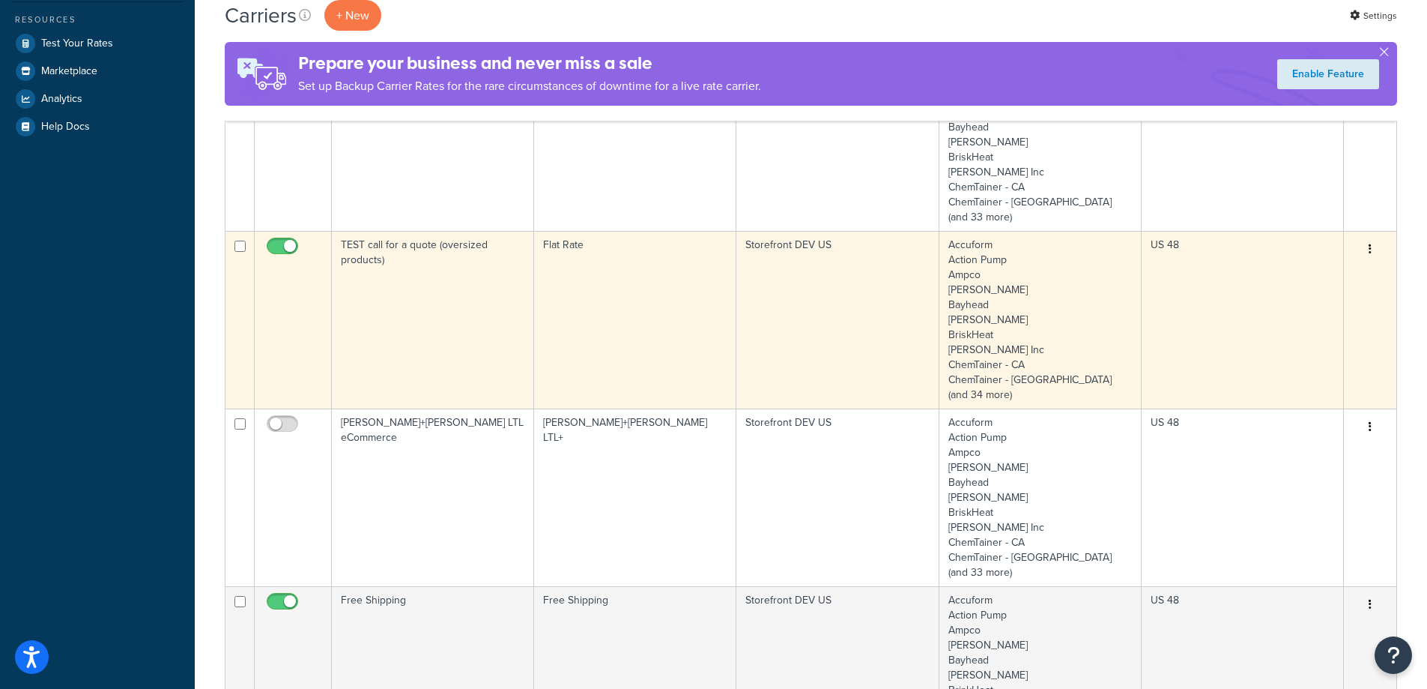
click at [429, 342] on td "TEST call for a quote (oversized products)" at bounding box center [433, 320] width 202 height 178
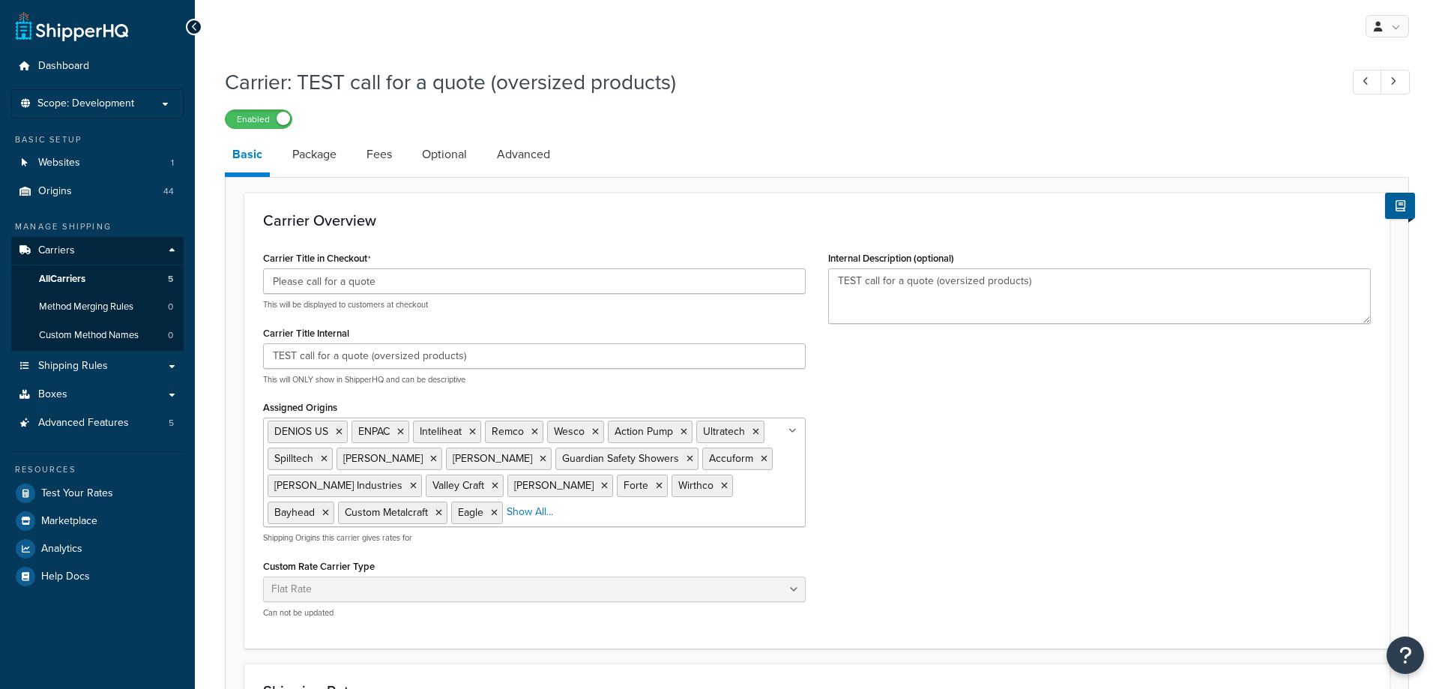
select select "flat"
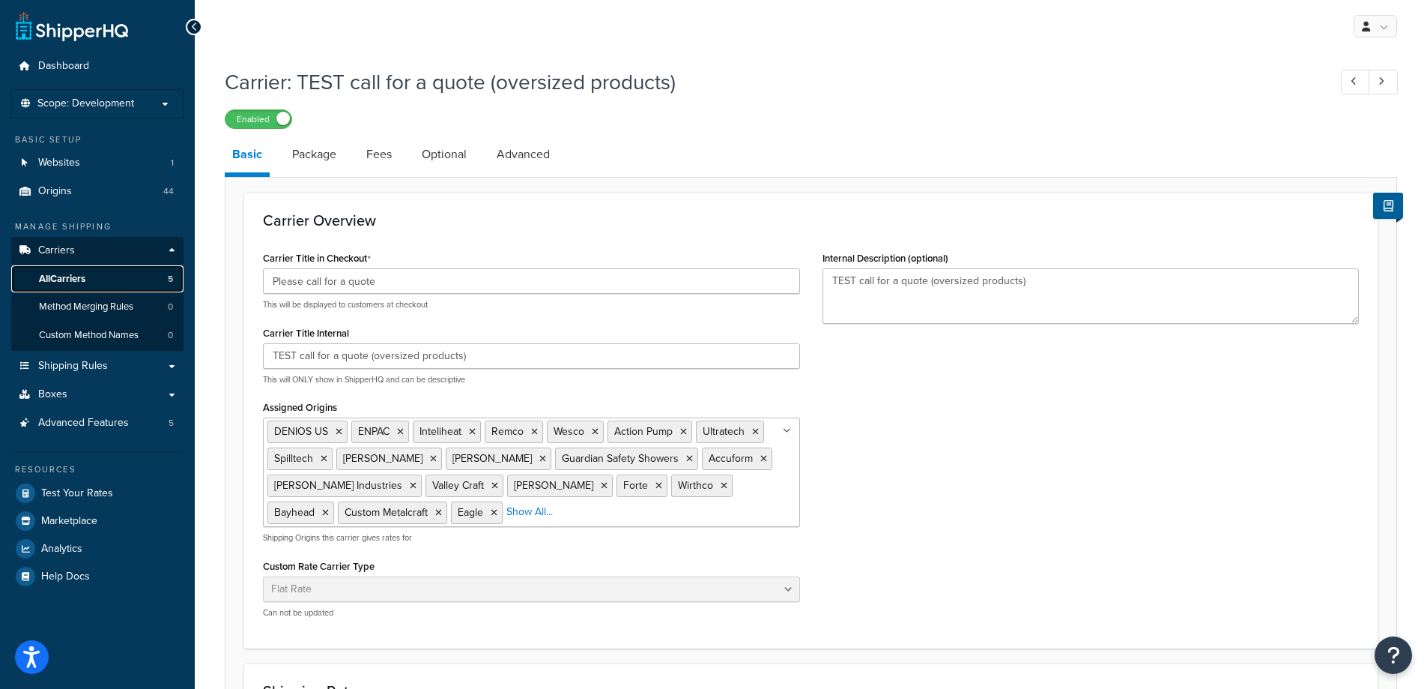
click at [73, 276] on span "All Carriers" at bounding box center [62, 279] width 46 height 13
